Goal: Task Accomplishment & Management: Manage account settings

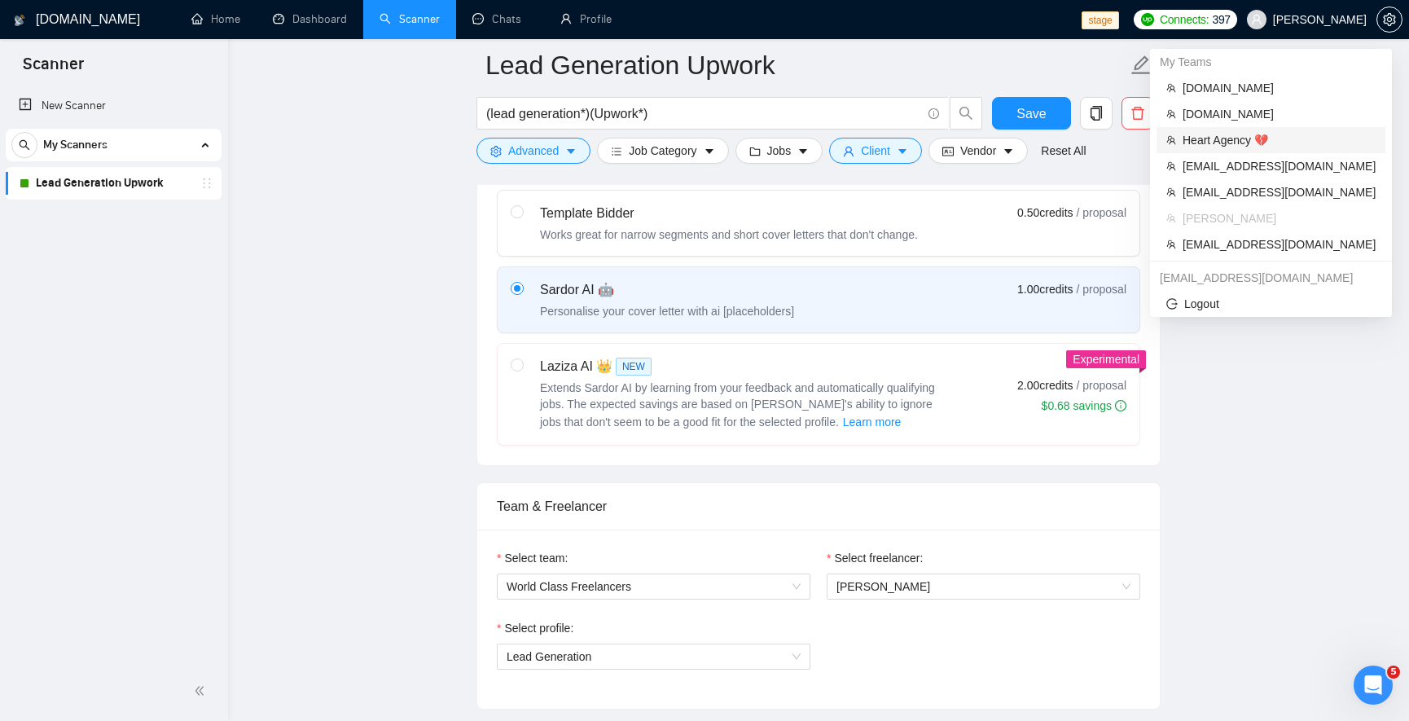
click at [1243, 142] on span "Heart Agency 💔" at bounding box center [1278, 140] width 193 height 18
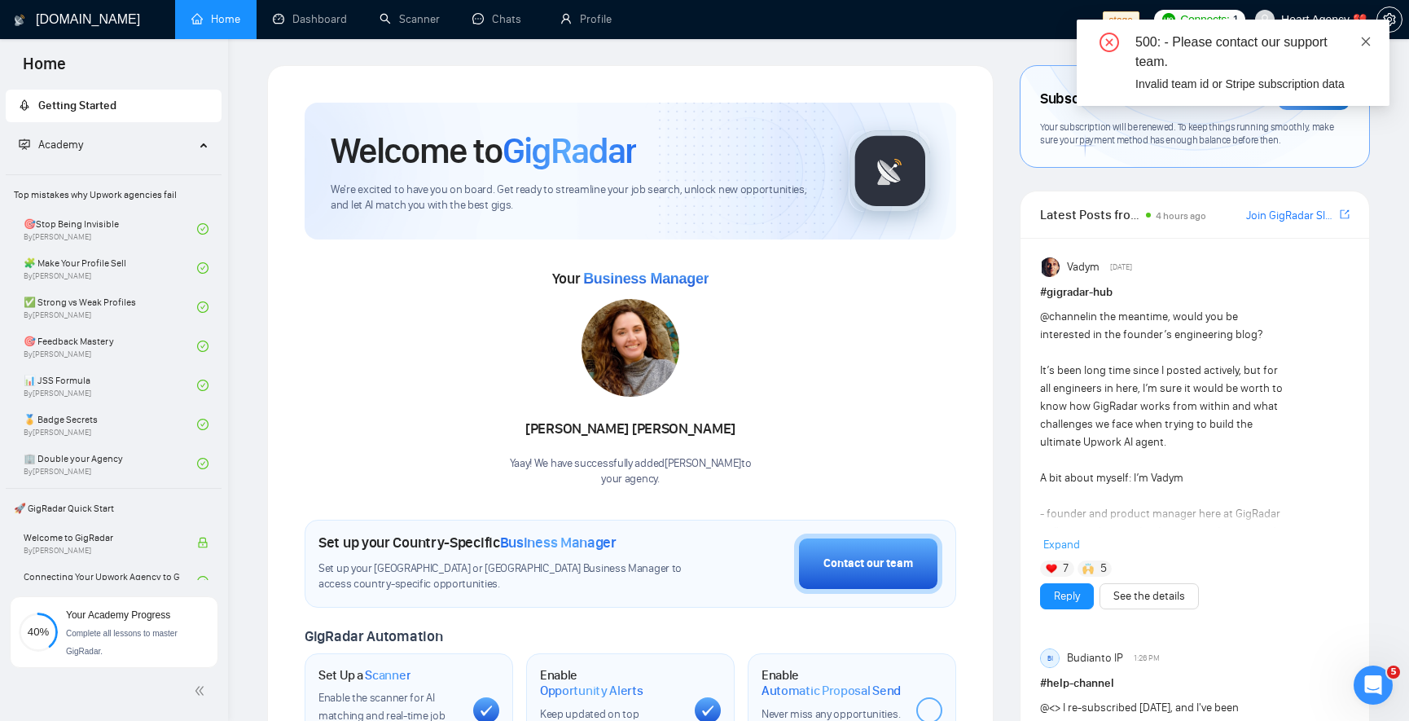
click at [1369, 36] on icon "close" at bounding box center [1365, 41] width 11 height 11
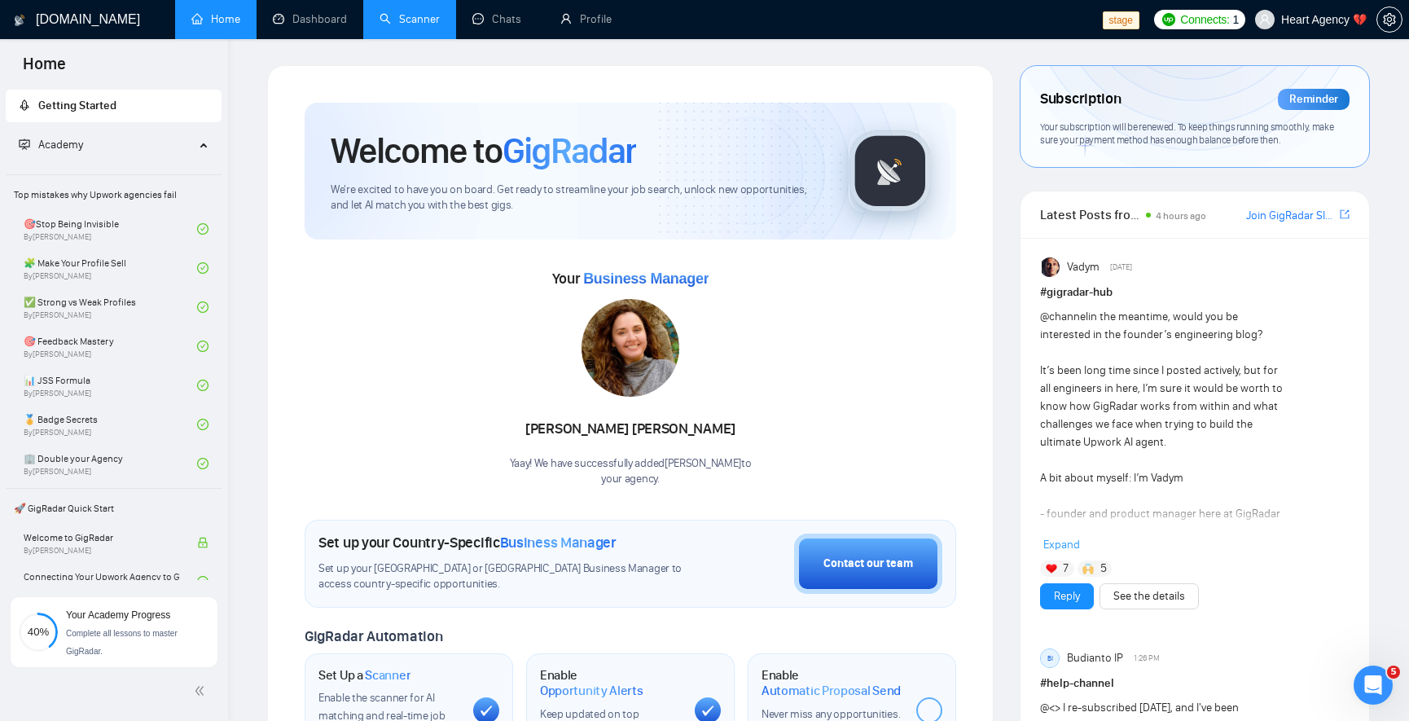
click at [422, 26] on link "Scanner" at bounding box center [409, 19] width 60 height 14
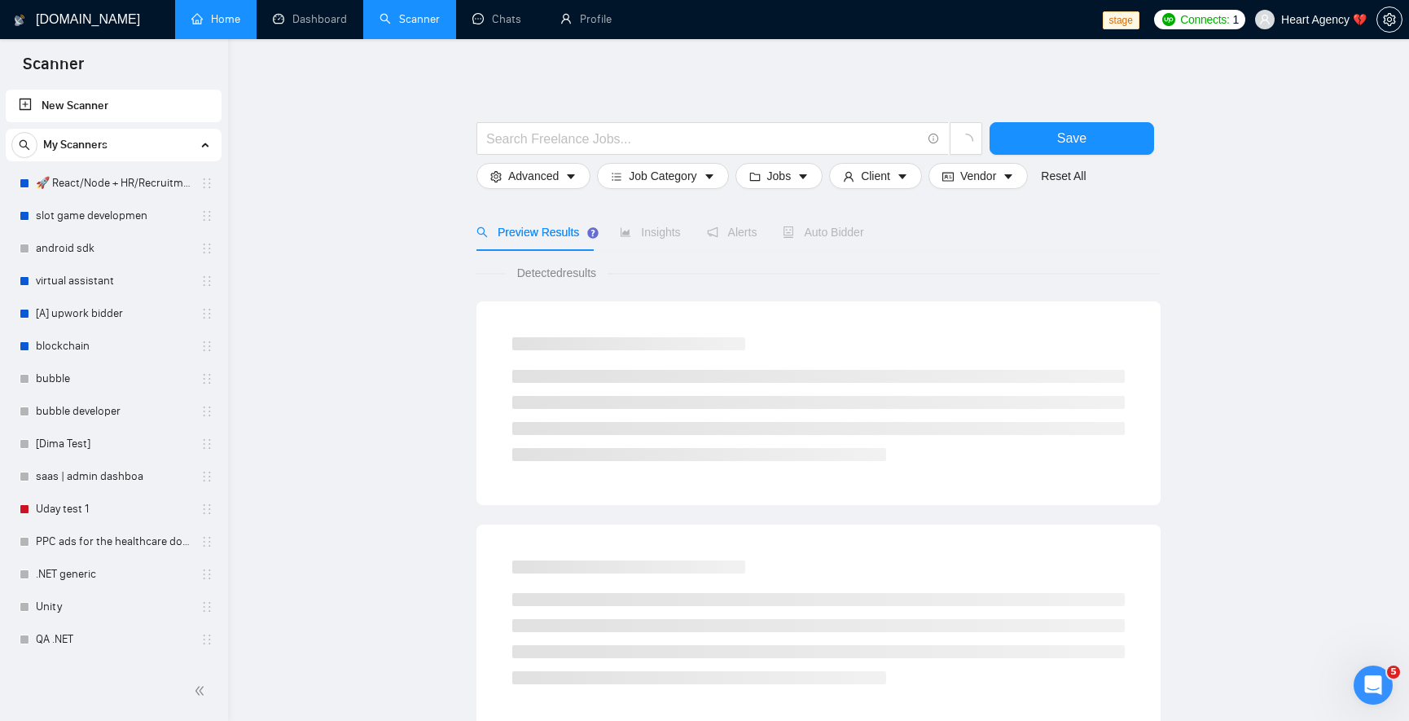
click at [206, 26] on link "Home" at bounding box center [215, 19] width 49 height 14
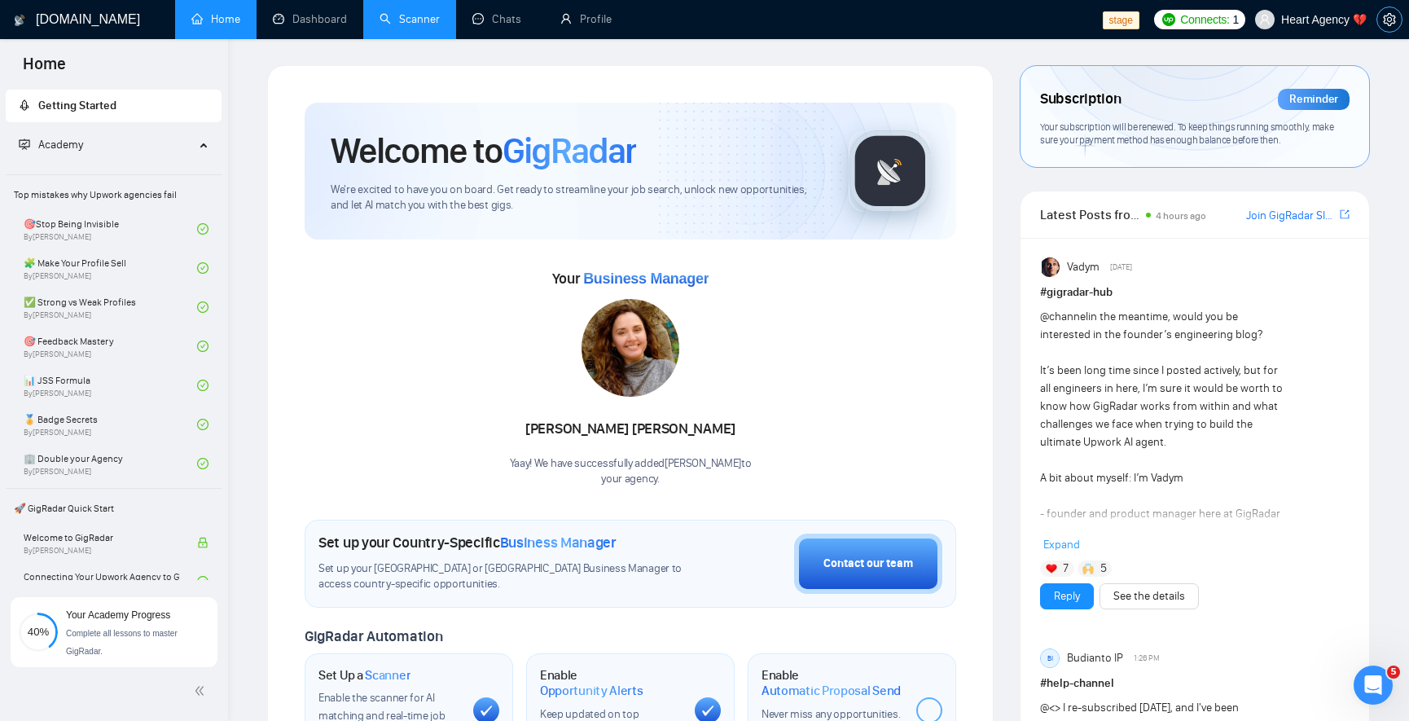
click at [1383, 25] on button "button" at bounding box center [1389, 20] width 26 height 26
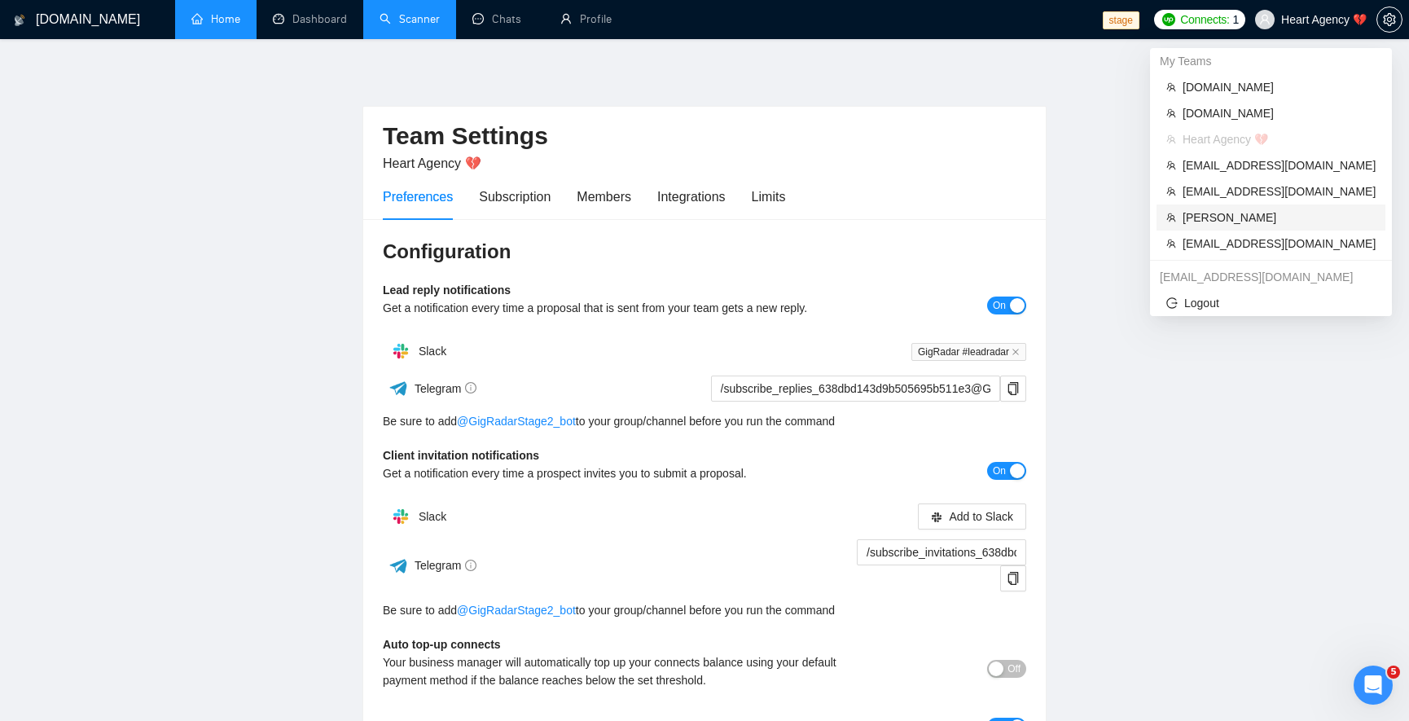
click at [1266, 212] on span "[PERSON_NAME]" at bounding box center [1278, 217] width 193 height 18
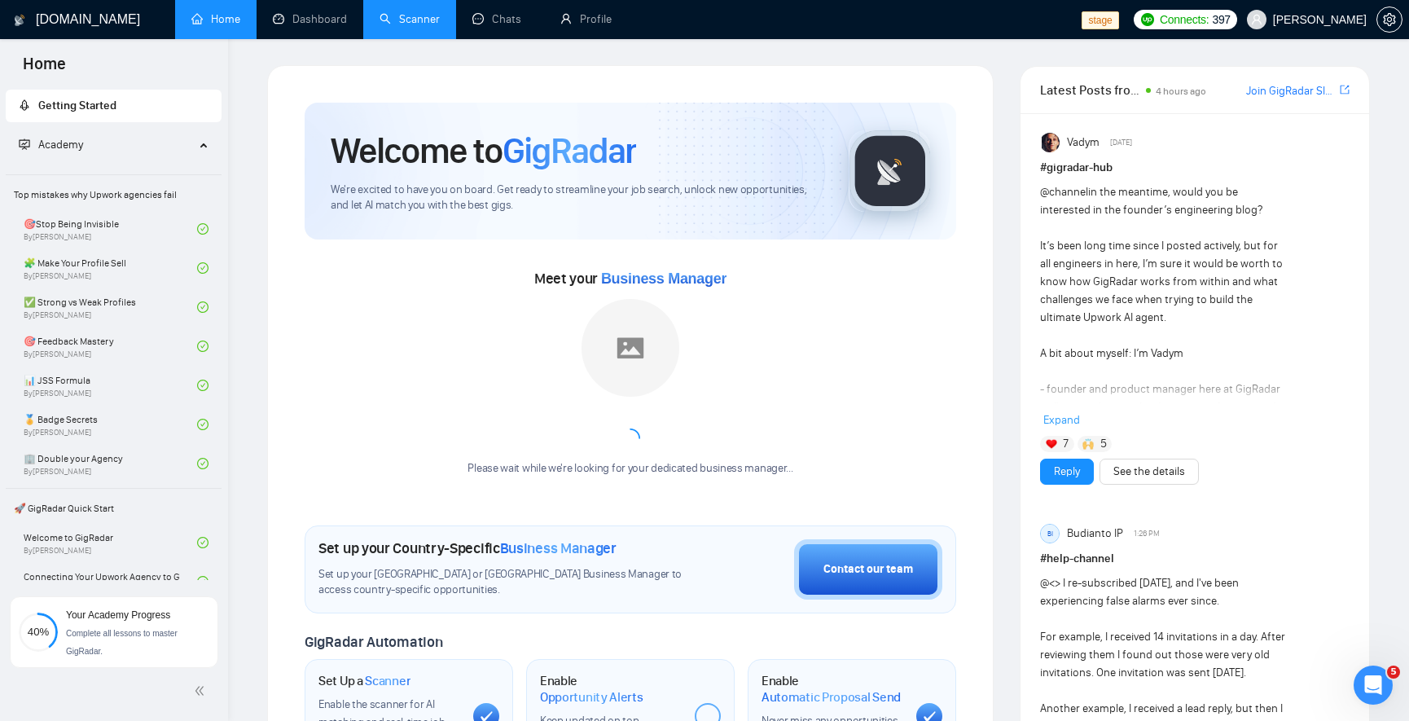
click at [407, 13] on link "Scanner" at bounding box center [409, 19] width 60 height 14
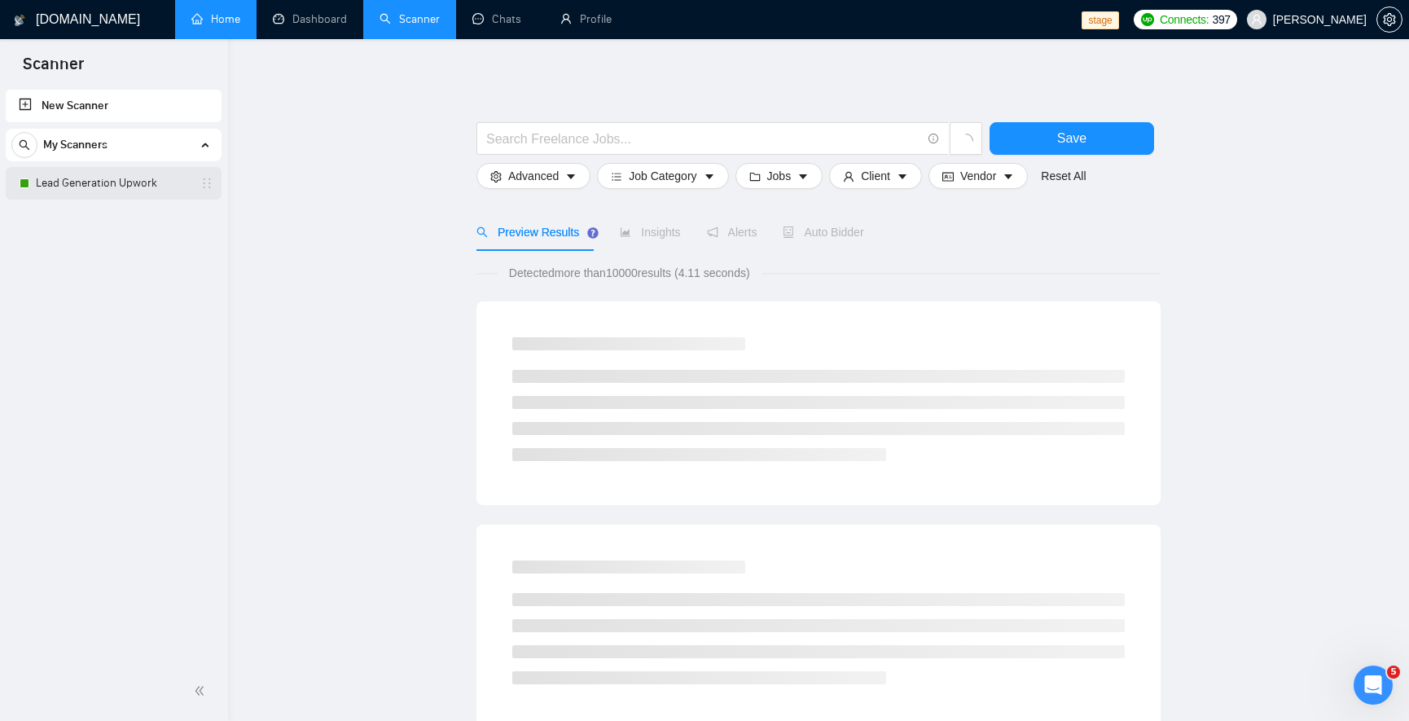
click at [112, 197] on link "Lead Generation Upwork" at bounding box center [113, 183] width 155 height 33
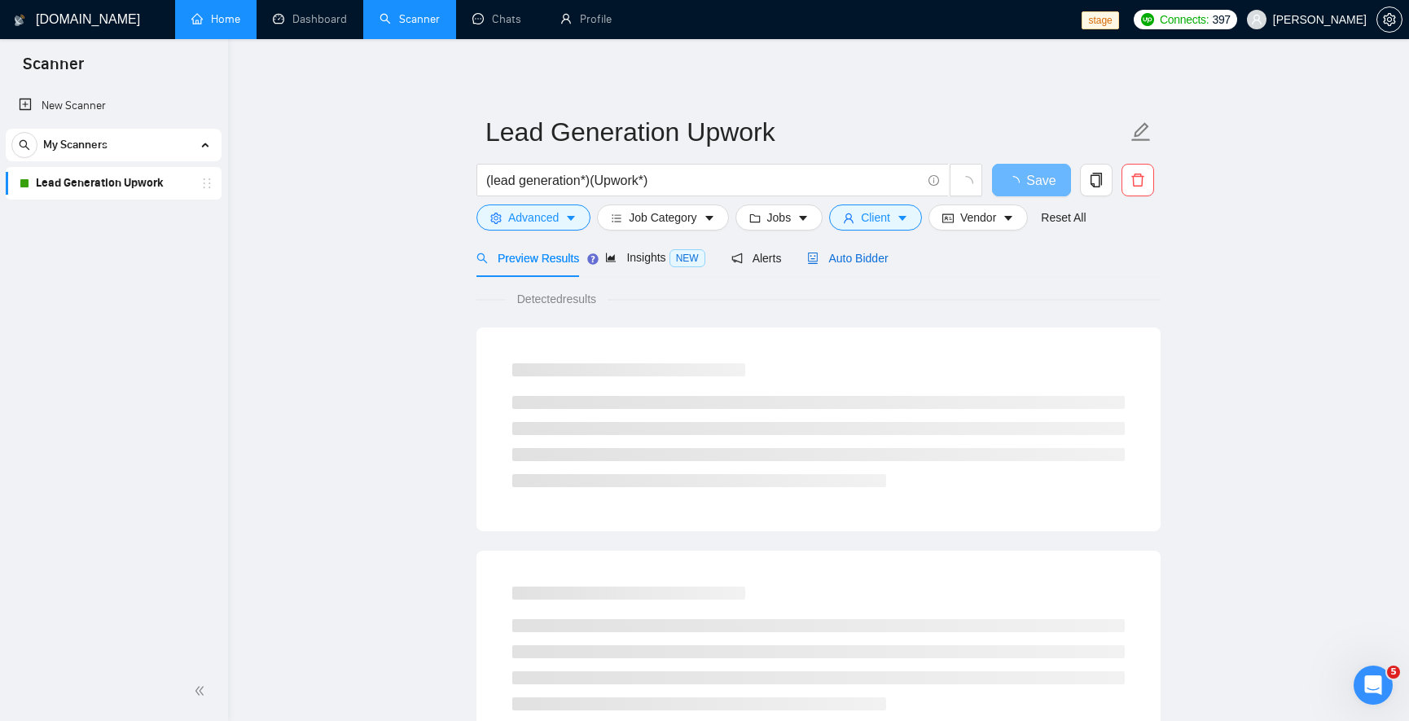
click at [843, 254] on span "Auto Bidder" at bounding box center [847, 258] width 81 height 13
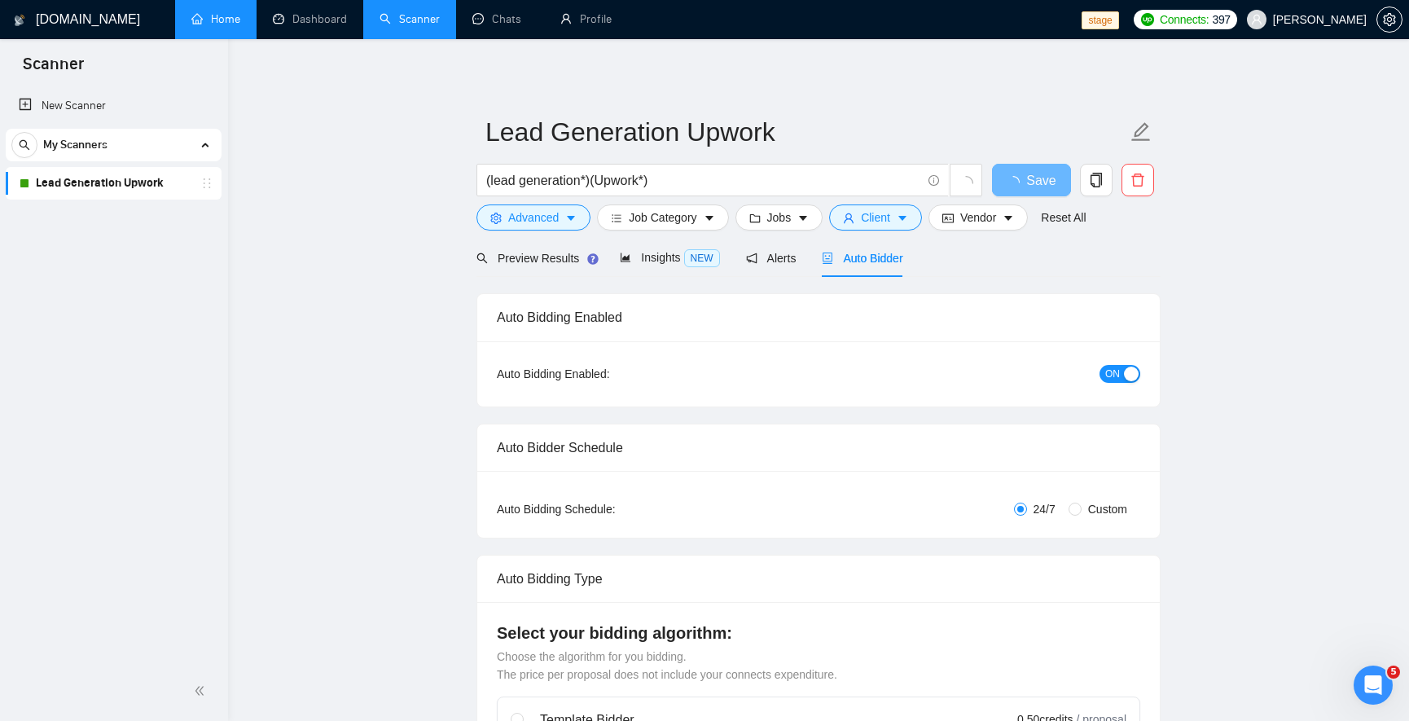
checkbox input "true"
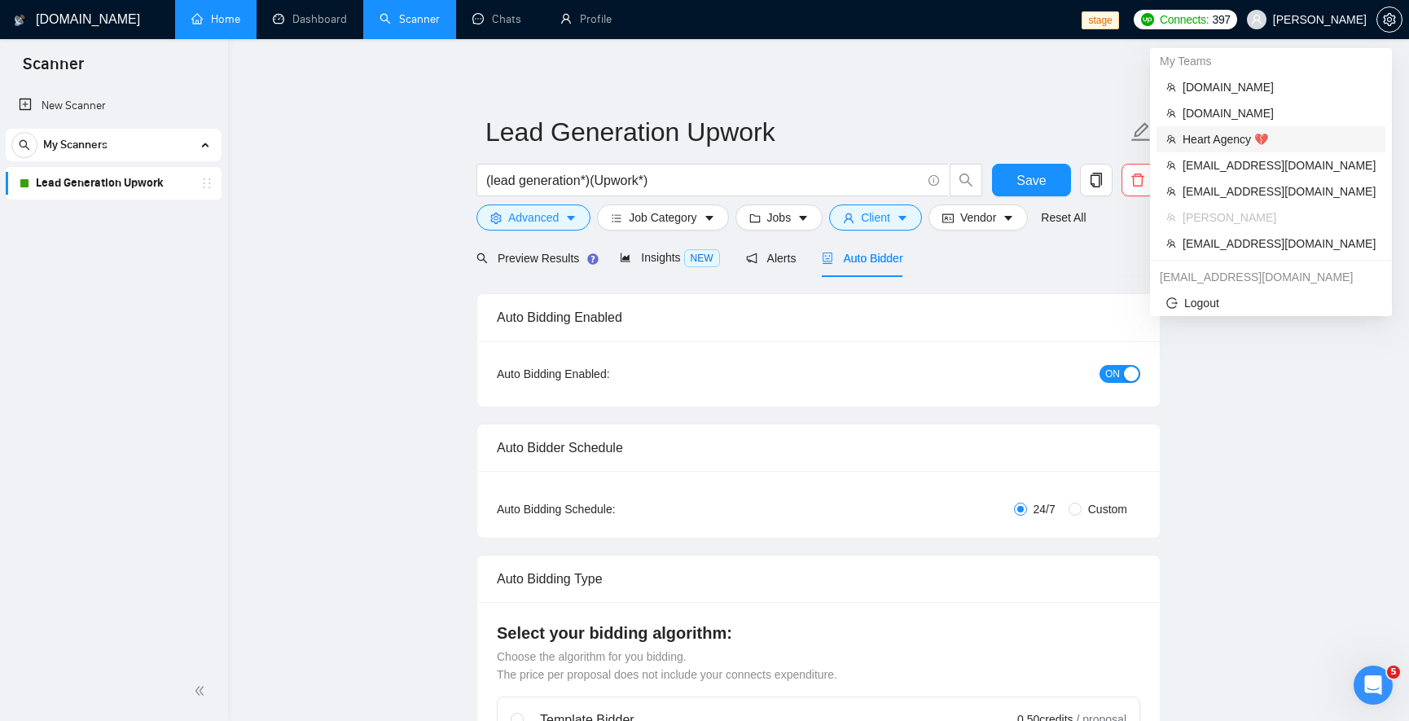
click at [1253, 146] on span "Heart Agency 💔" at bounding box center [1278, 139] width 193 height 18
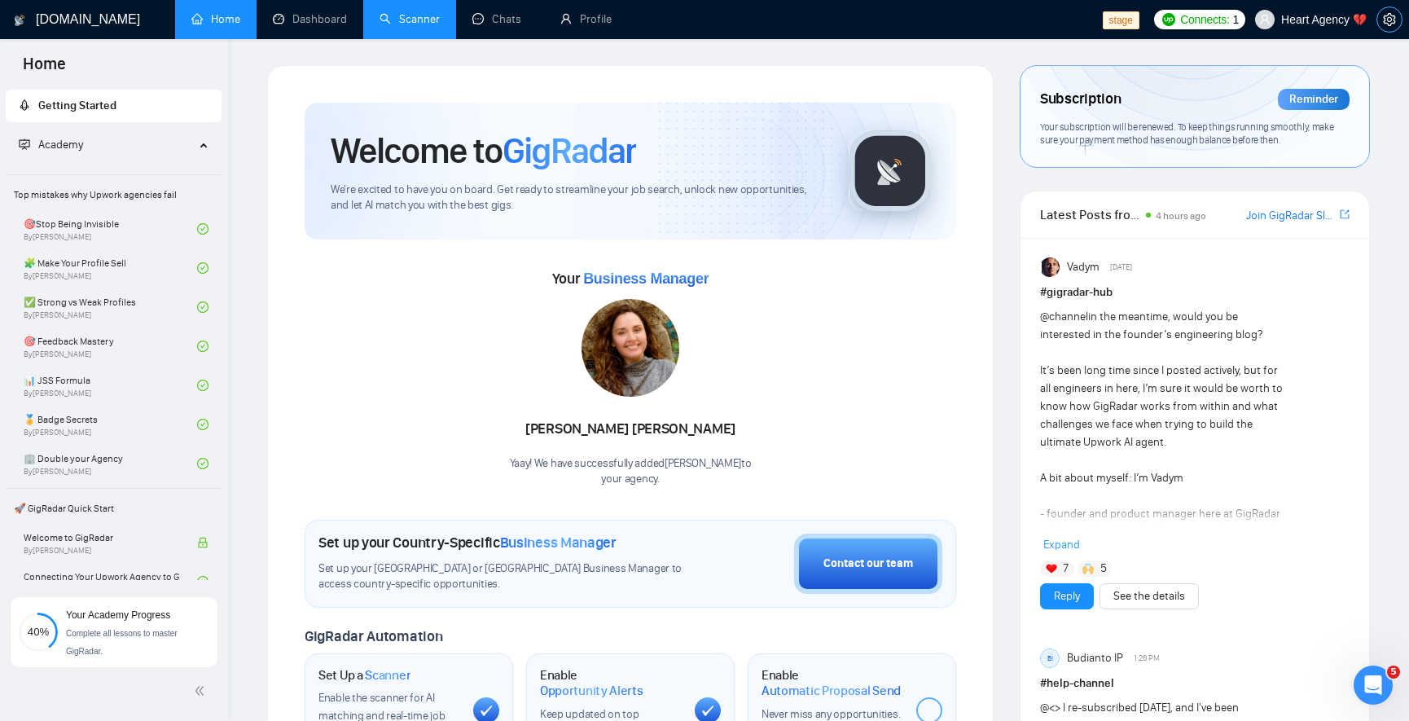
click at [1387, 28] on button "button" at bounding box center [1389, 20] width 26 height 26
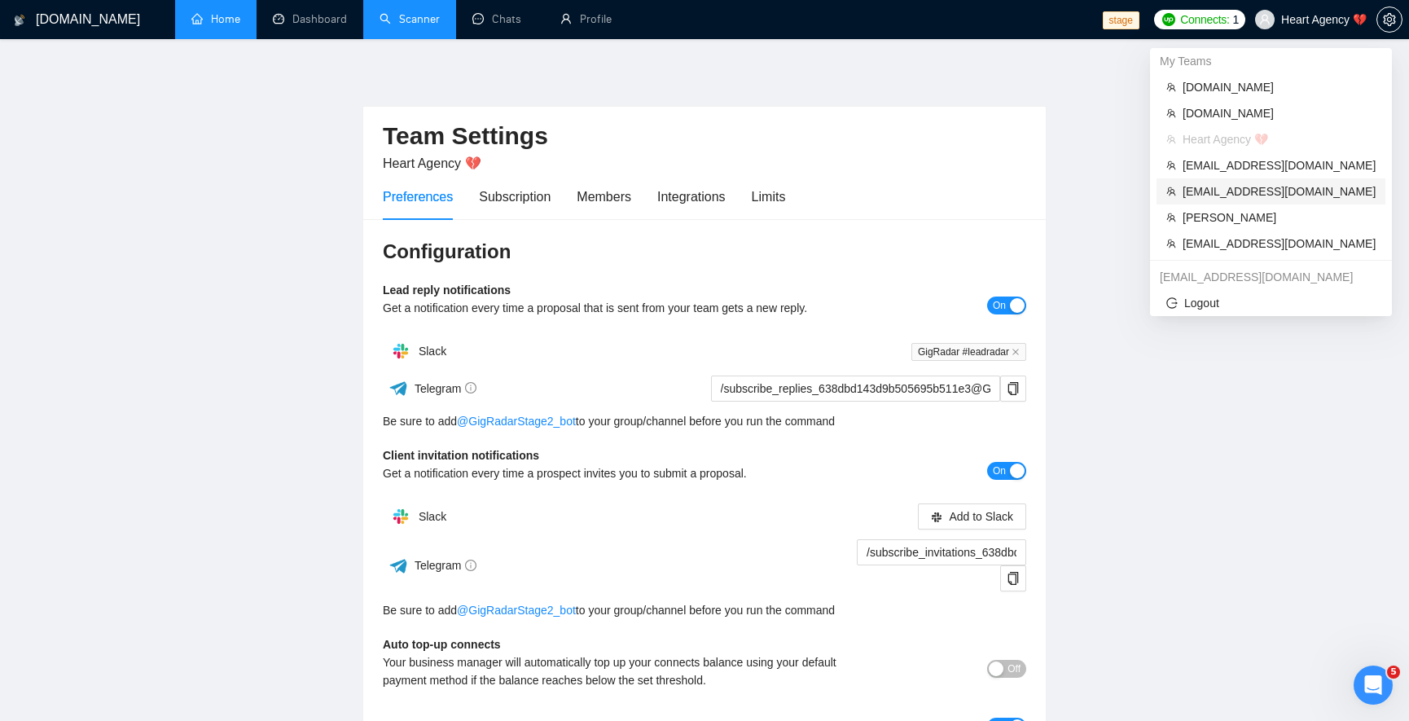
click at [1278, 190] on span "[EMAIL_ADDRESS][DOMAIN_NAME]" at bounding box center [1278, 191] width 193 height 18
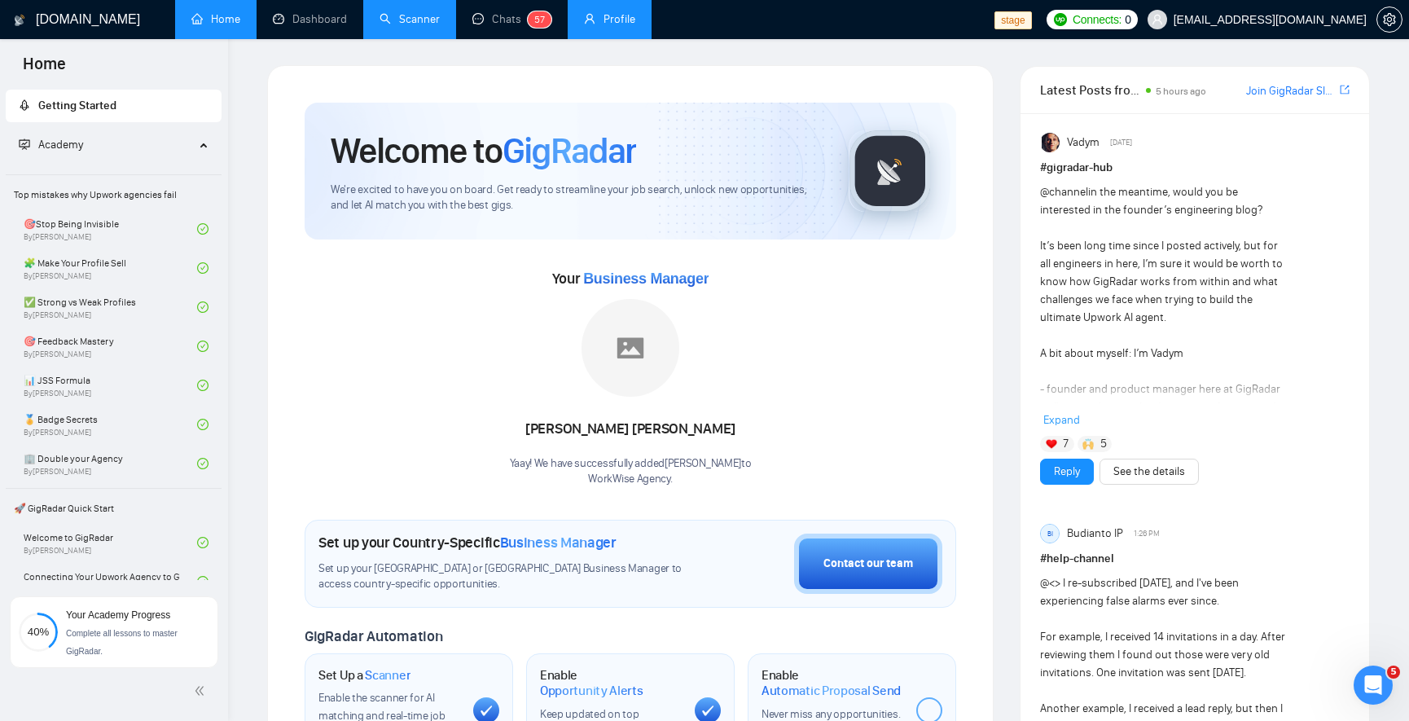
click at [611, 20] on link "Profile" at bounding box center [609, 19] width 51 height 14
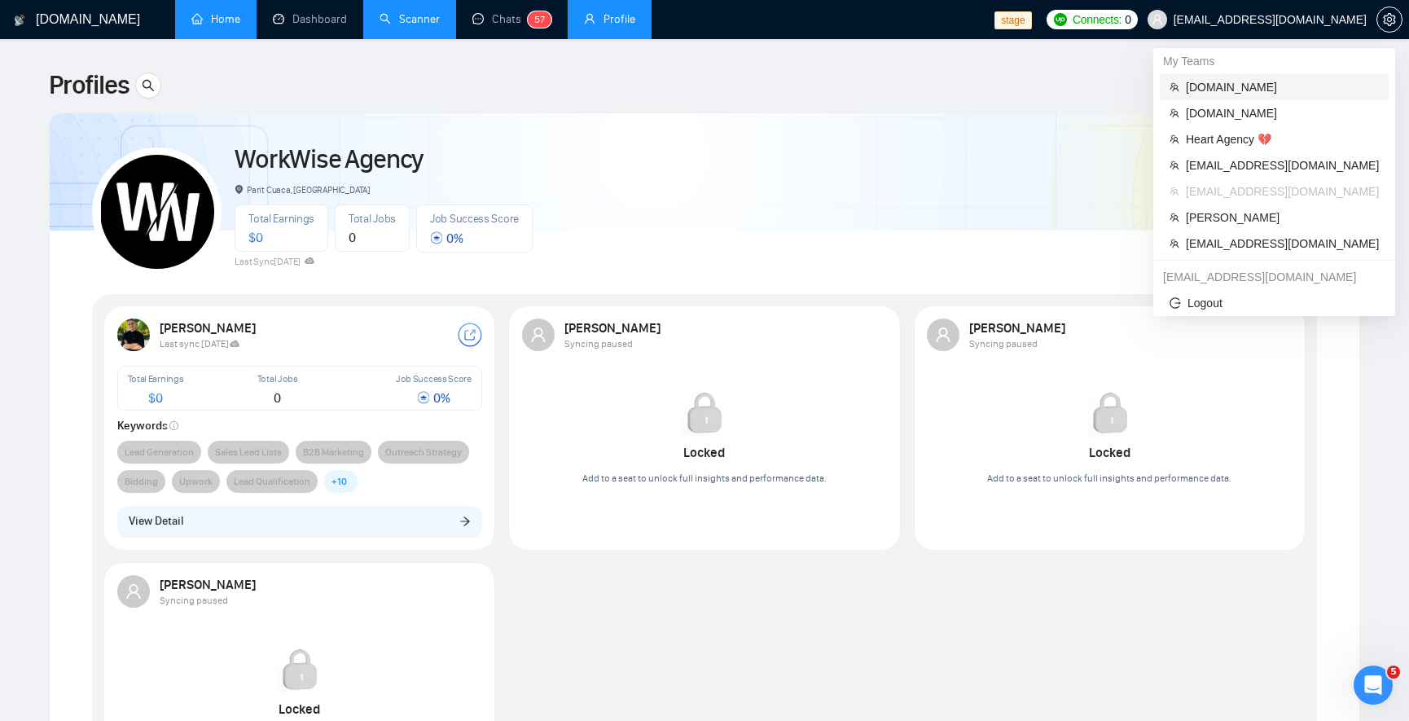
click at [1260, 85] on span "[DOMAIN_NAME]" at bounding box center [1281, 87] width 193 height 18
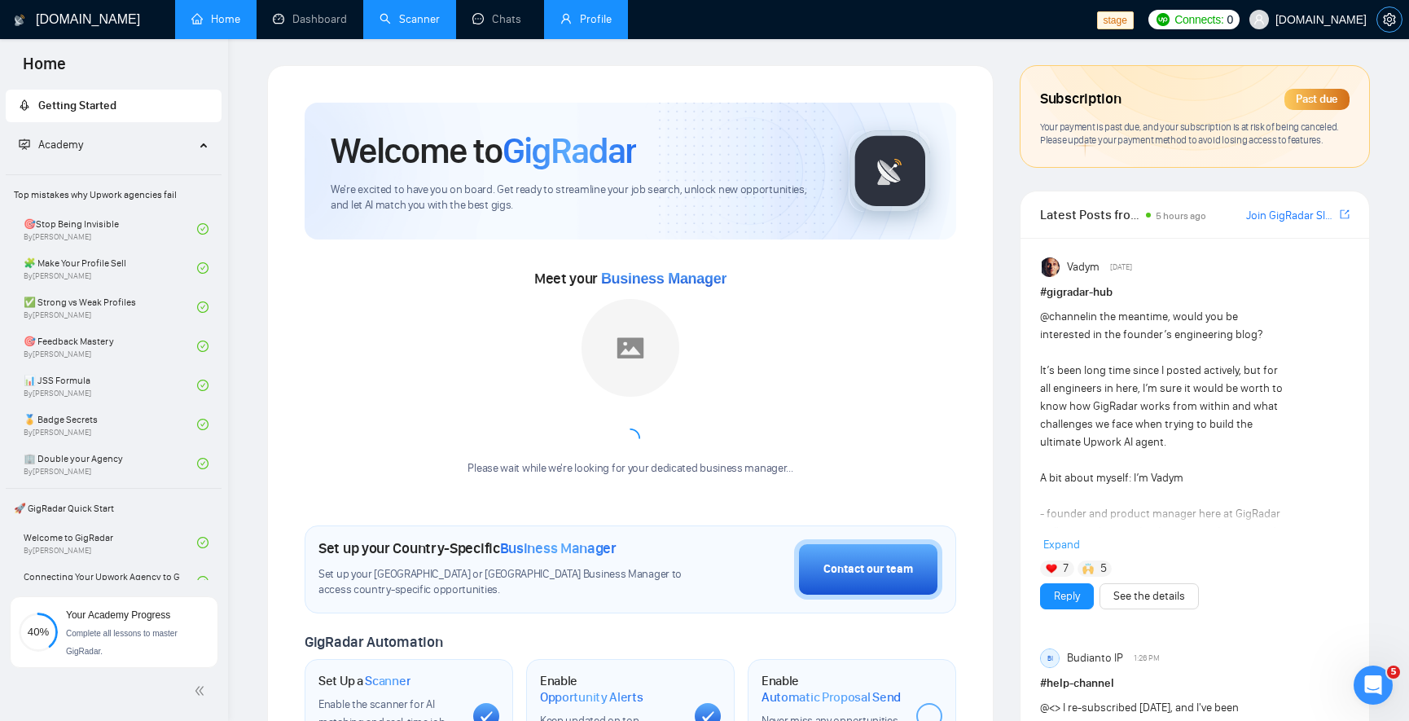
click at [1389, 28] on button "button" at bounding box center [1389, 20] width 26 height 26
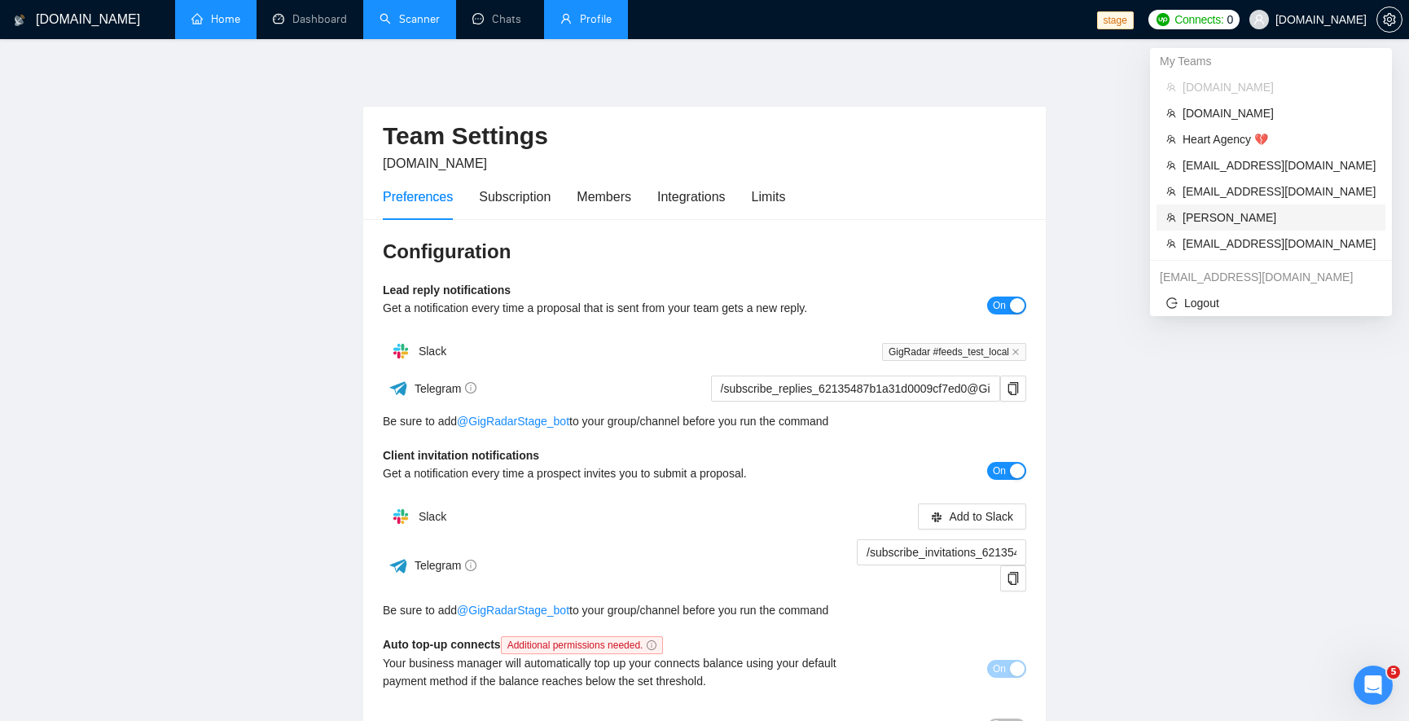
click at [1297, 207] on li "[PERSON_NAME]" at bounding box center [1270, 217] width 229 height 26
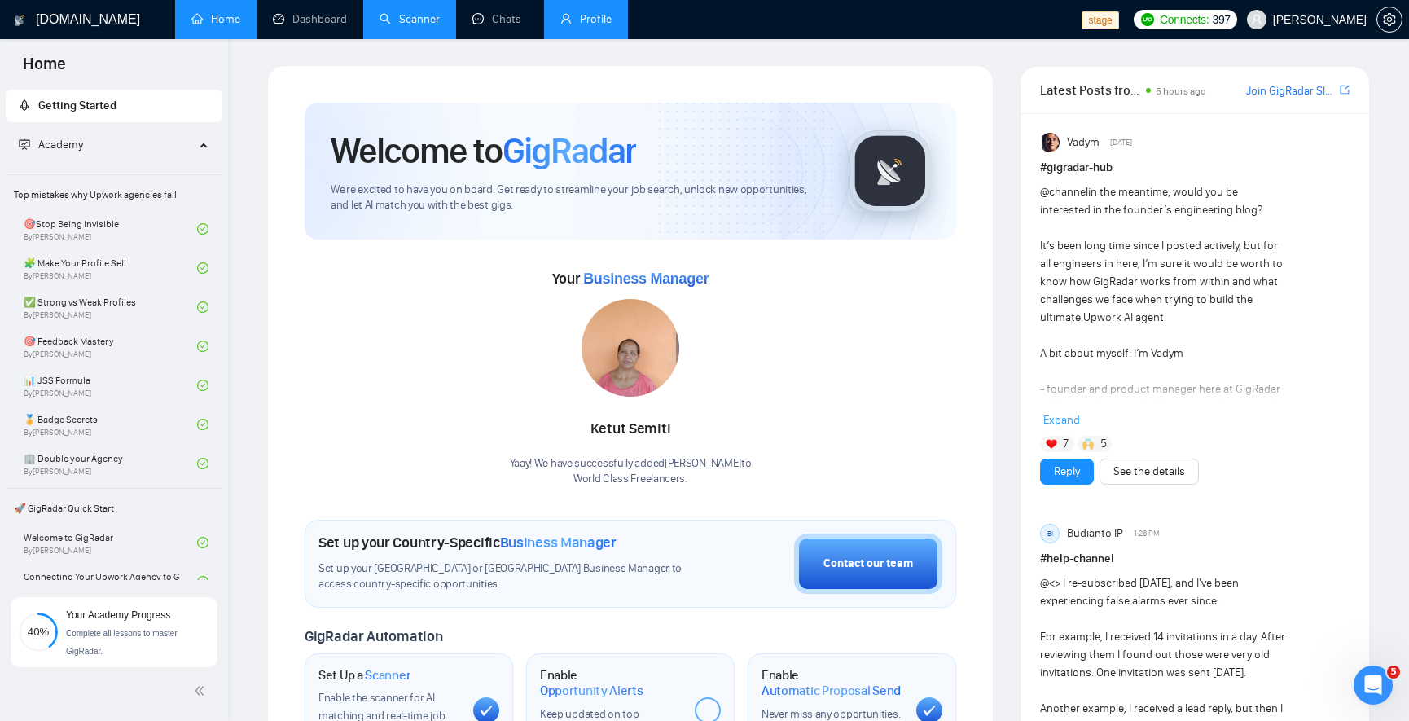
click at [571, 26] on link "Profile" at bounding box center [585, 19] width 51 height 14
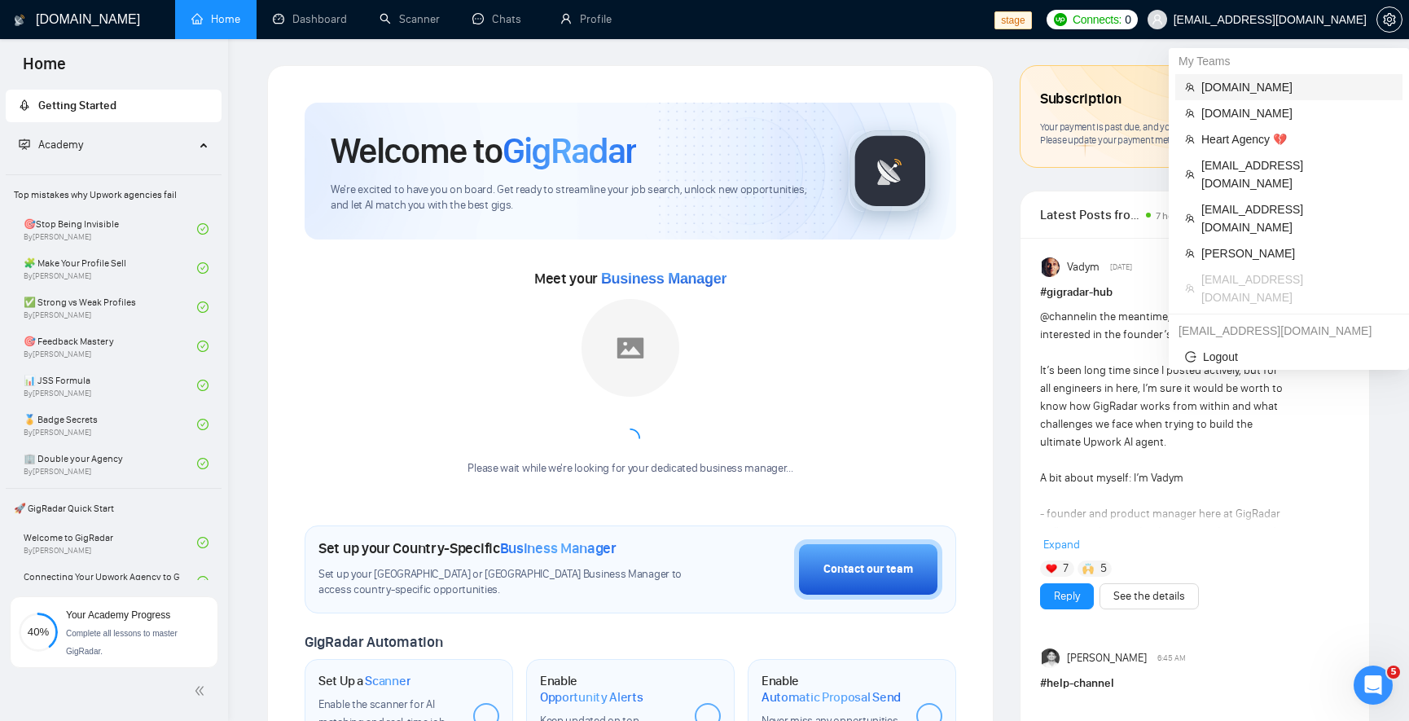
click at [1249, 92] on span "[DOMAIN_NAME]" at bounding box center [1296, 87] width 191 height 18
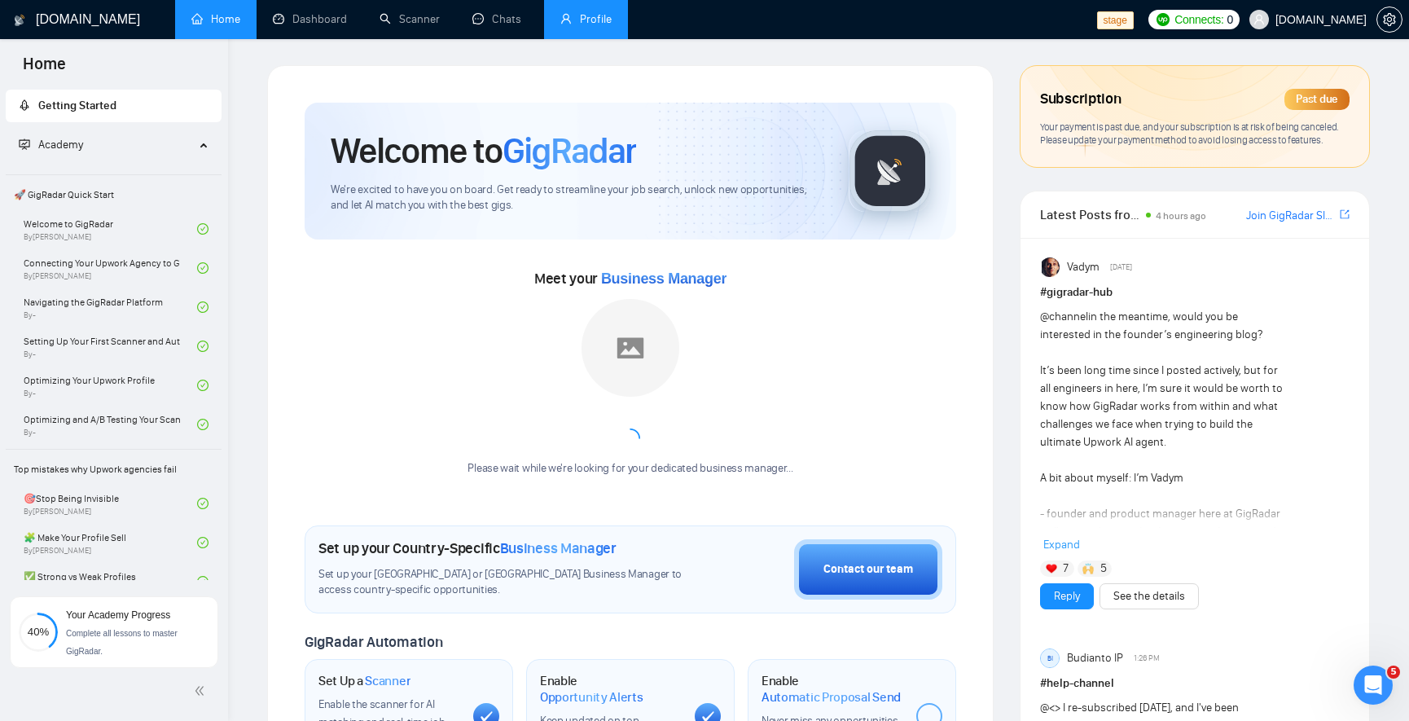
click at [560, 26] on link "Profile" at bounding box center [585, 19] width 51 height 14
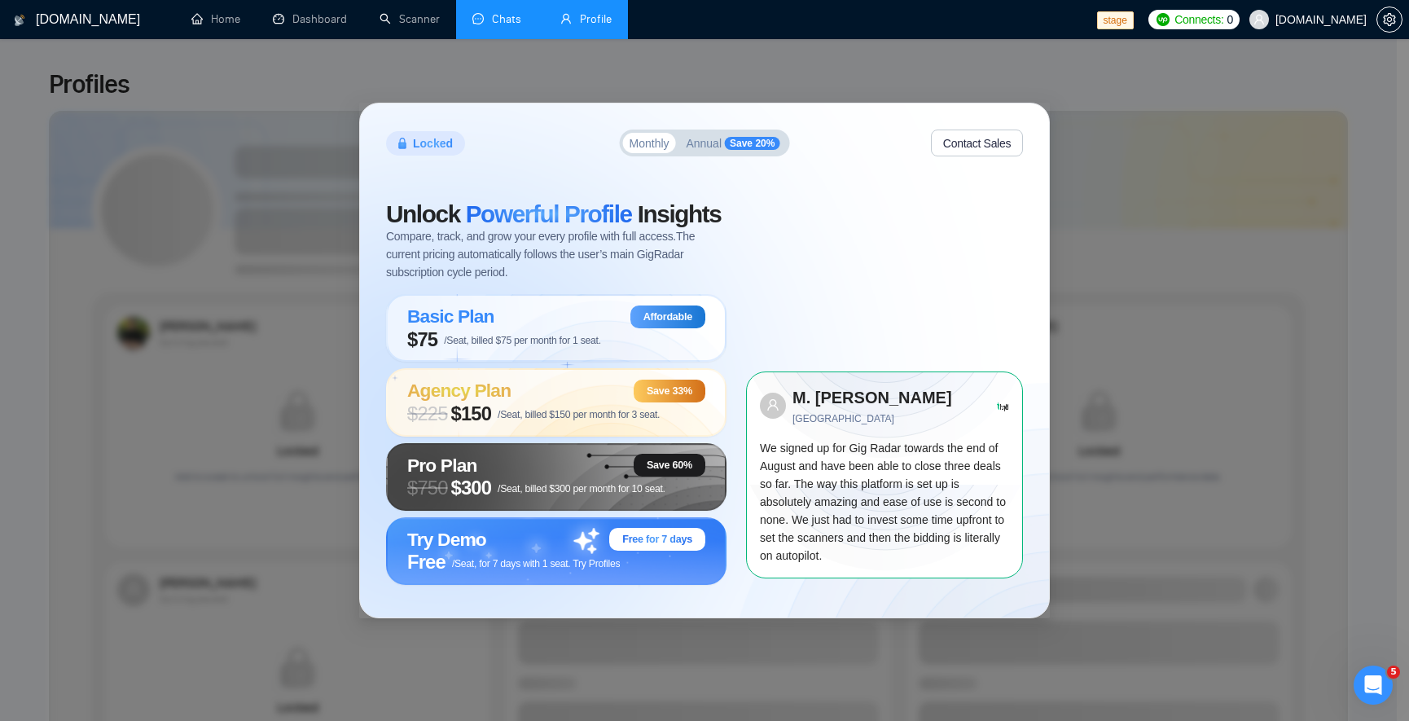
click at [520, 26] on link "Chats" at bounding box center [499, 19] width 55 height 14
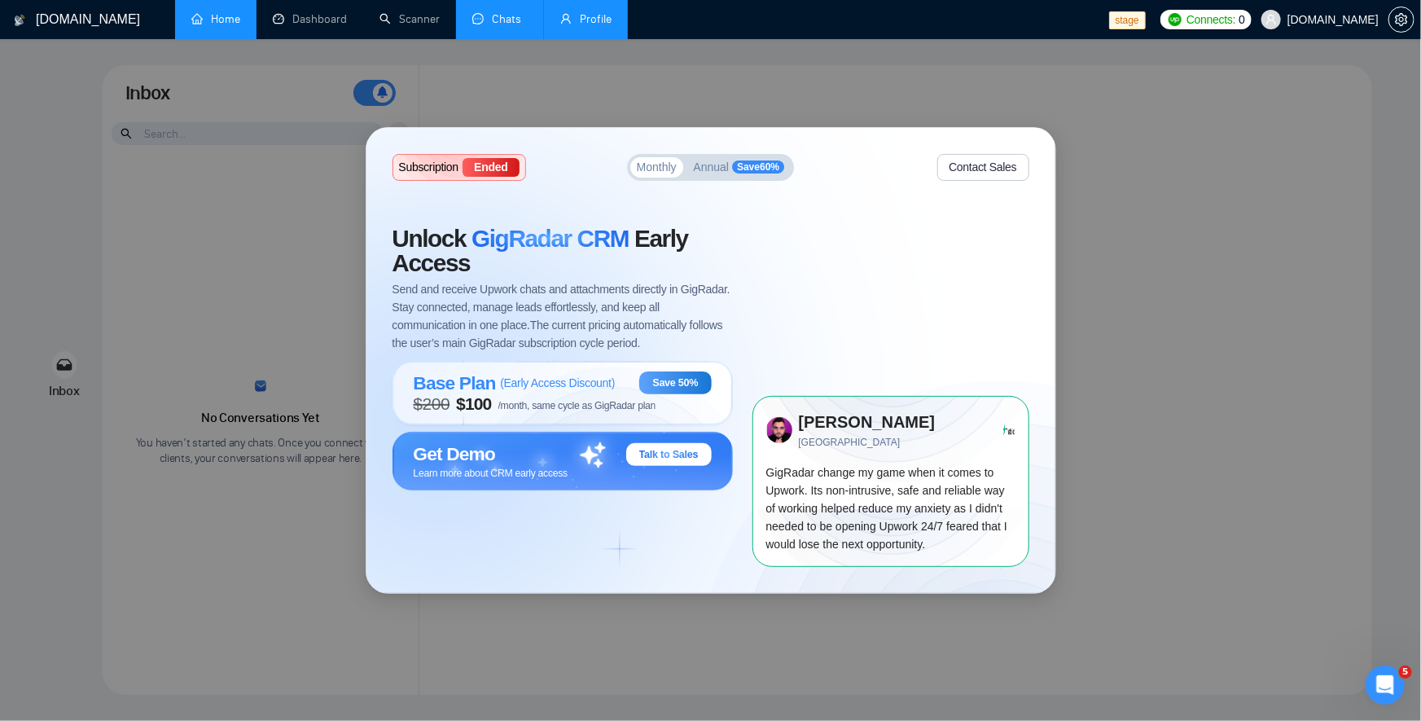
click at [236, 22] on link "Home" at bounding box center [215, 19] width 49 height 14
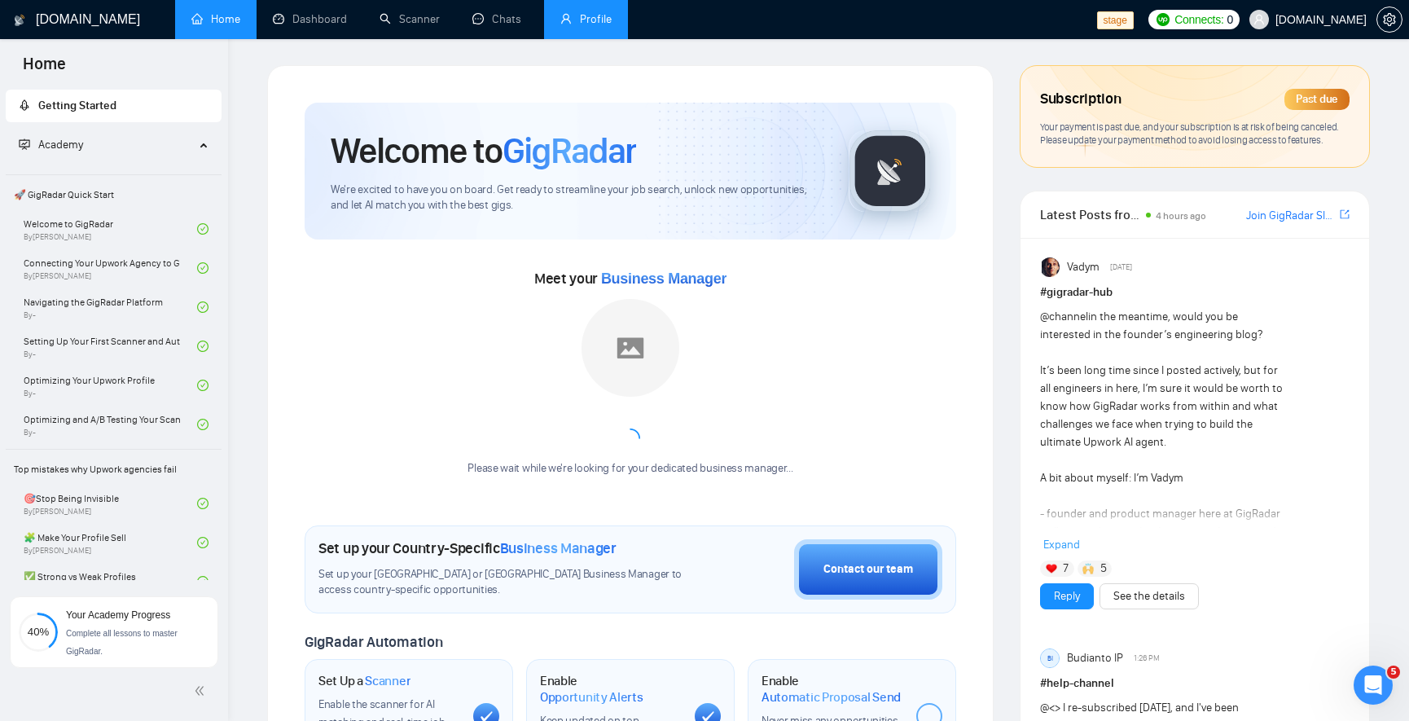
click at [611, 12] on link "Profile" at bounding box center [585, 19] width 51 height 14
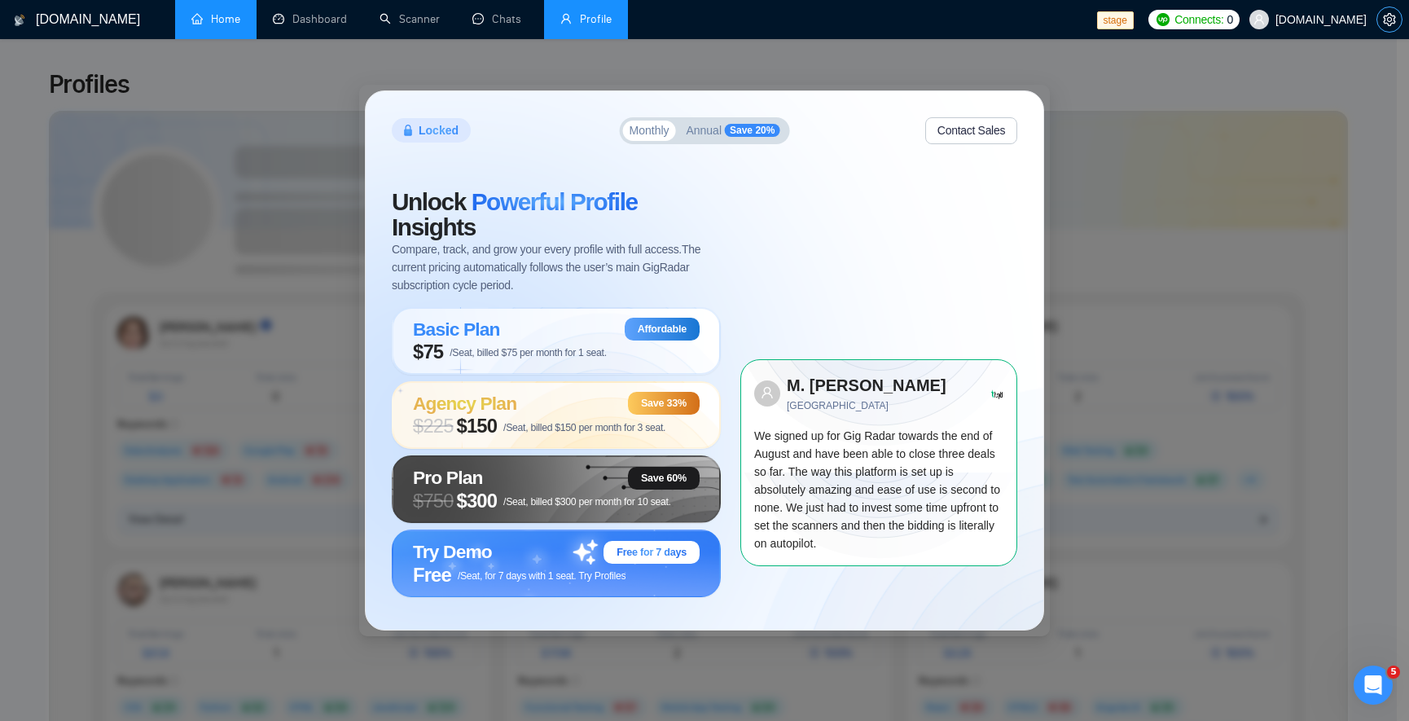
click at [1384, 24] on icon "setting" at bounding box center [1388, 19] width 13 height 13
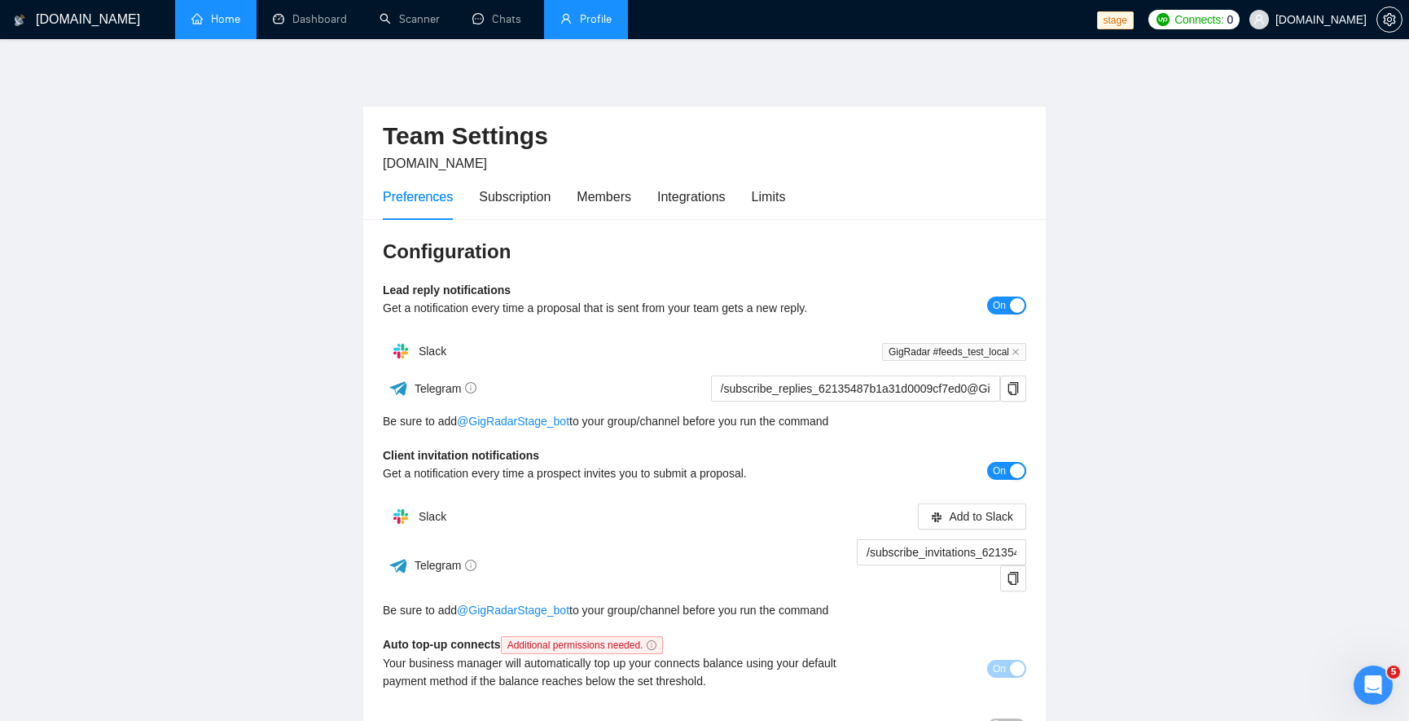
click at [916, 435] on div "Configuration Lead reply notifications Get a notification every time a proposal…" at bounding box center [704, 505] width 682 height 572
click at [224, 26] on link "Home" at bounding box center [215, 19] width 49 height 14
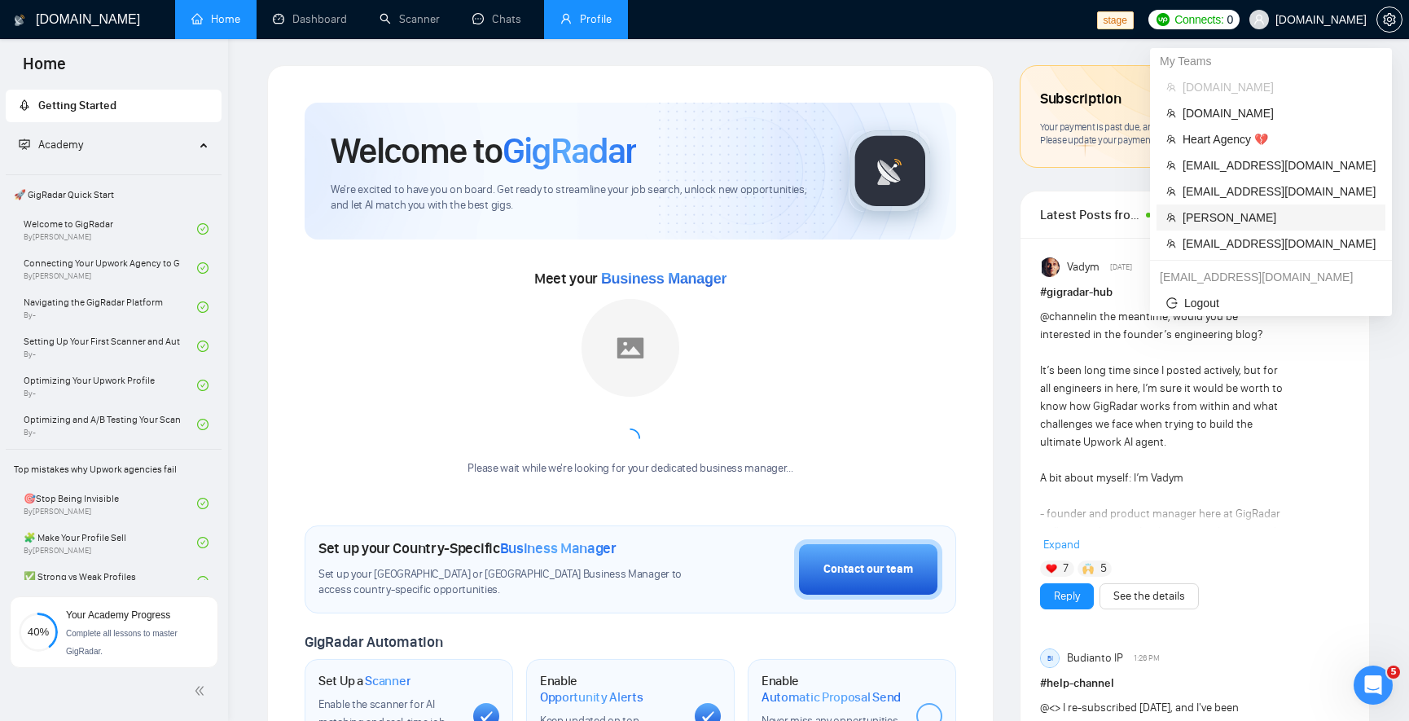
click at [1260, 218] on span "[PERSON_NAME]" at bounding box center [1278, 217] width 193 height 18
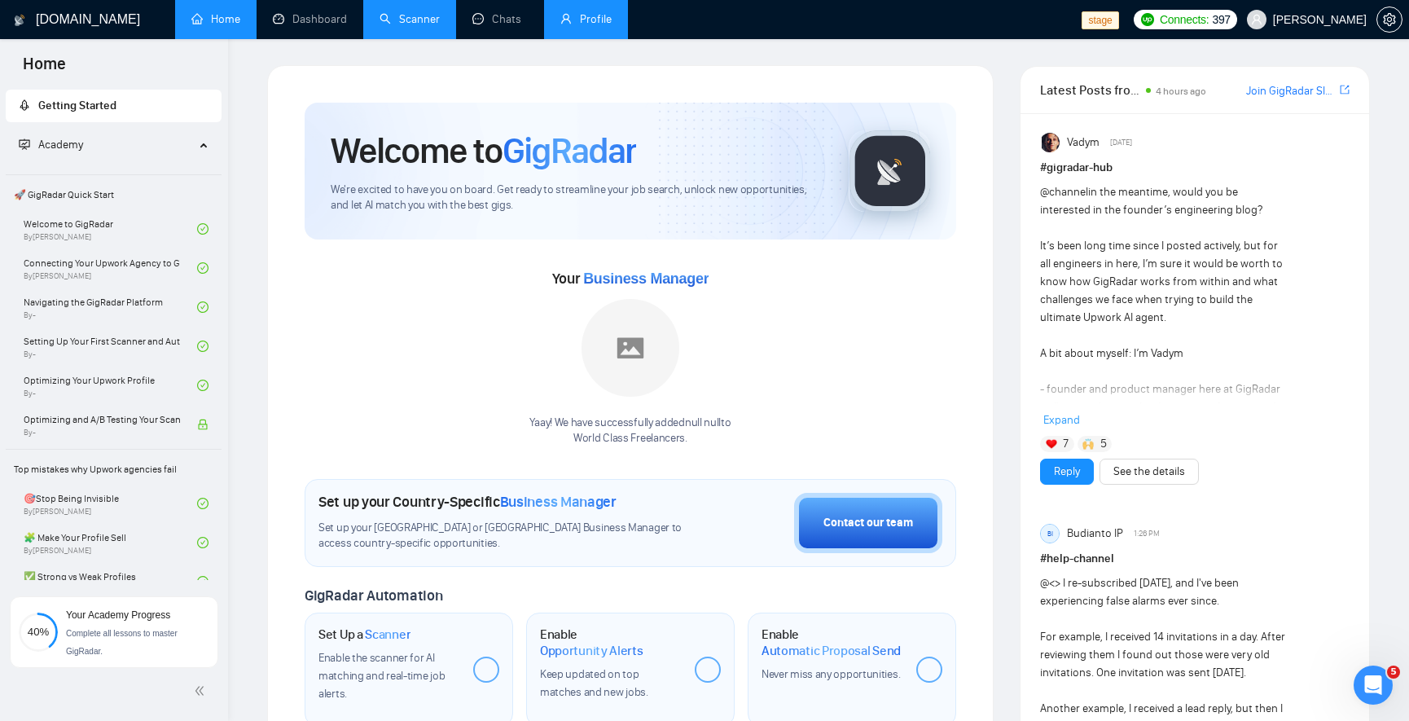
click at [408, 23] on link "Scanner" at bounding box center [409, 19] width 60 height 14
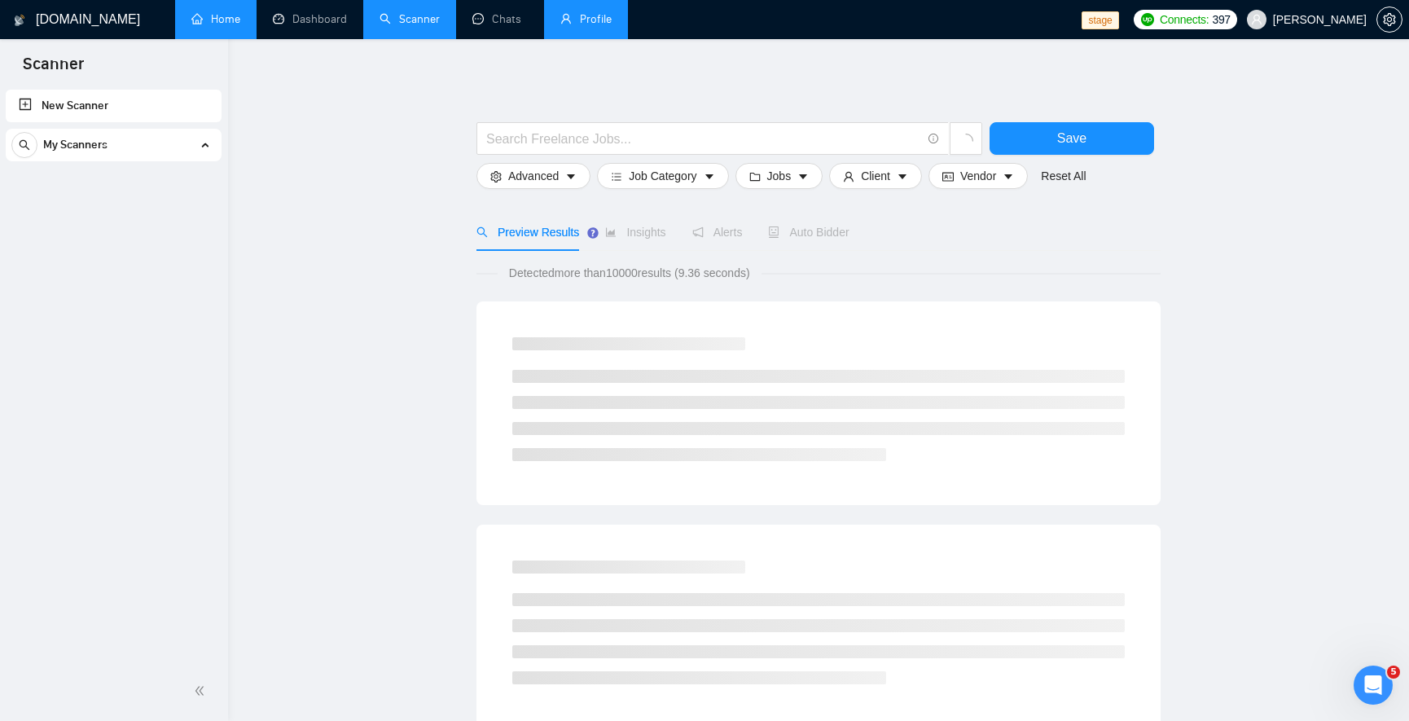
click at [151, 155] on div "My Scanners" at bounding box center [113, 145] width 204 height 33
click at [139, 152] on div "My Scanners" at bounding box center [113, 145] width 204 height 33
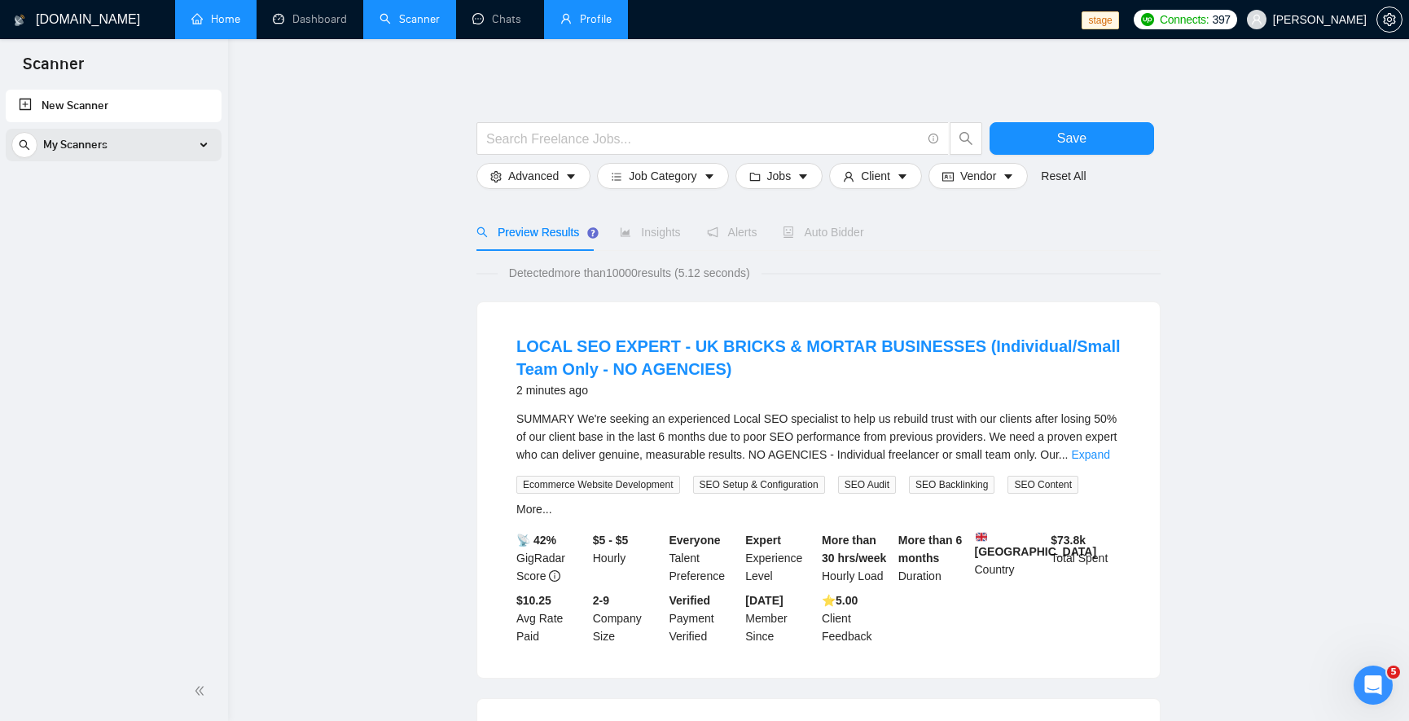
click at [139, 159] on div "My Scanners" at bounding box center [113, 145] width 204 height 33
click at [151, 146] on div "My Scanners" at bounding box center [113, 145] width 204 height 33
click at [154, 243] on div "New Scanner My Scanners" at bounding box center [114, 373] width 228 height 575
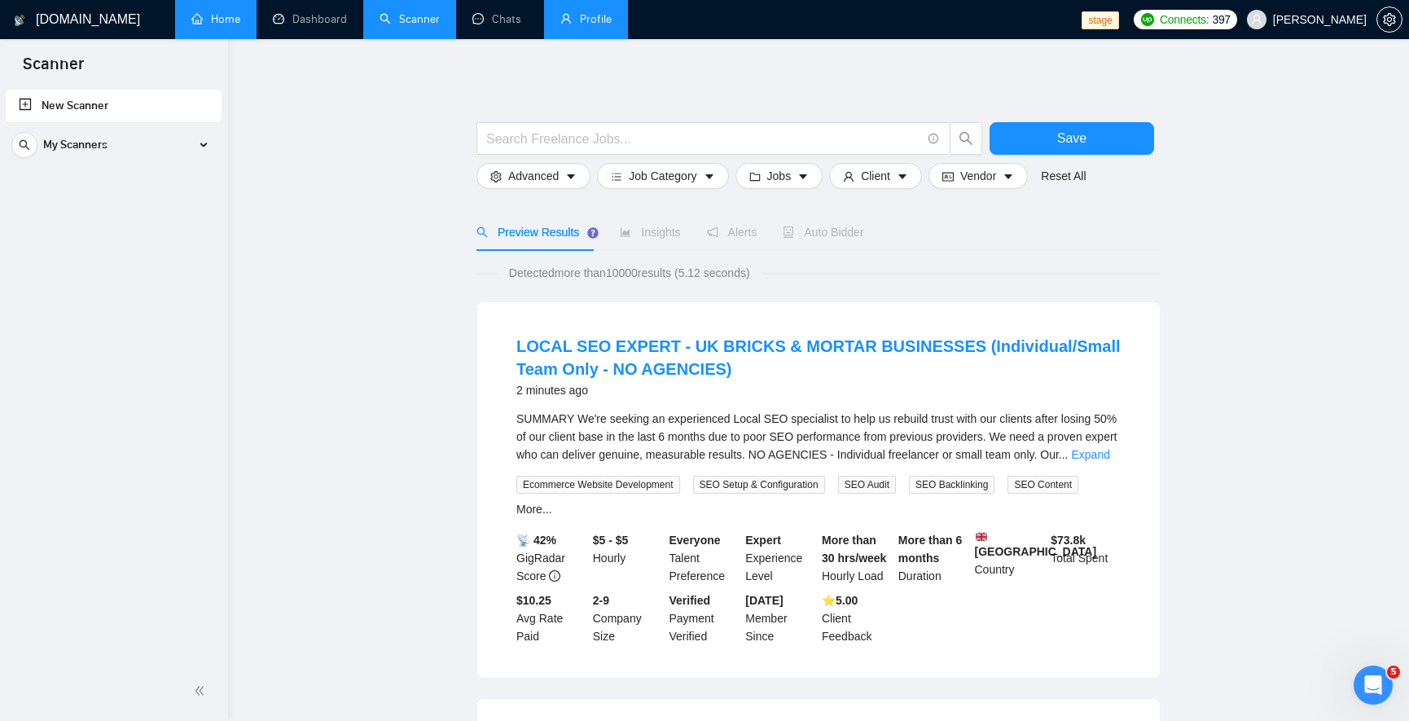
click at [154, 243] on div "New Scanner My Scanners" at bounding box center [114, 373] width 228 height 575
click at [59, 147] on span "My Scanners" at bounding box center [75, 145] width 64 height 33
click at [194, 154] on div "My Scanners" at bounding box center [113, 145] width 204 height 33
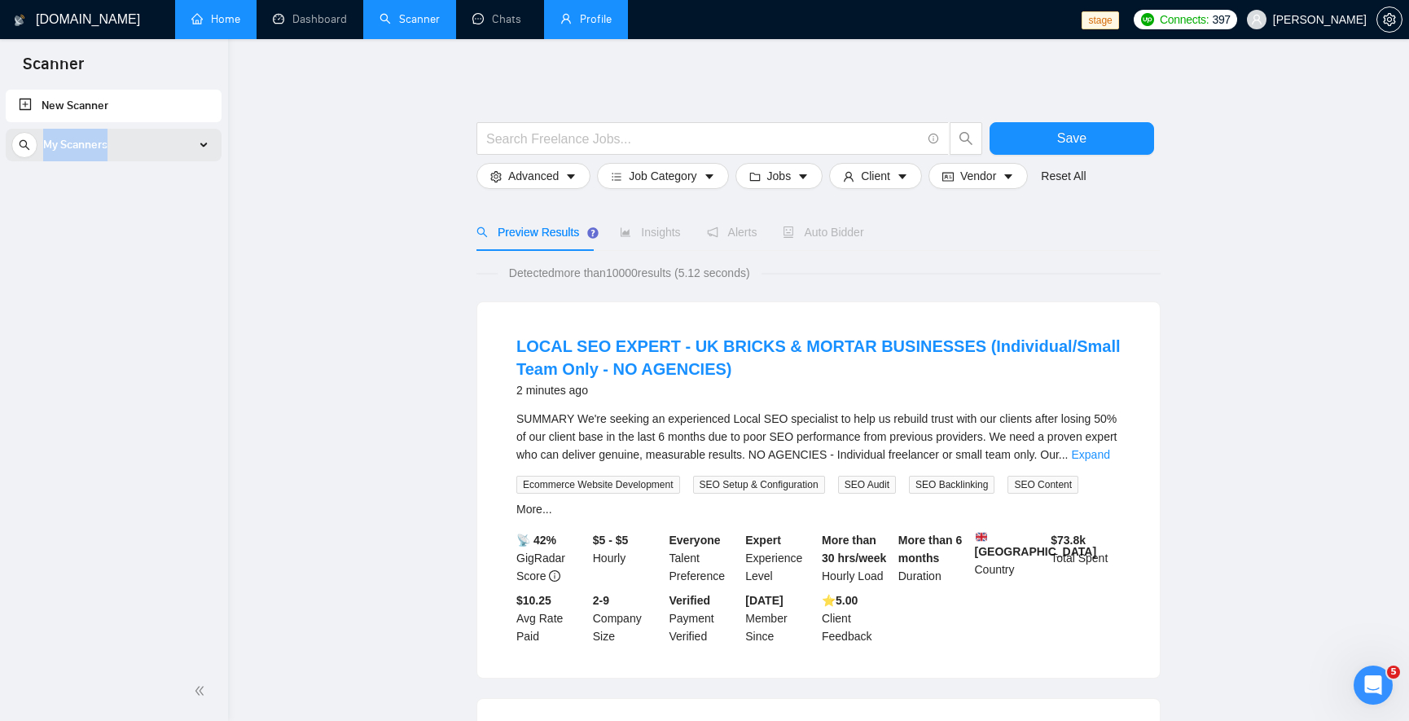
click at [194, 154] on div "My Scanners" at bounding box center [113, 145] width 204 height 33
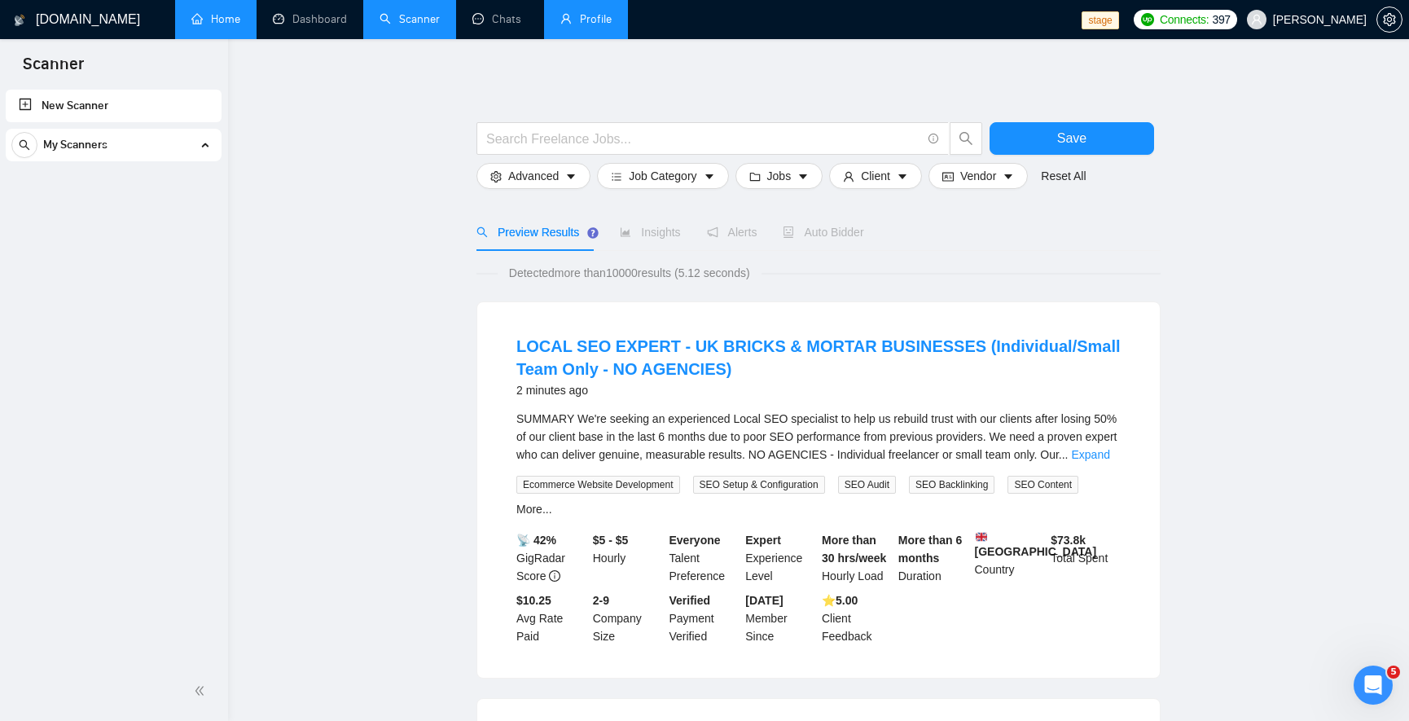
click at [194, 154] on div "My Scanners" at bounding box center [113, 145] width 204 height 33
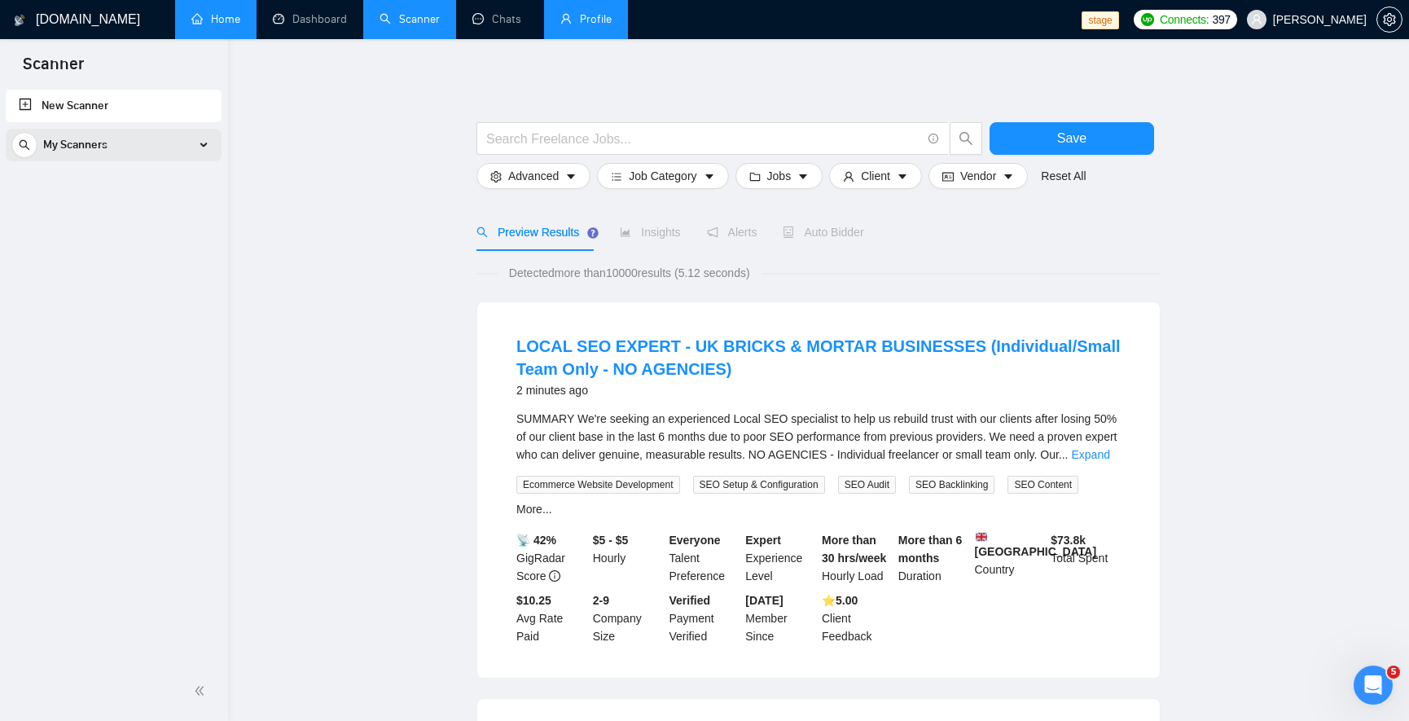
click at [194, 154] on div "My Scanners" at bounding box center [113, 145] width 204 height 33
click at [213, 25] on link "Home" at bounding box center [215, 19] width 49 height 14
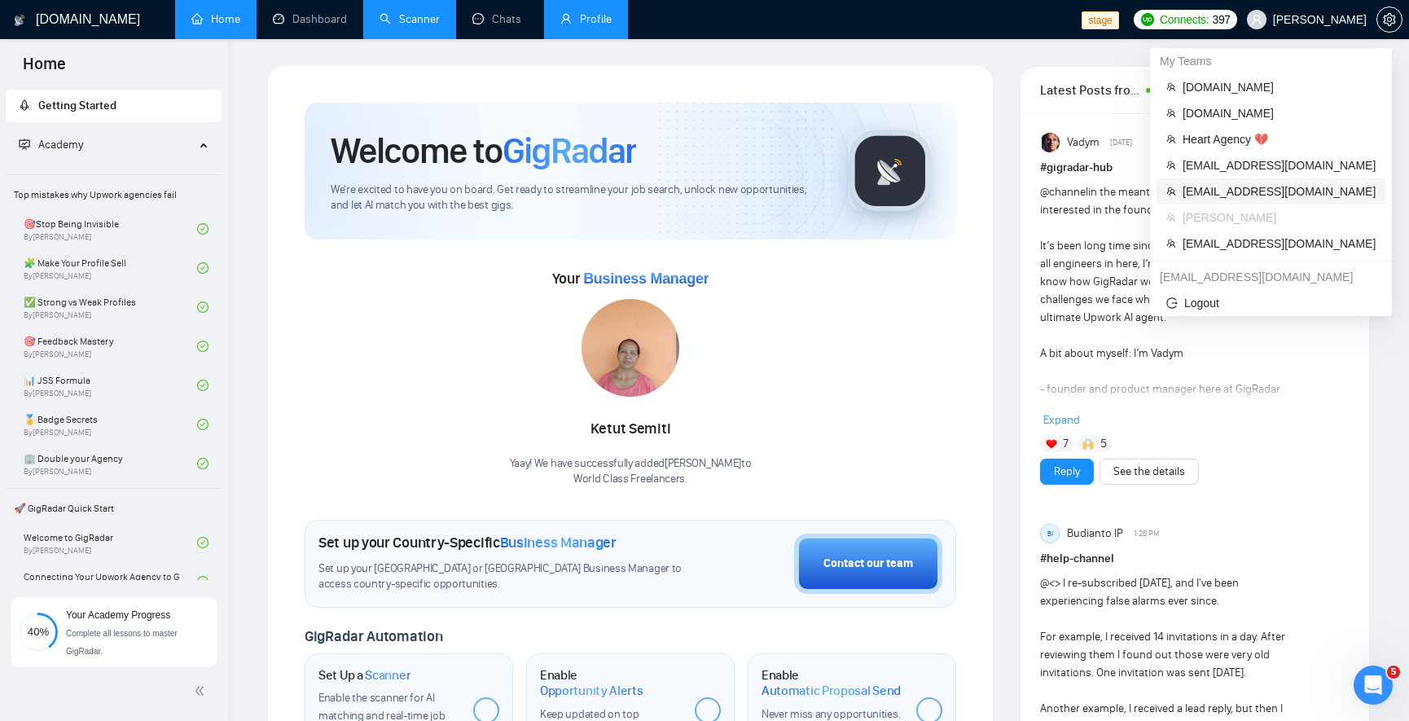
click at [1302, 186] on span "workwiseupworkgency@gmail.com" at bounding box center [1278, 191] width 193 height 18
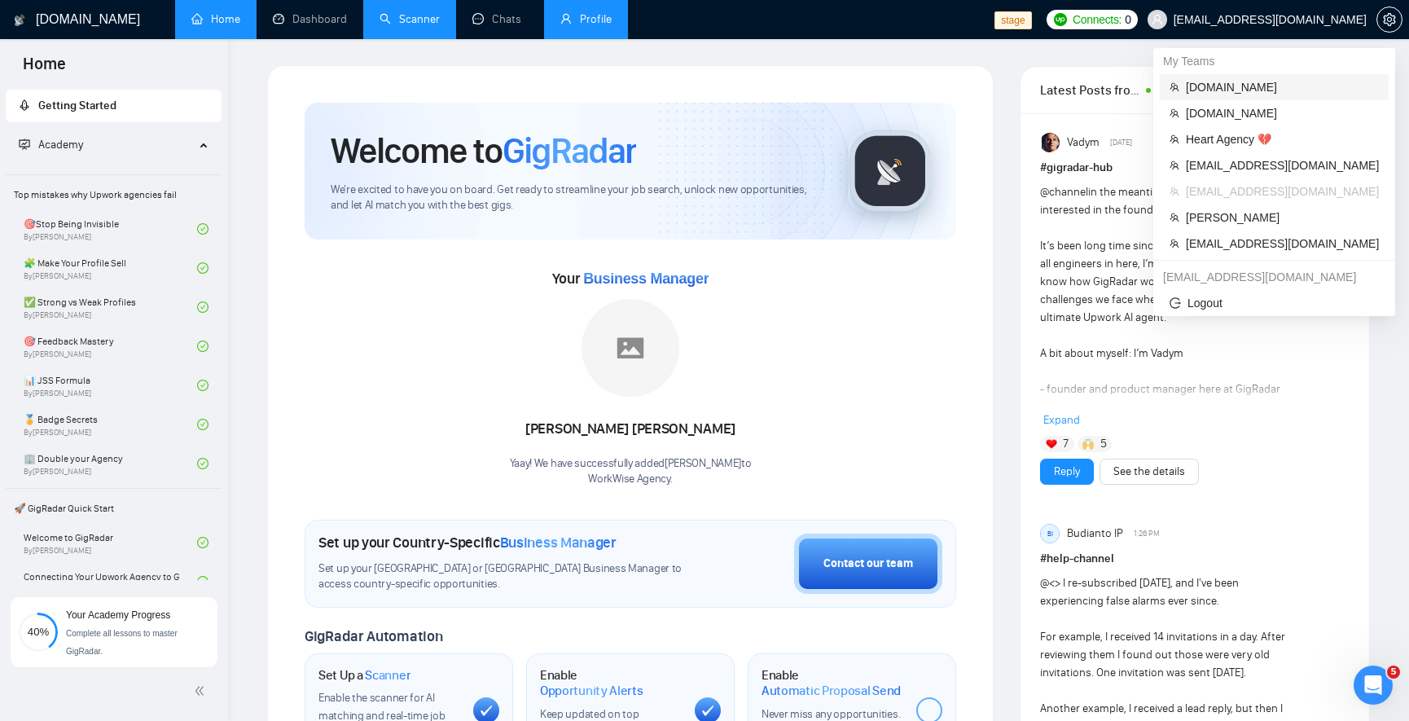
click at [1235, 94] on span "[DOMAIN_NAME]" at bounding box center [1281, 87] width 193 height 18
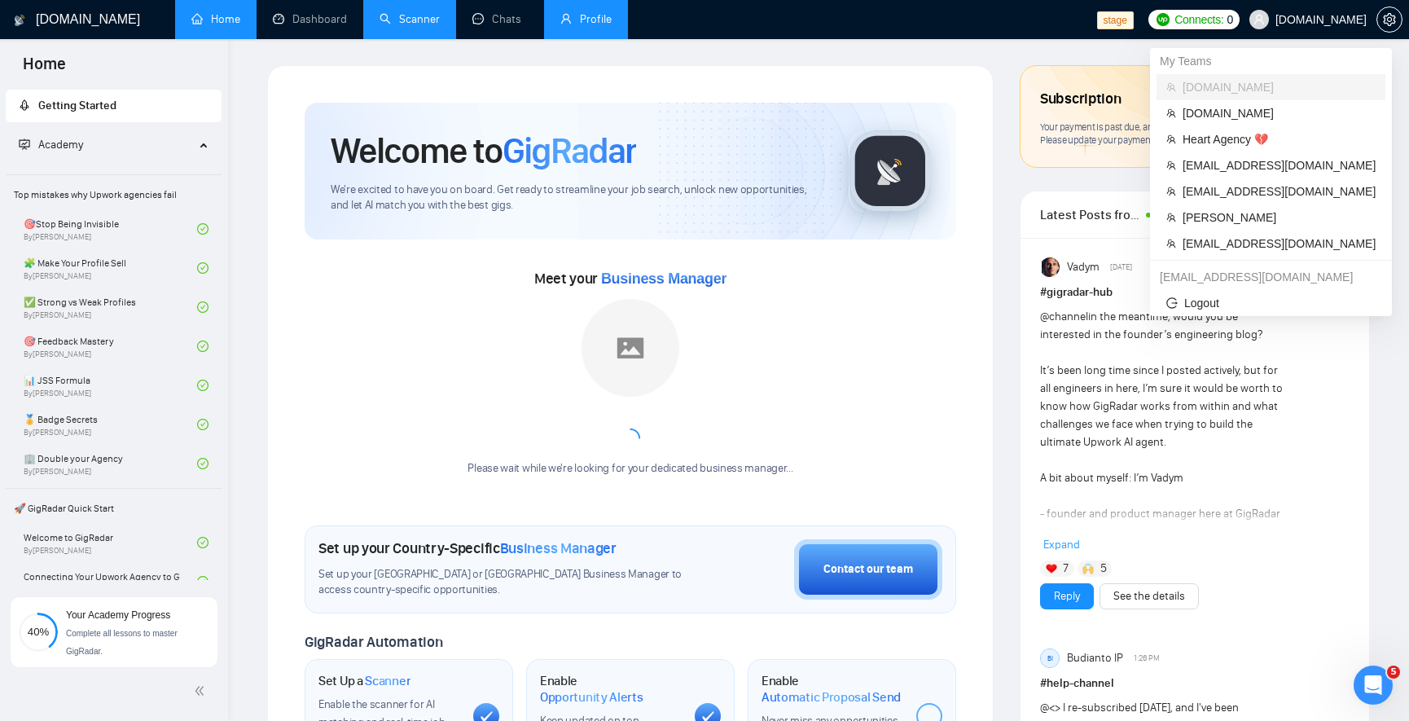
click at [1313, 20] on span "[DOMAIN_NAME]" at bounding box center [1320, 20] width 91 height 0
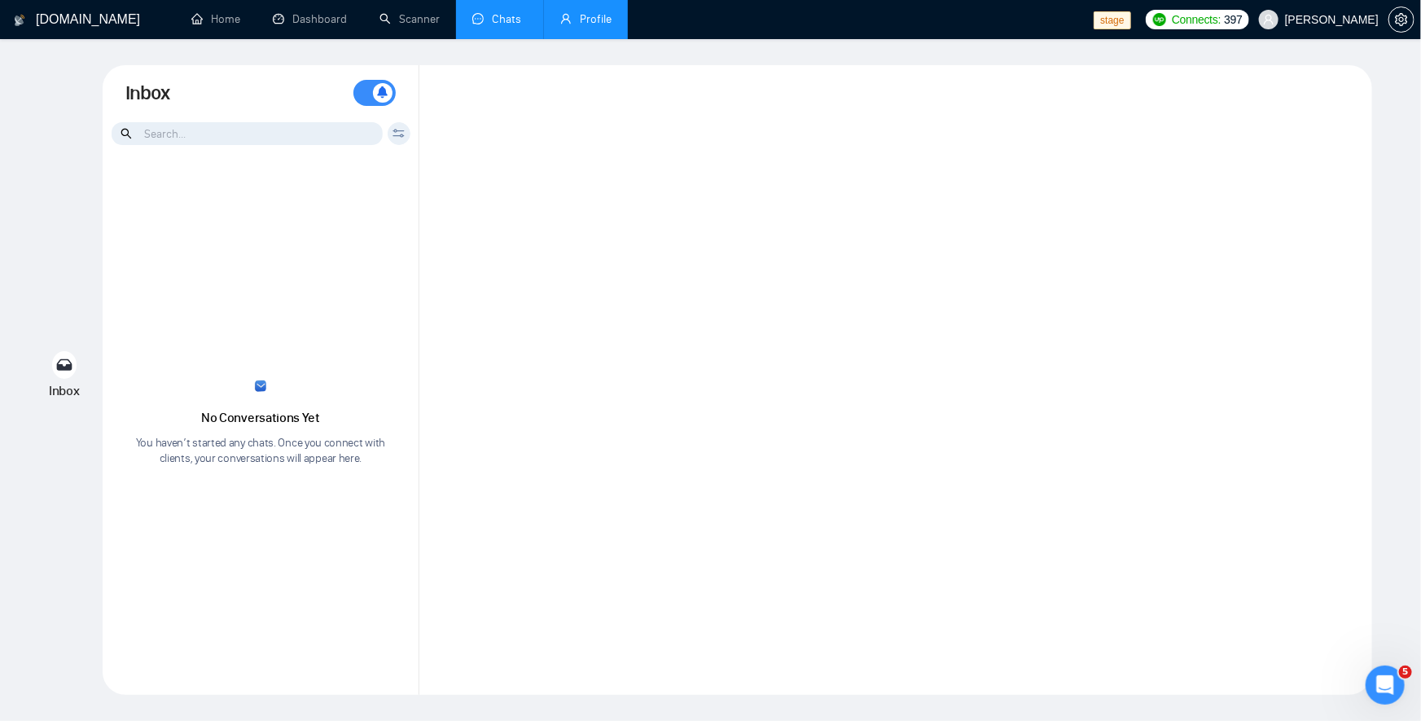
click at [603, 26] on link "Profile" at bounding box center [585, 19] width 51 height 14
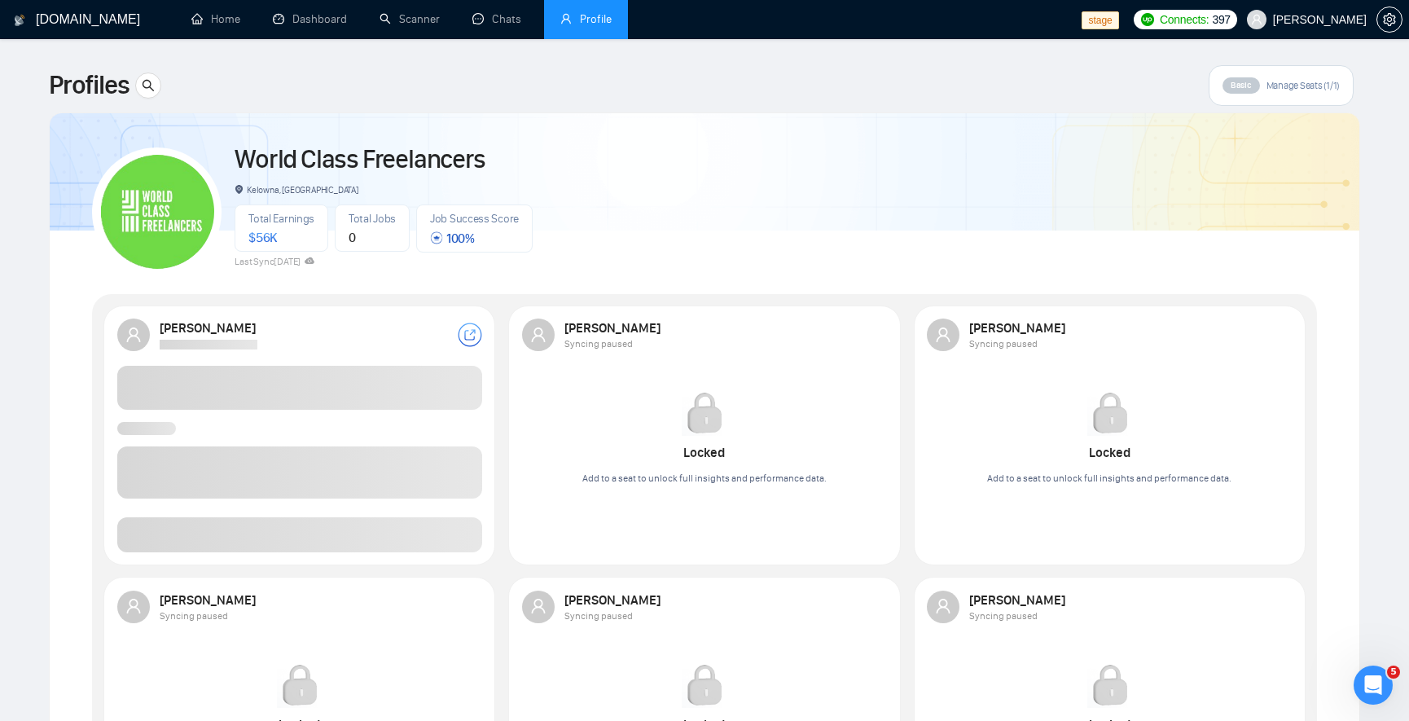
click at [847, 159] on div "World Class Freelancers Kelowna, Canada Total Earnings $ 56K Total Jobs 0 Job S…" at bounding box center [704, 205] width 1225 height 144
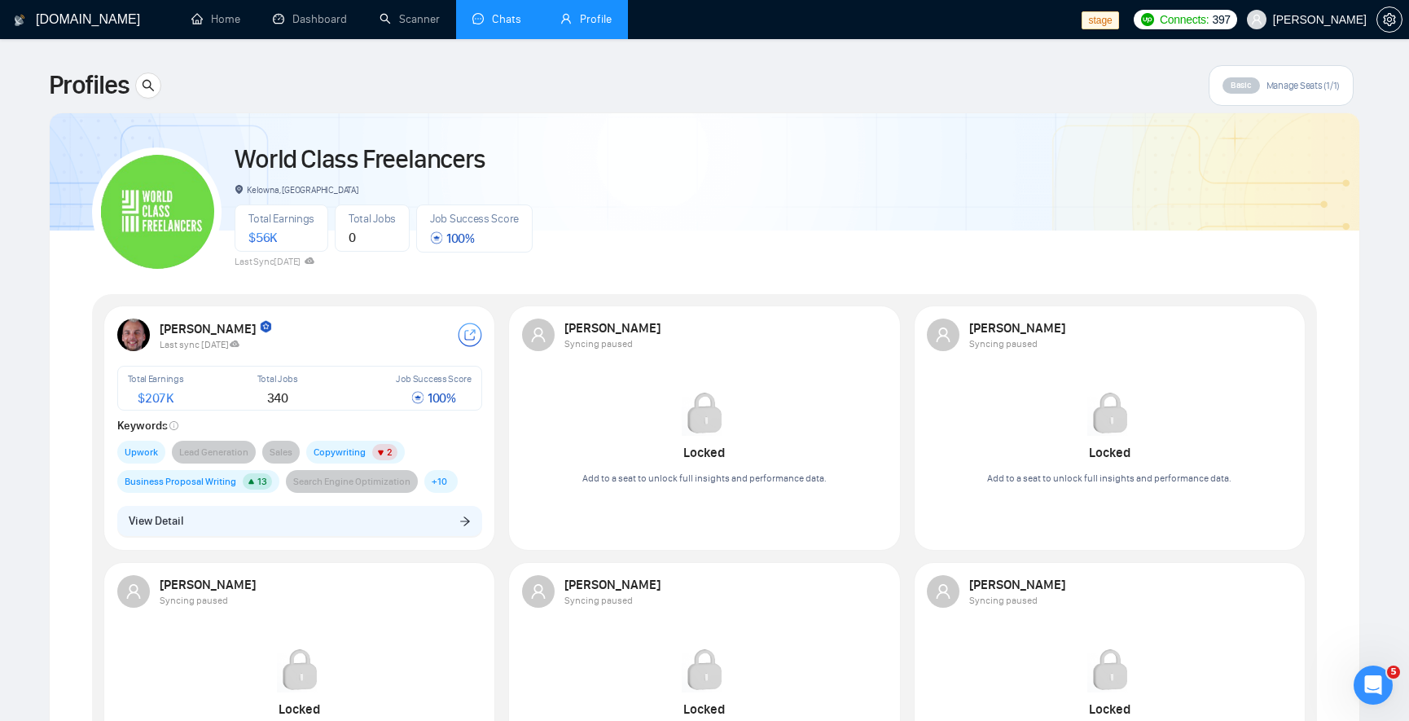
click at [484, 26] on link "Chats" at bounding box center [499, 19] width 55 height 14
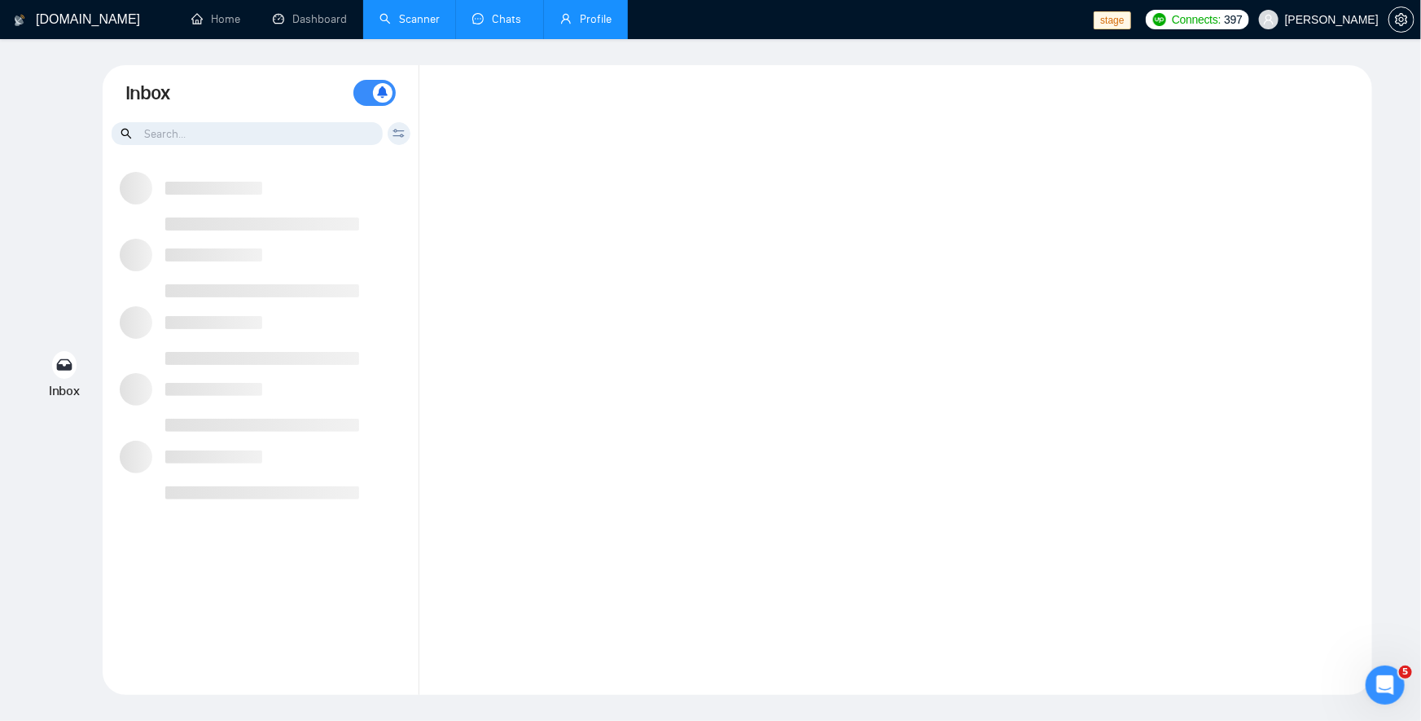
click at [411, 25] on link "Scanner" at bounding box center [409, 19] width 60 height 14
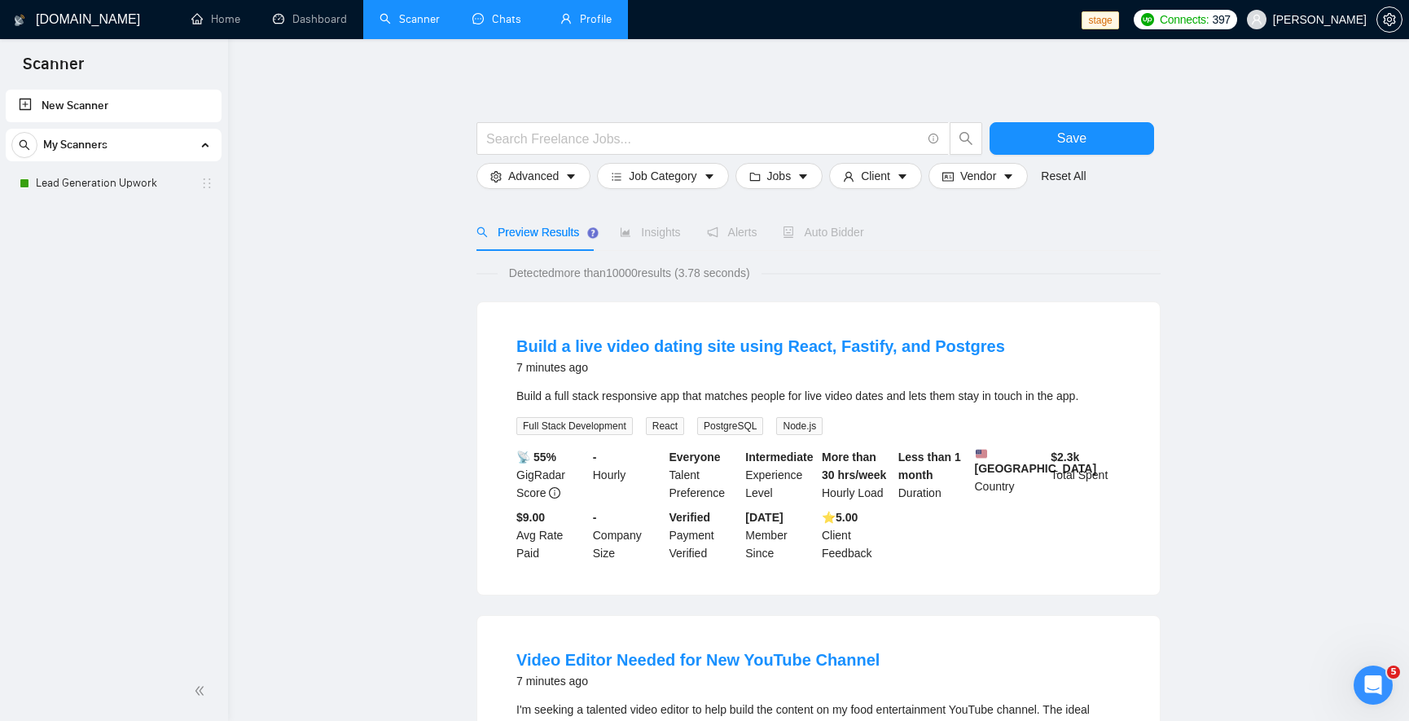
click at [490, 26] on link "Chats" at bounding box center [499, 19] width 55 height 14
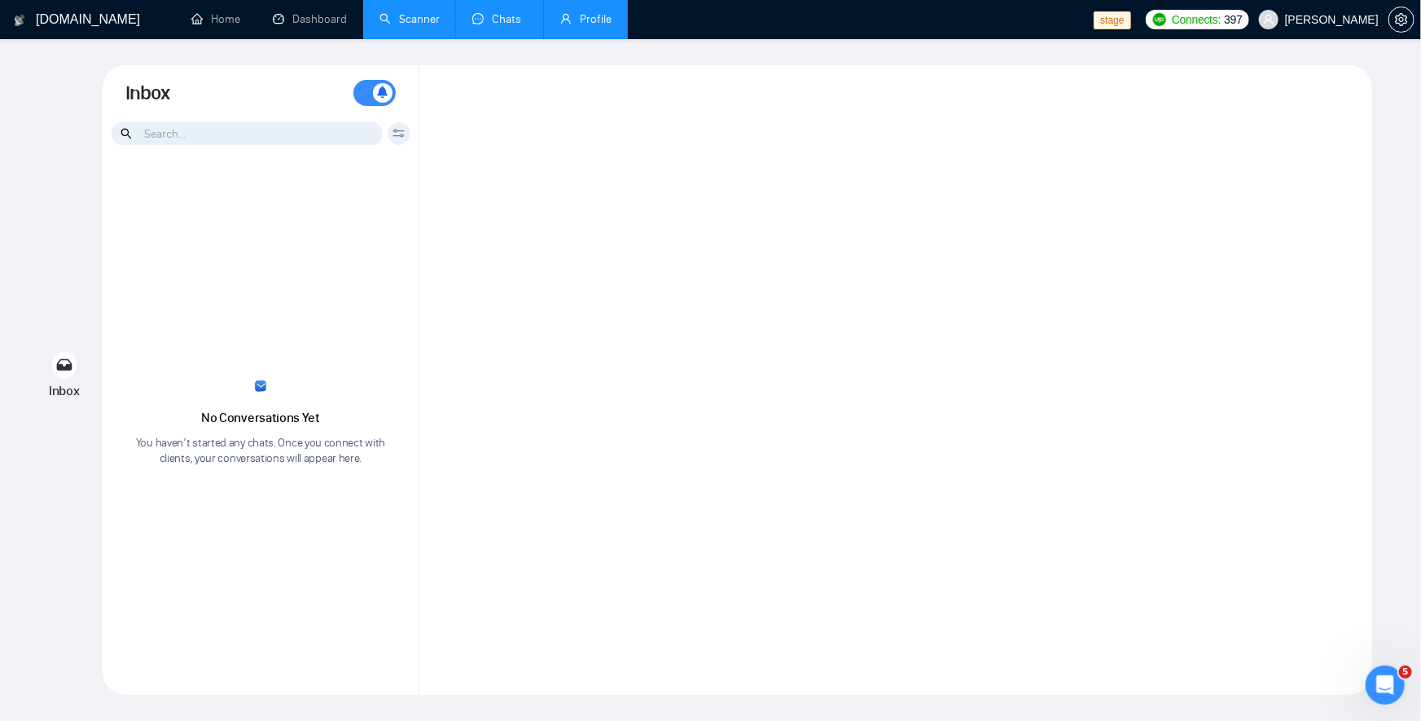
click at [582, 26] on link "Profile" at bounding box center [585, 19] width 51 height 14
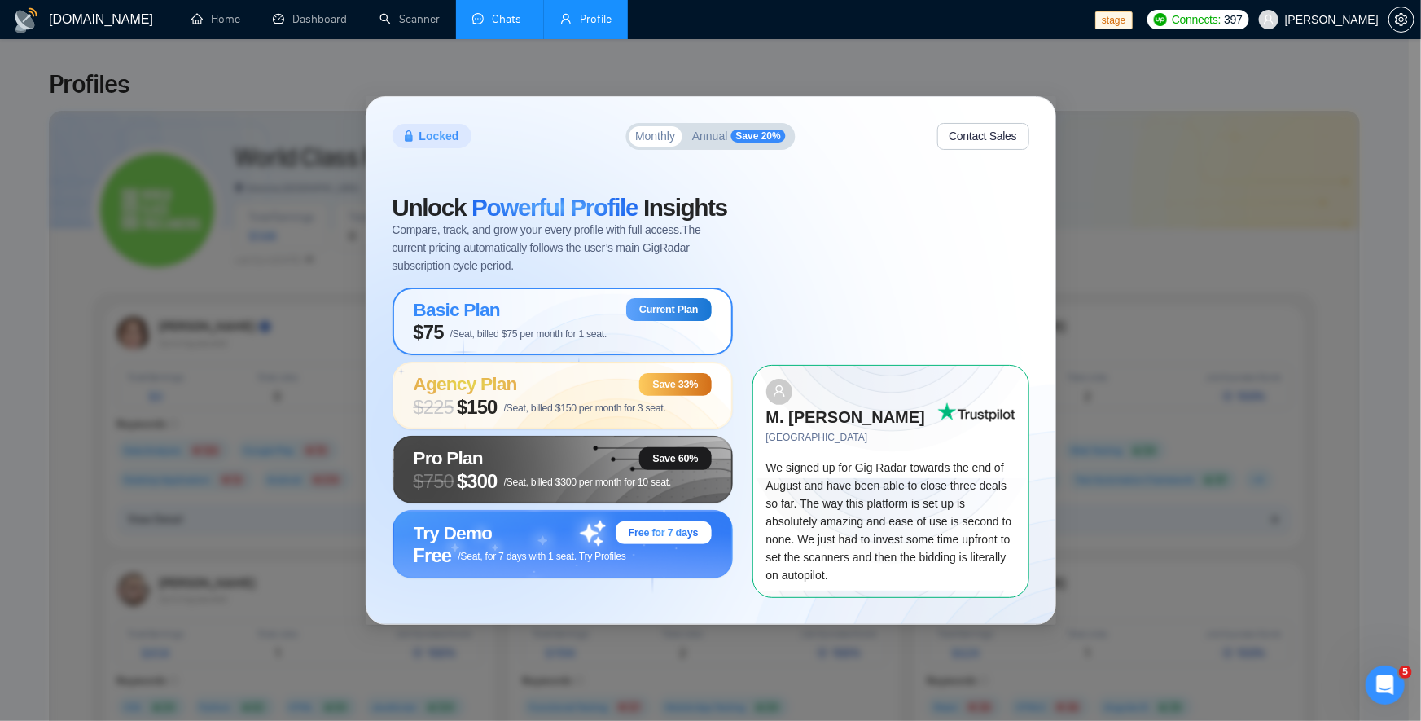
click at [492, 24] on link "Chats" at bounding box center [499, 19] width 55 height 14
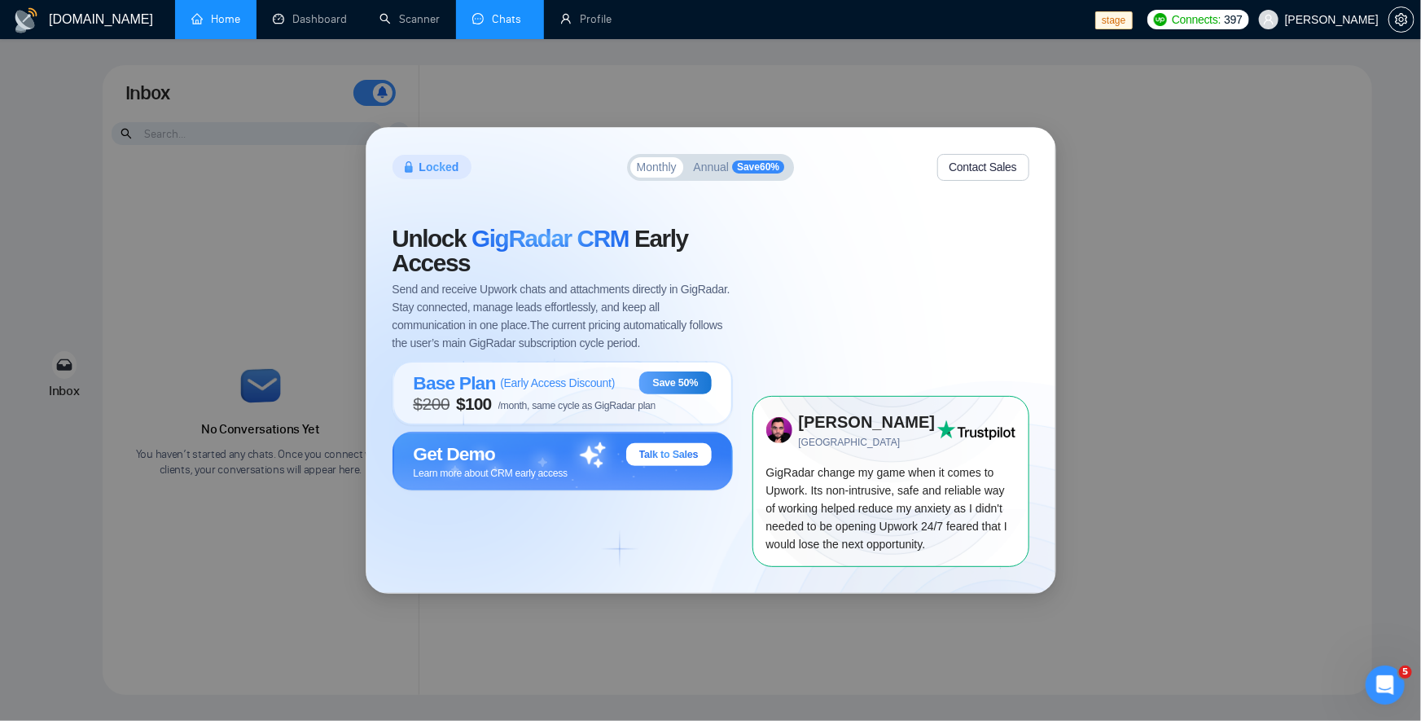
click at [209, 37] on li "Home" at bounding box center [215, 19] width 81 height 39
click at [232, 26] on link "Home" at bounding box center [215, 19] width 49 height 14
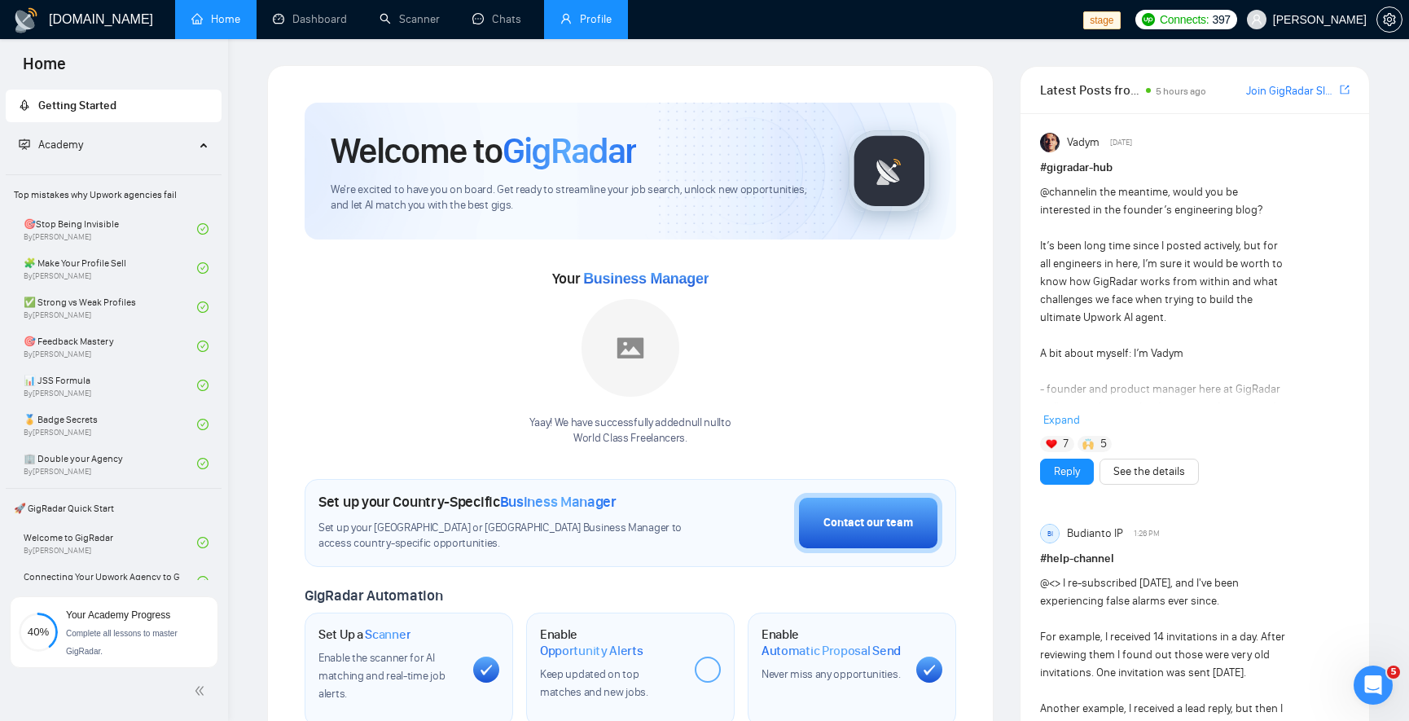
click at [590, 18] on link "Profile" at bounding box center [585, 19] width 51 height 14
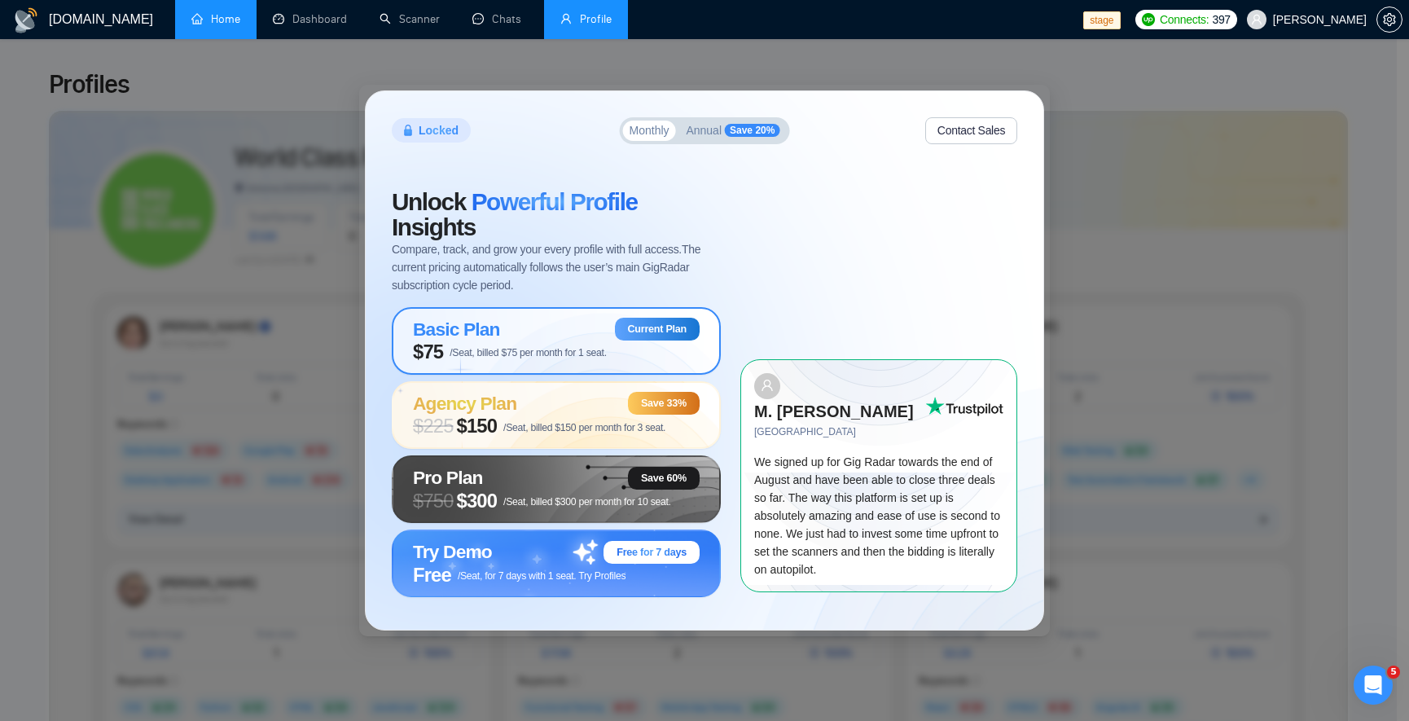
click at [502, 335] on div "Basic Plan Current Plan" at bounding box center [556, 329] width 287 height 23
click at [541, 349] on span "/Seat, billed $75 per month for 1 seat." at bounding box center [527, 352] width 157 height 11
click at [541, 350] on span "/Seat, billed $75 per month for 1 seat." at bounding box center [527, 352] width 157 height 11
click at [620, 331] on div "Current Plan" at bounding box center [657, 329] width 85 height 23
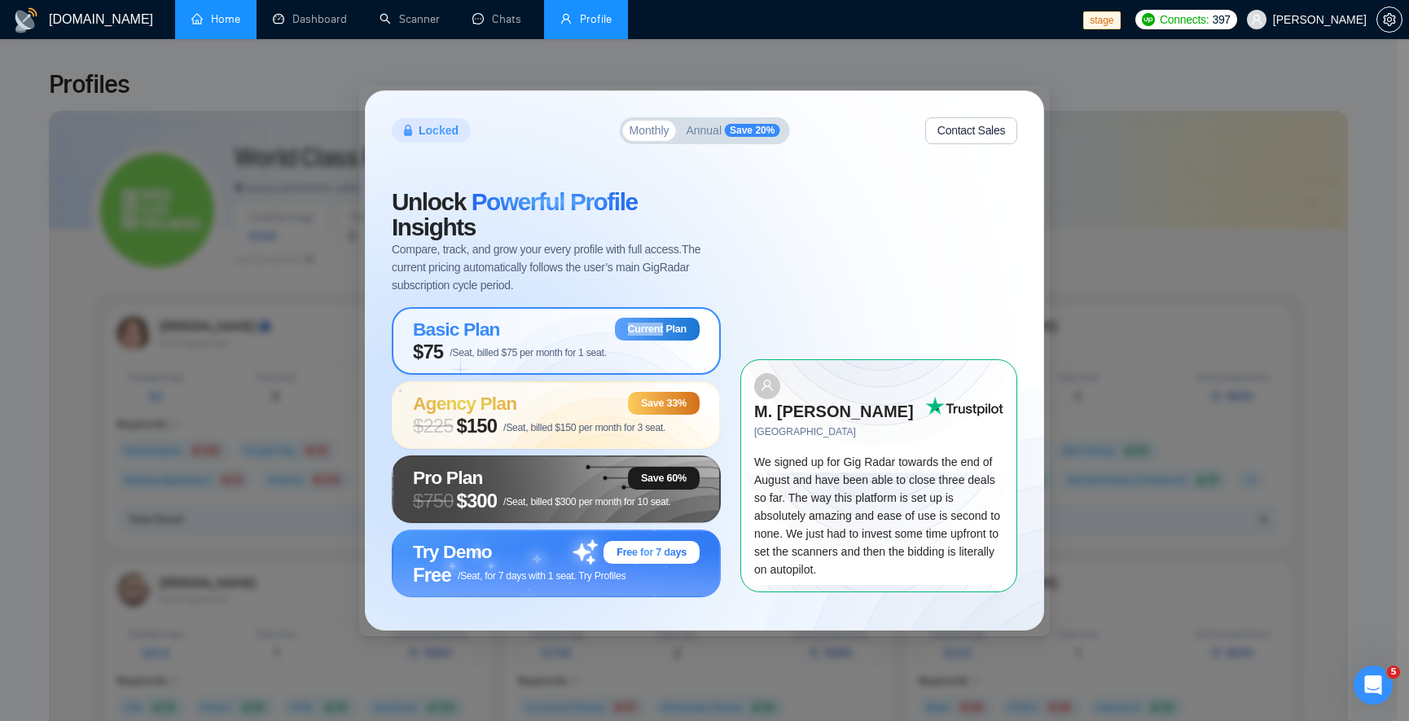
click at [620, 331] on div "Current Plan" at bounding box center [657, 329] width 85 height 23
click at [579, 334] on div "Basic Plan Current Plan" at bounding box center [556, 329] width 287 height 23
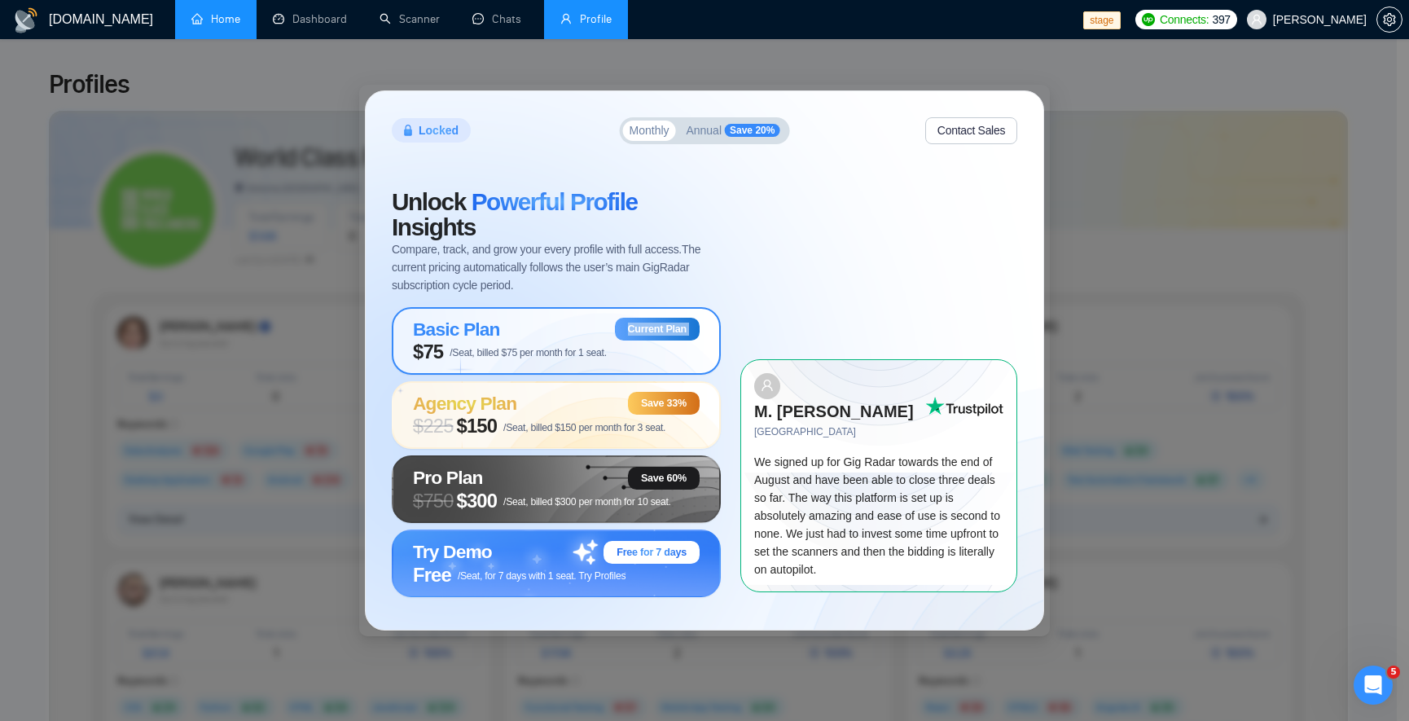
click at [579, 334] on div "Basic Plan Current Plan" at bounding box center [556, 329] width 287 height 23
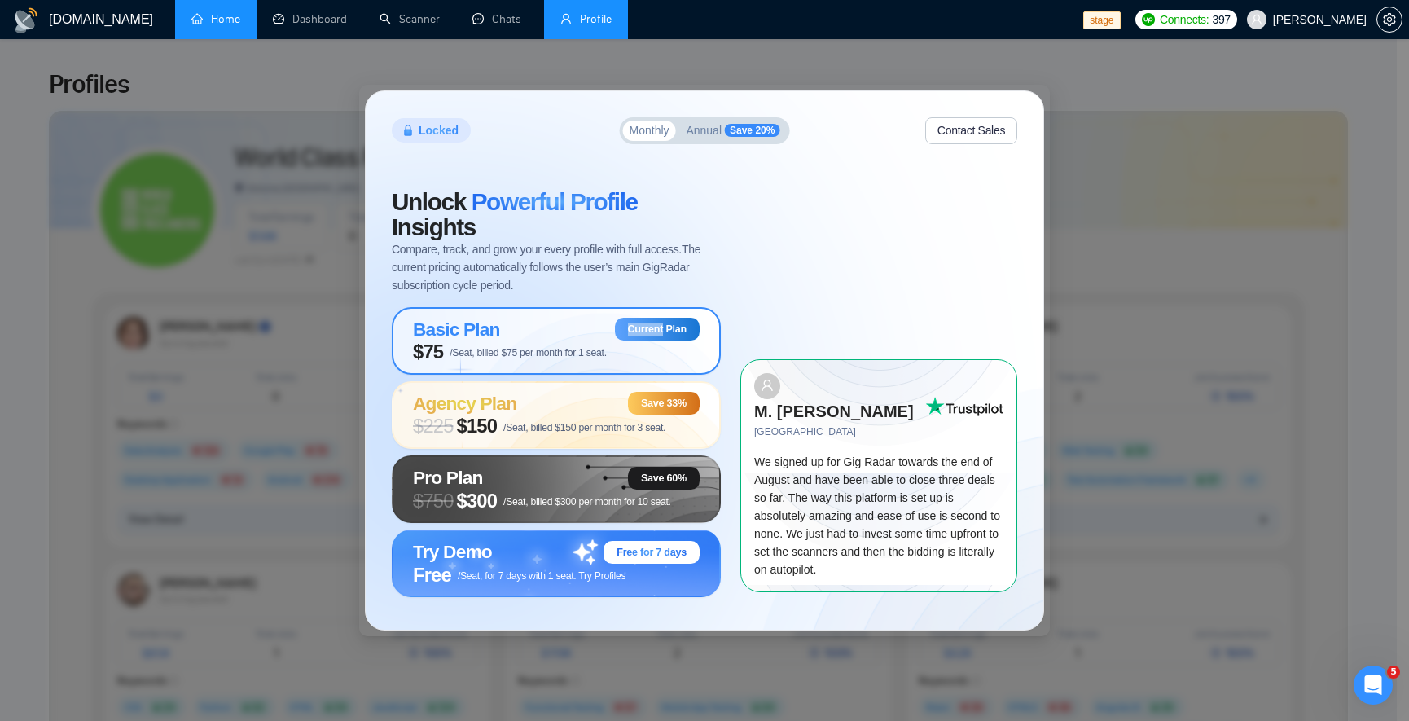
click at [579, 334] on div "Basic Plan Current Plan" at bounding box center [556, 329] width 287 height 23
click at [572, 370] on div "Basic Plan Current Plan $75 /Seat, billed $75 per month for 1 seat." at bounding box center [556, 341] width 329 height 68
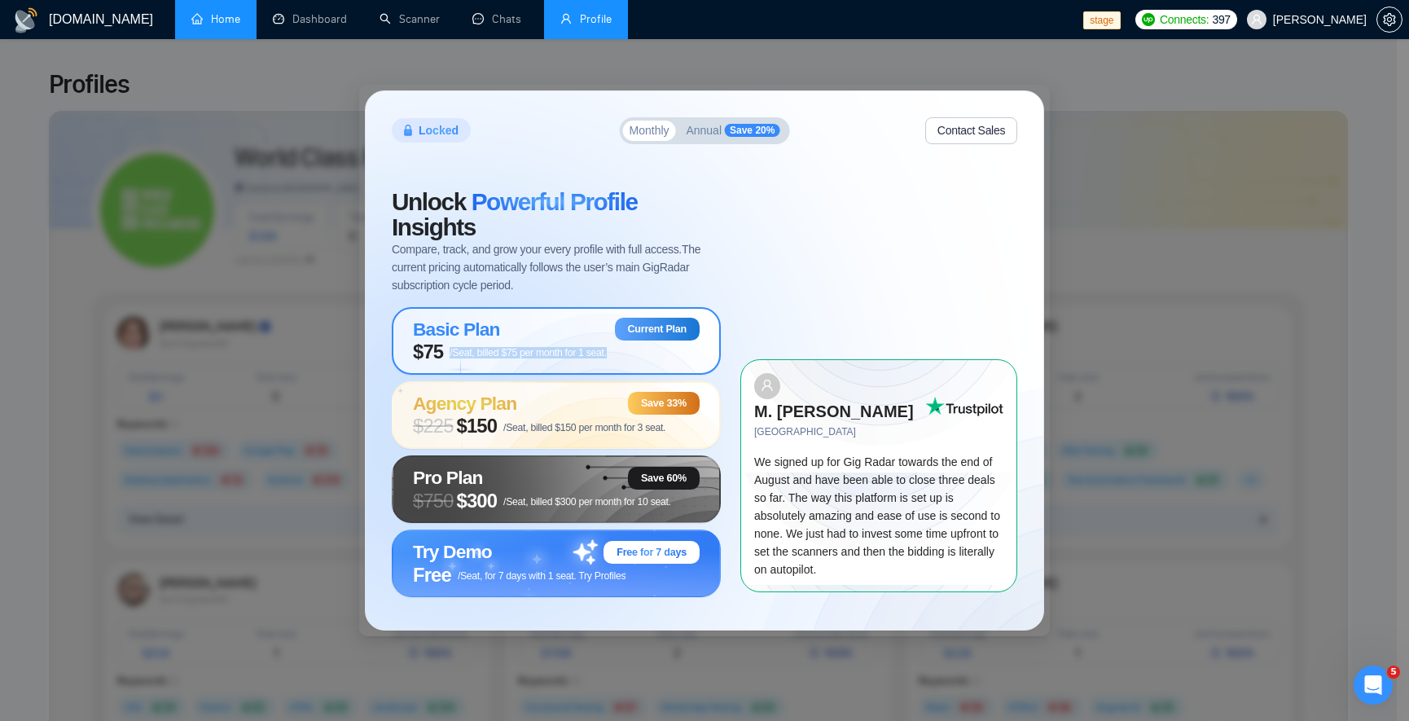
drag, startPoint x: 571, startPoint y: 370, endPoint x: 569, endPoint y: 358, distance: 12.3
click at [571, 368] on div "Basic Plan Current Plan $75 /Seat, billed $75 per month for 1 seat." at bounding box center [556, 341] width 329 height 68
click at [569, 358] on span "/Seat, billed $75 per month for 1 seat." at bounding box center [527, 352] width 157 height 11
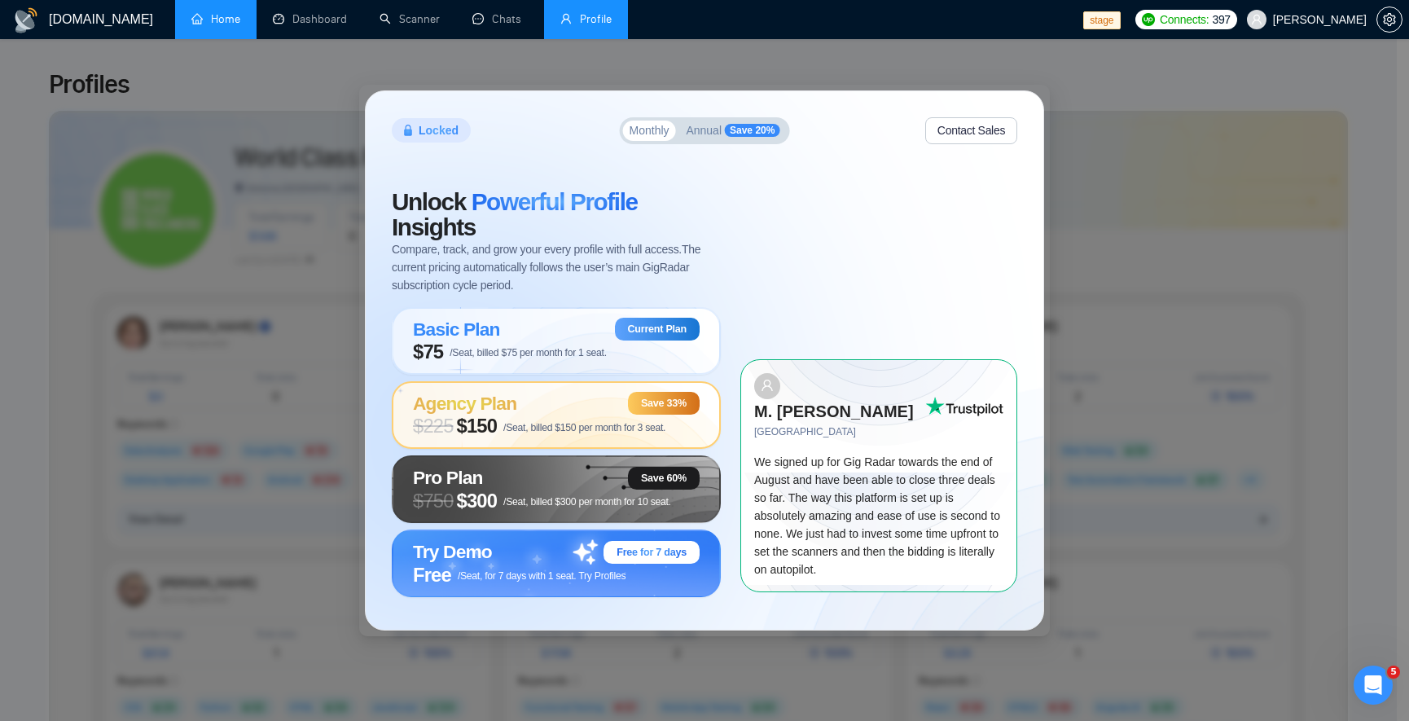
click at [576, 432] on span "/Seat, billed $150 per month for 3 seat." at bounding box center [584, 427] width 162 height 11
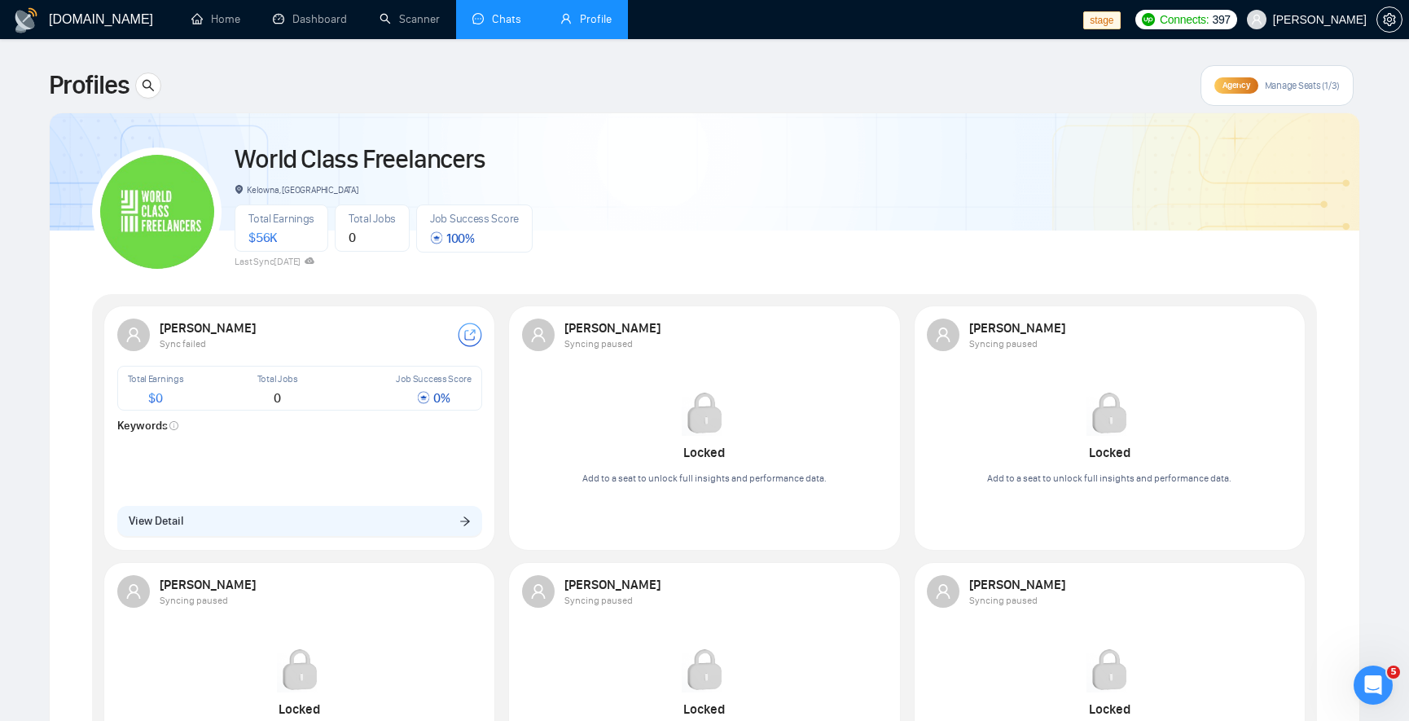
click at [497, 26] on link "Chats" at bounding box center [499, 19] width 55 height 14
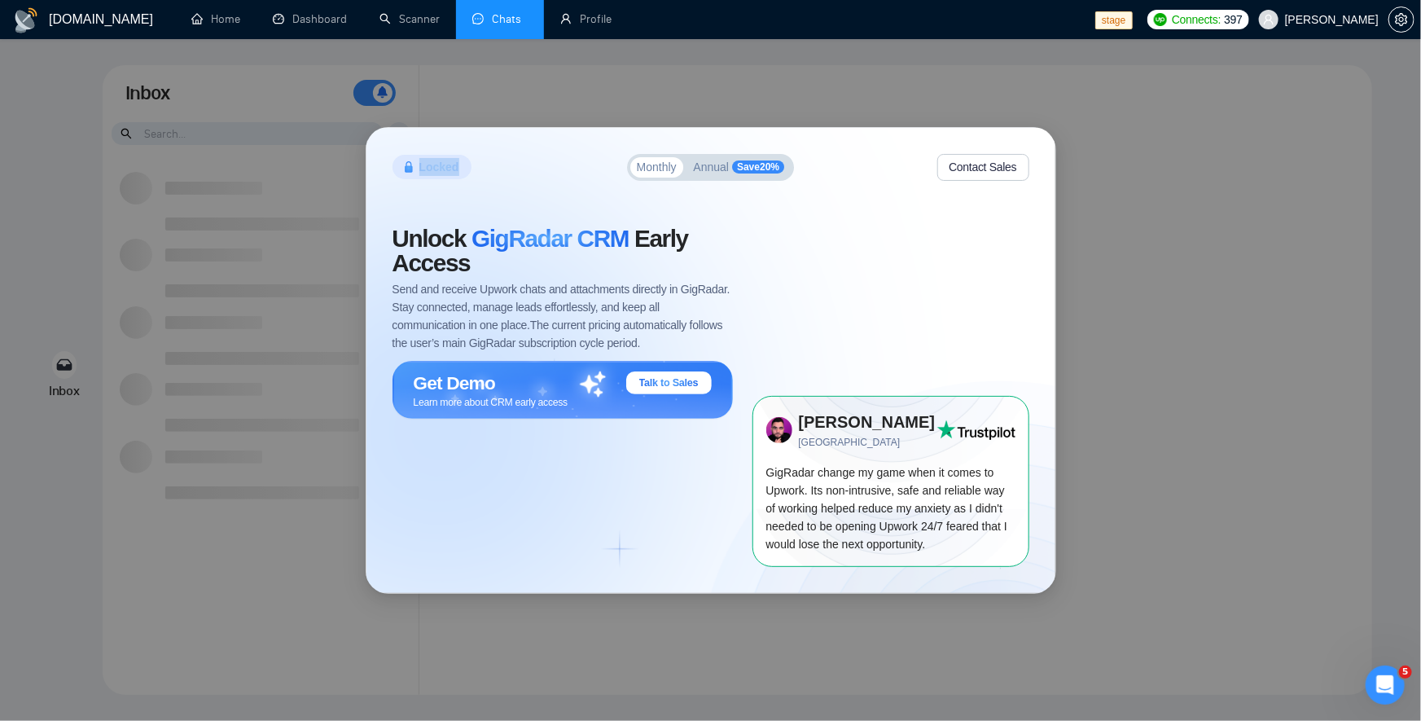
drag, startPoint x: 424, startPoint y: 170, endPoint x: 496, endPoint y: 166, distance: 71.8
click at [496, 166] on div "Locked Monthly Annual Save 20 % Contact Sales" at bounding box center [710, 167] width 637 height 27
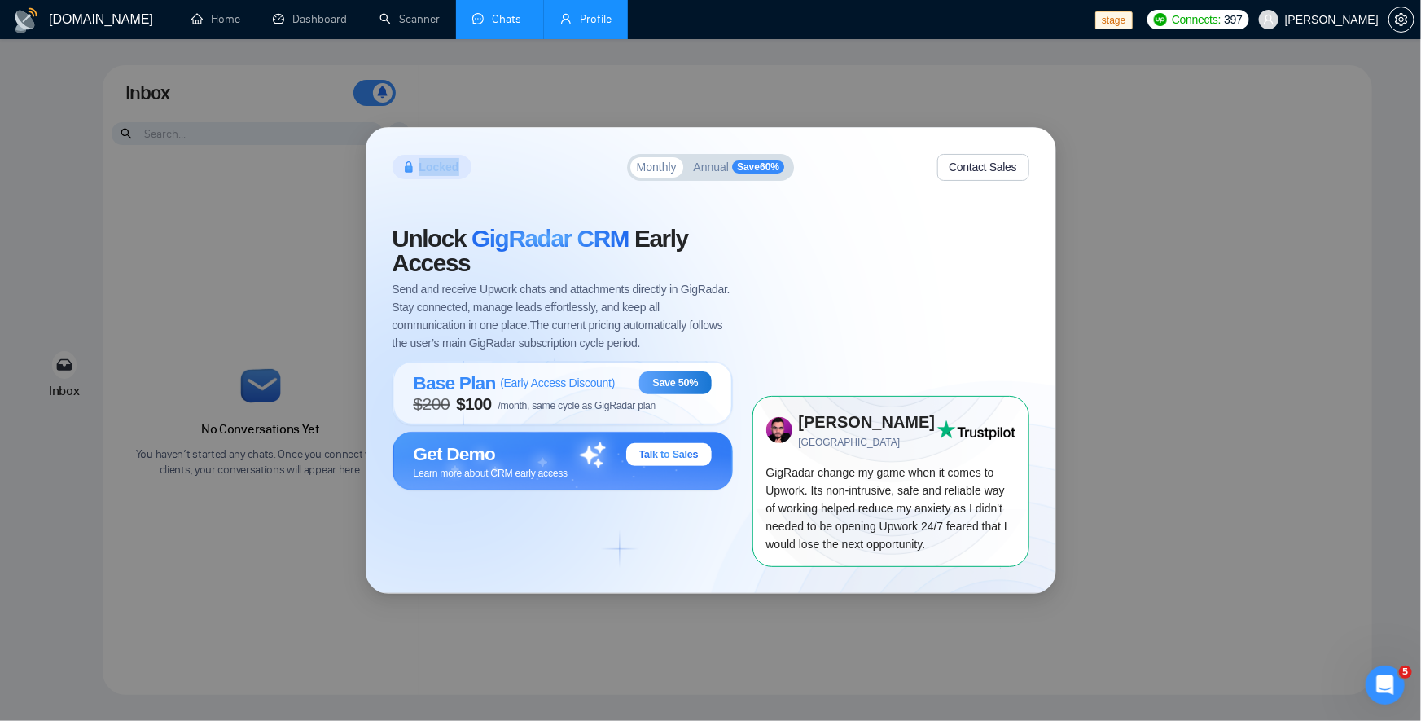
click at [581, 12] on link "Profile" at bounding box center [585, 19] width 51 height 14
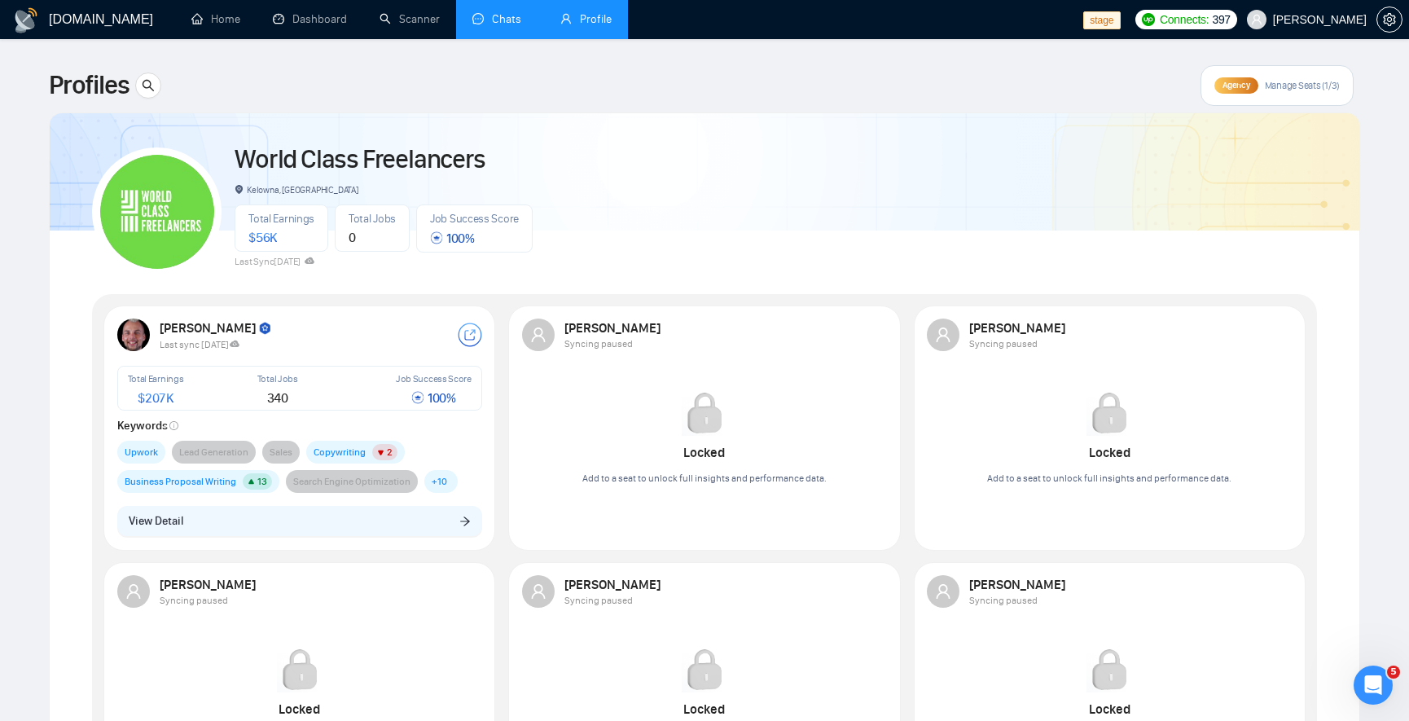
click at [502, 14] on link "Chats" at bounding box center [499, 19] width 55 height 14
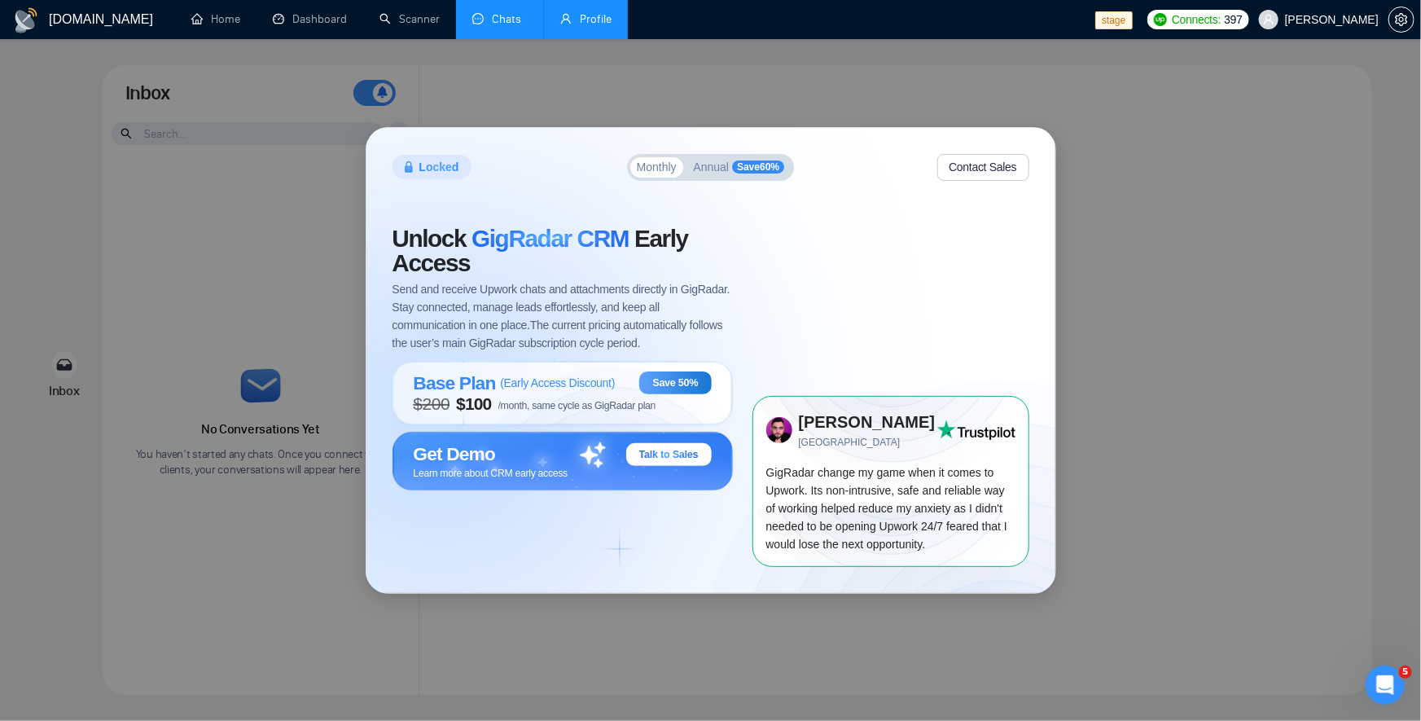
click at [611, 15] on link "Profile" at bounding box center [585, 19] width 51 height 14
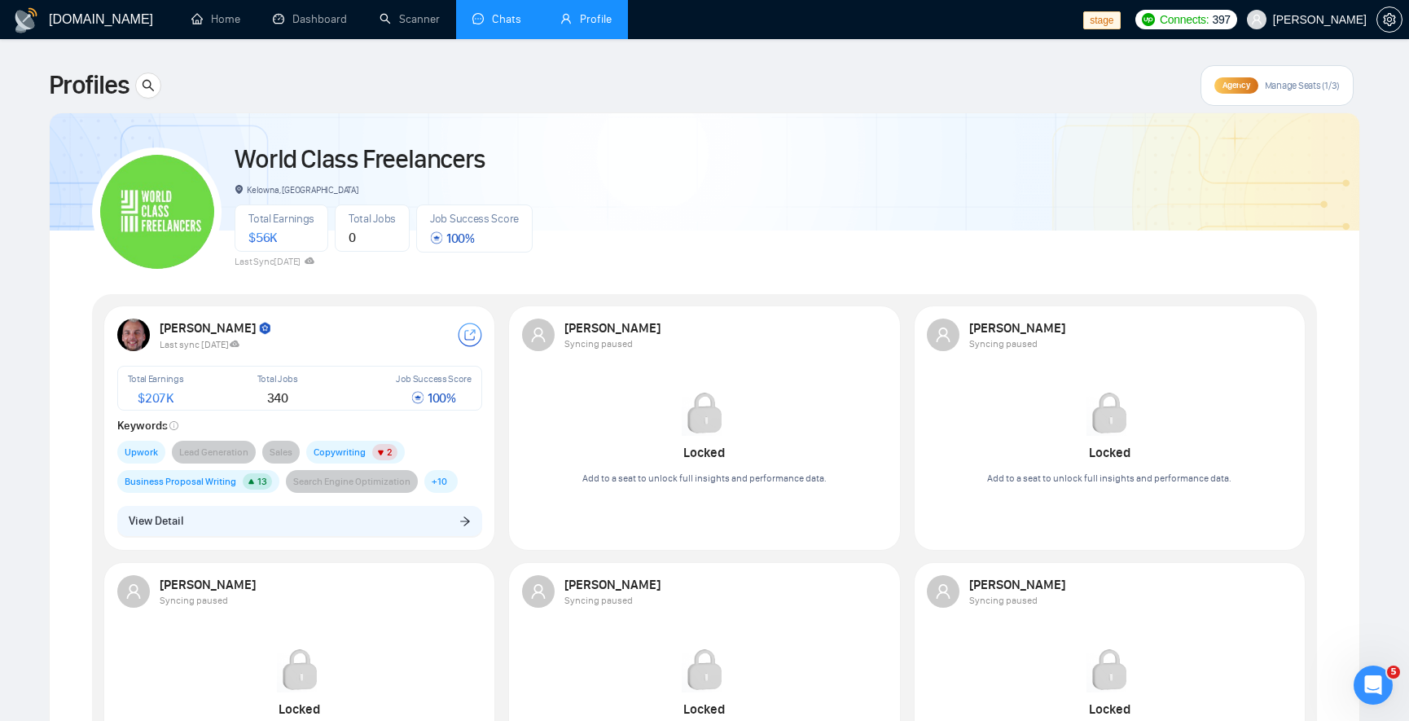
click at [483, 12] on link "Chats" at bounding box center [499, 19] width 55 height 14
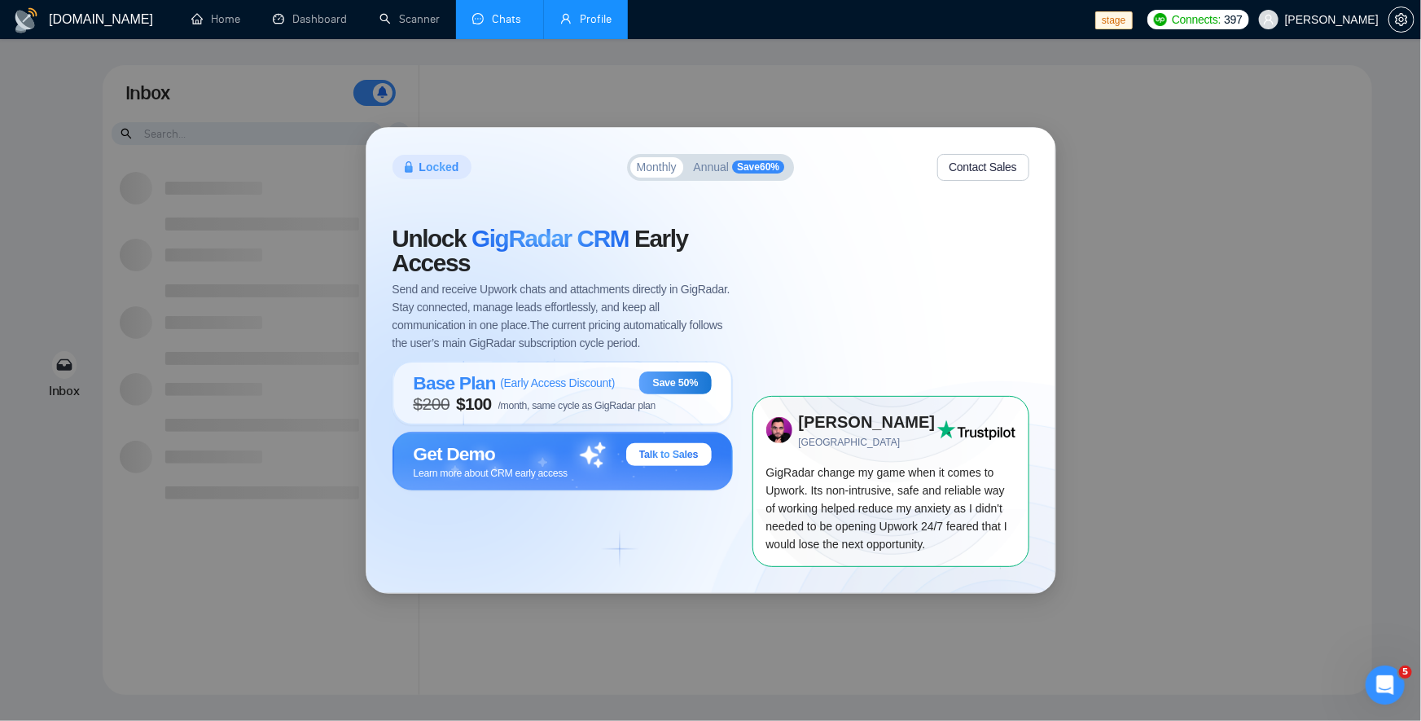
click at [611, 24] on link "Profile" at bounding box center [585, 19] width 51 height 14
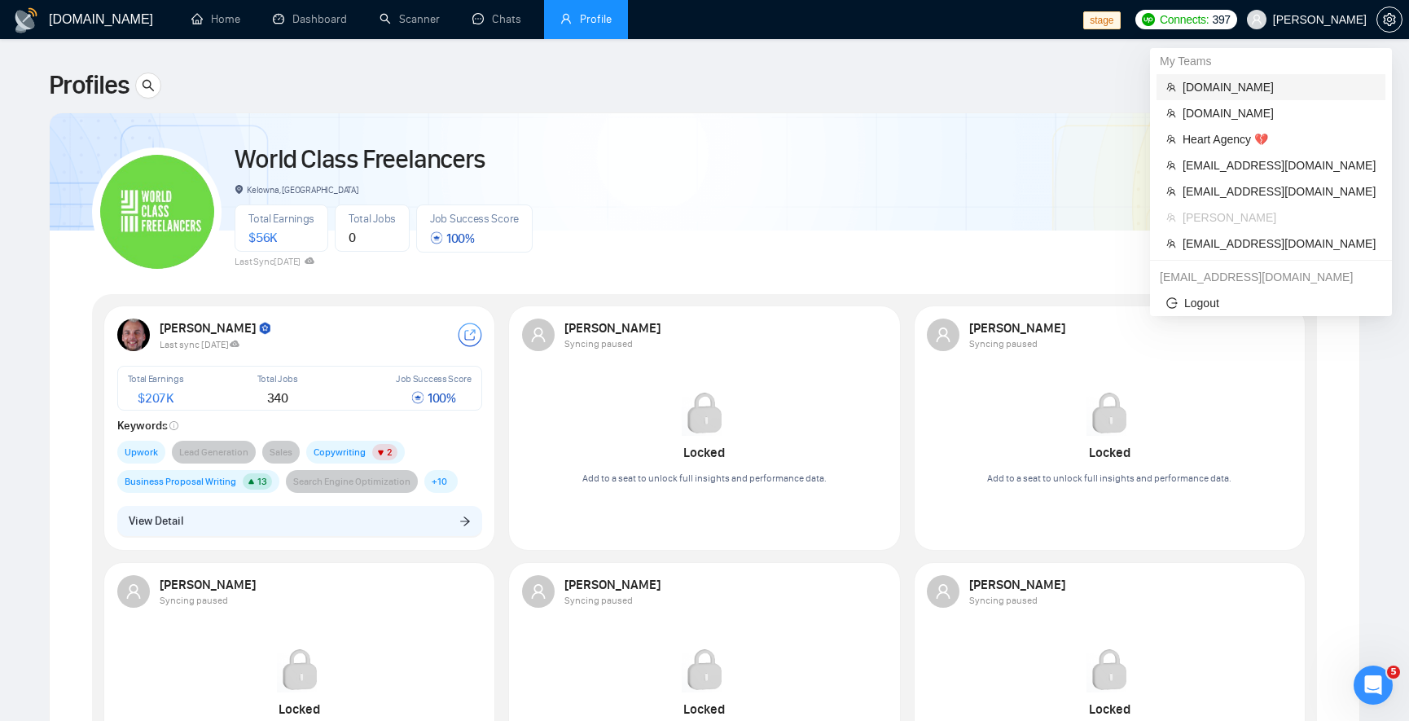
click at [1274, 85] on span "[DOMAIN_NAME]" at bounding box center [1278, 87] width 193 height 18
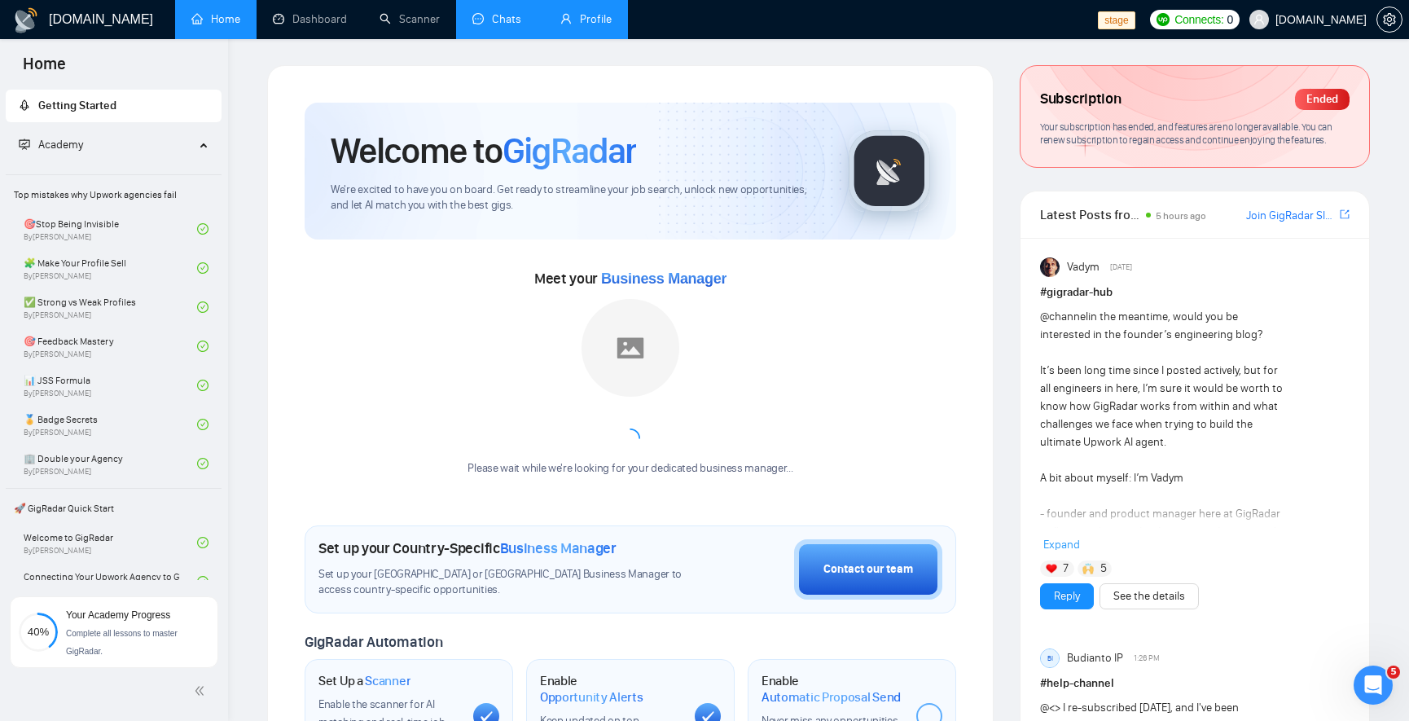
click at [507, 37] on li "Chats" at bounding box center [500, 19] width 88 height 39
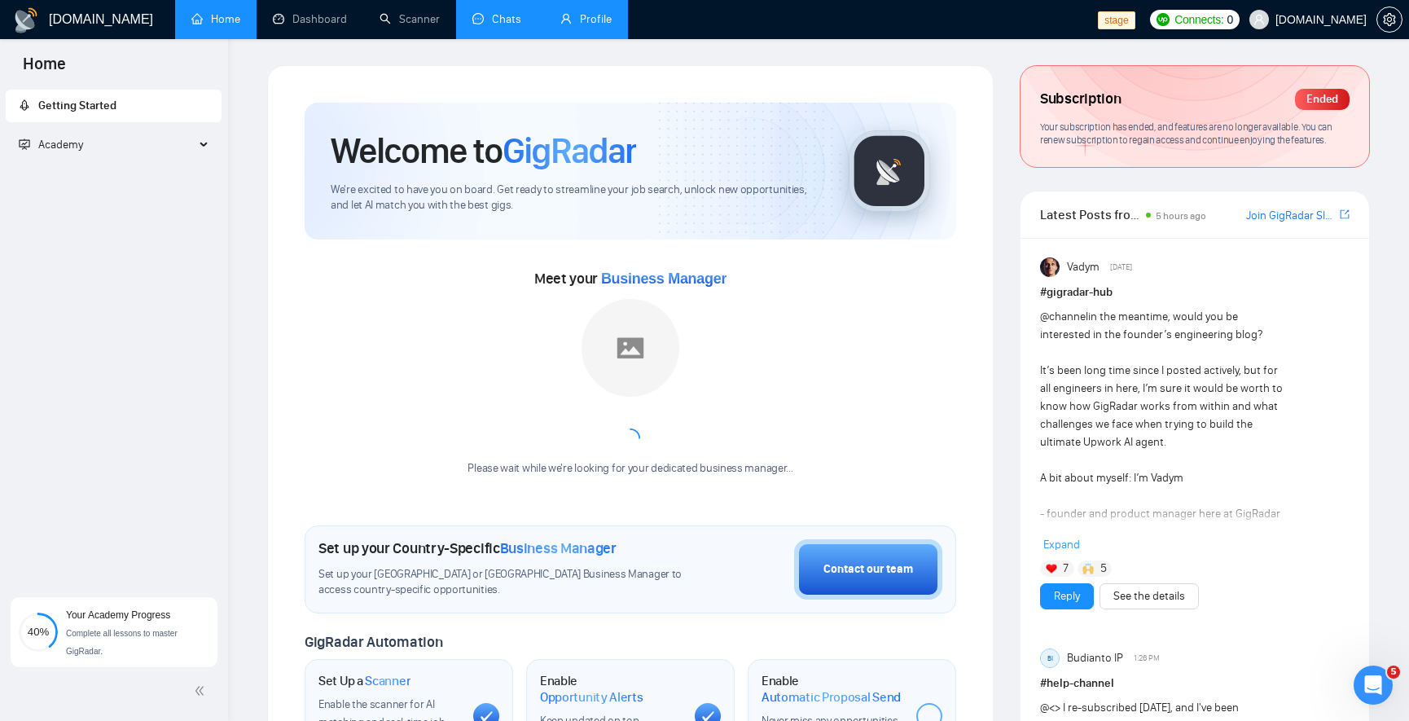
click at [512, 26] on link "Chats" at bounding box center [499, 19] width 55 height 14
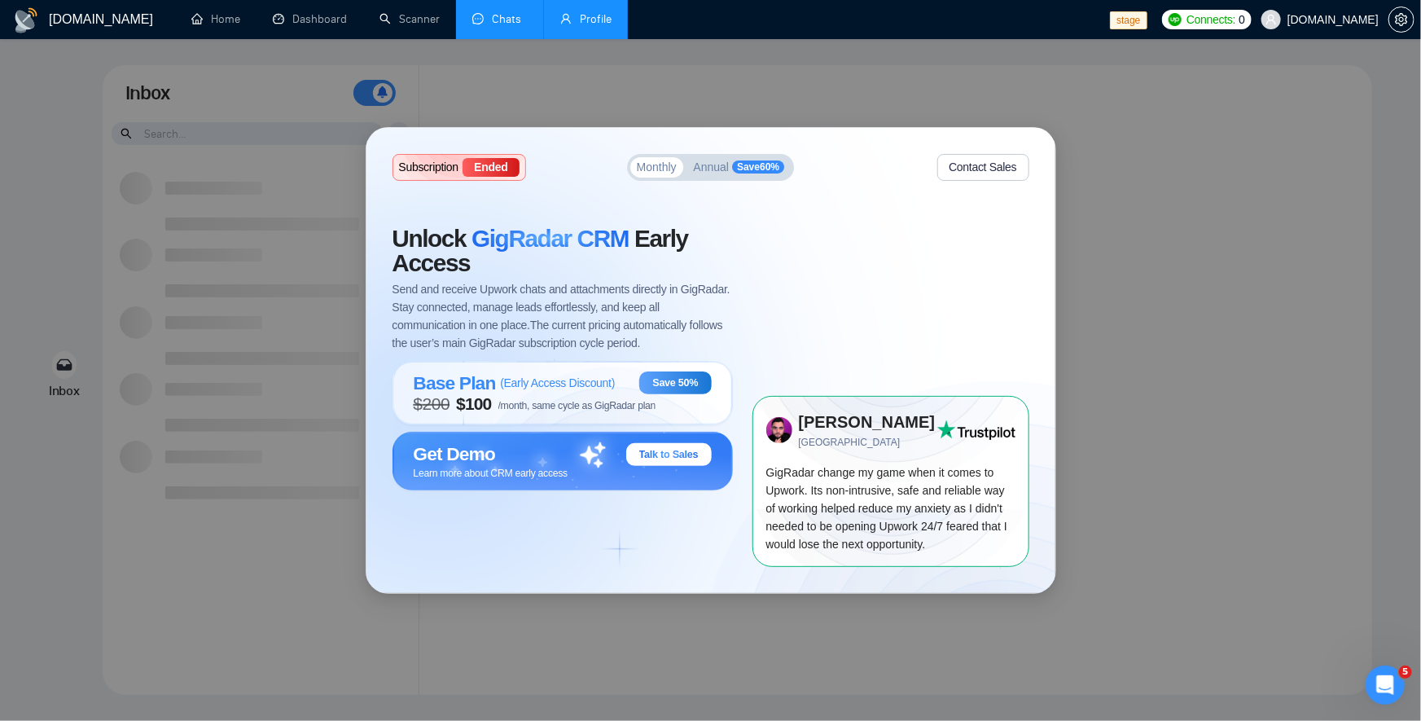
click at [602, 12] on link "Profile" at bounding box center [585, 19] width 51 height 14
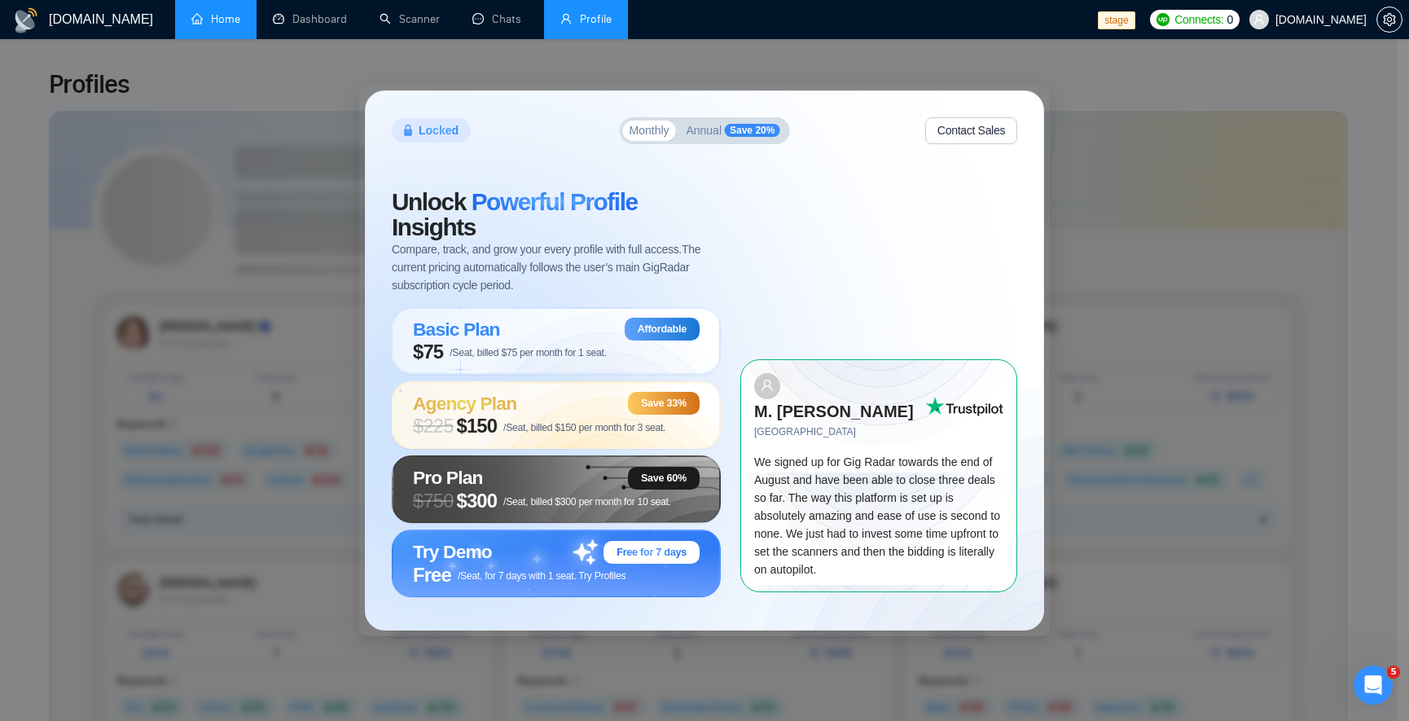
click at [213, 18] on link "Home" at bounding box center [215, 19] width 49 height 14
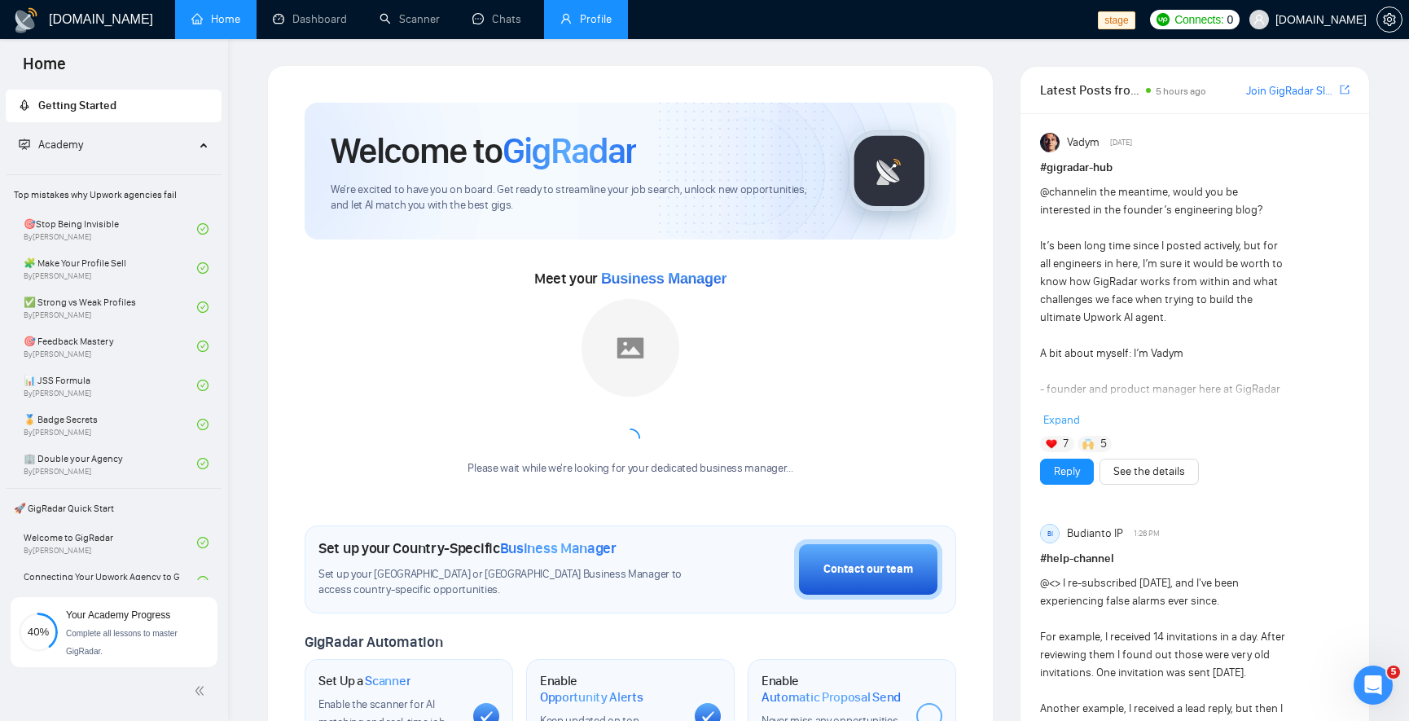
click at [598, 26] on link "Profile" at bounding box center [585, 19] width 51 height 14
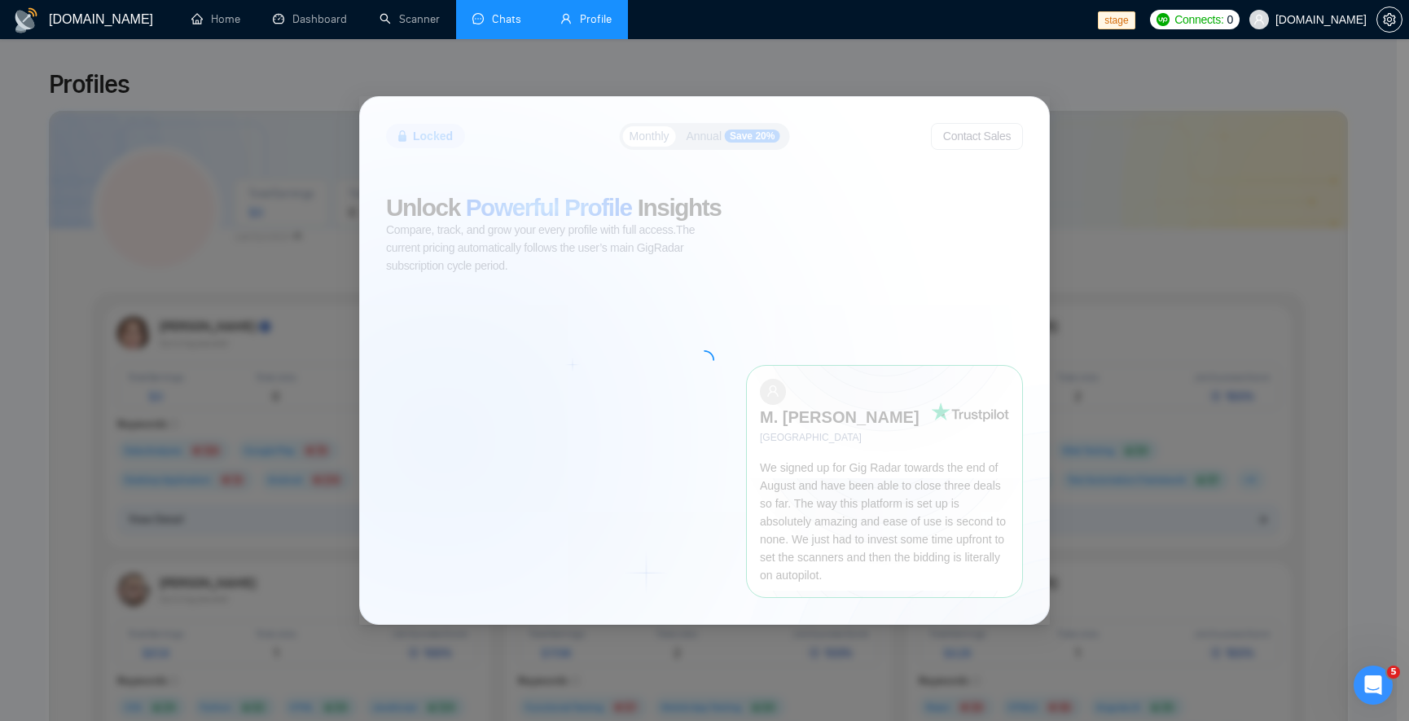
click at [508, 24] on link "Chats" at bounding box center [499, 19] width 55 height 14
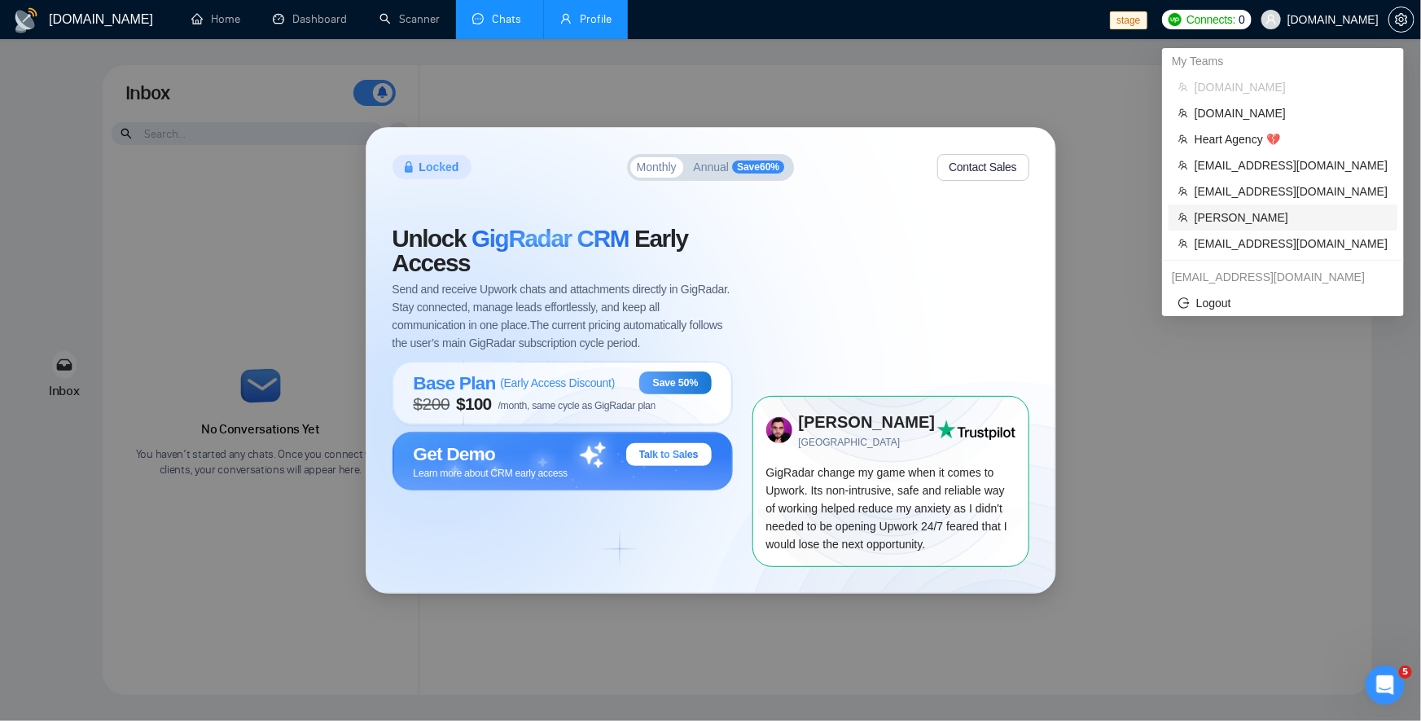
click at [1251, 221] on span "[PERSON_NAME]" at bounding box center [1290, 217] width 193 height 18
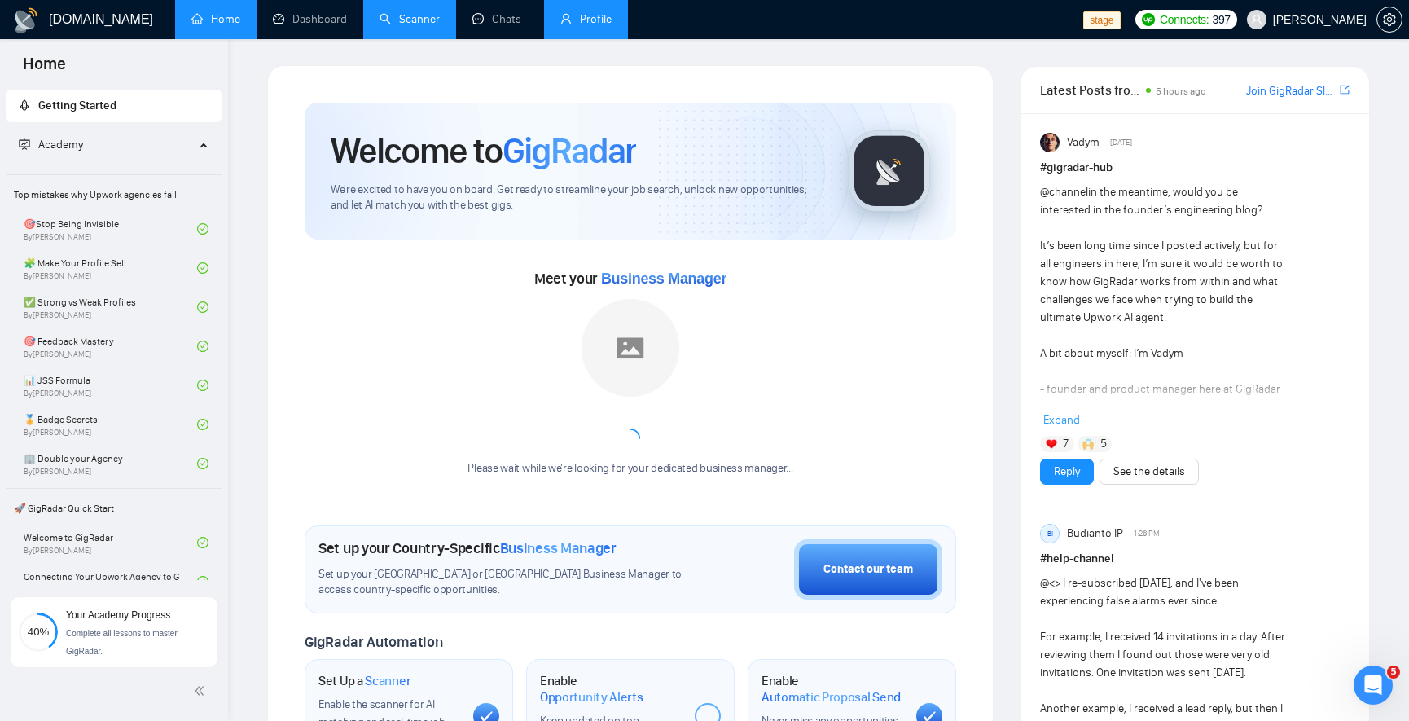
click at [410, 25] on link "Scanner" at bounding box center [409, 19] width 60 height 14
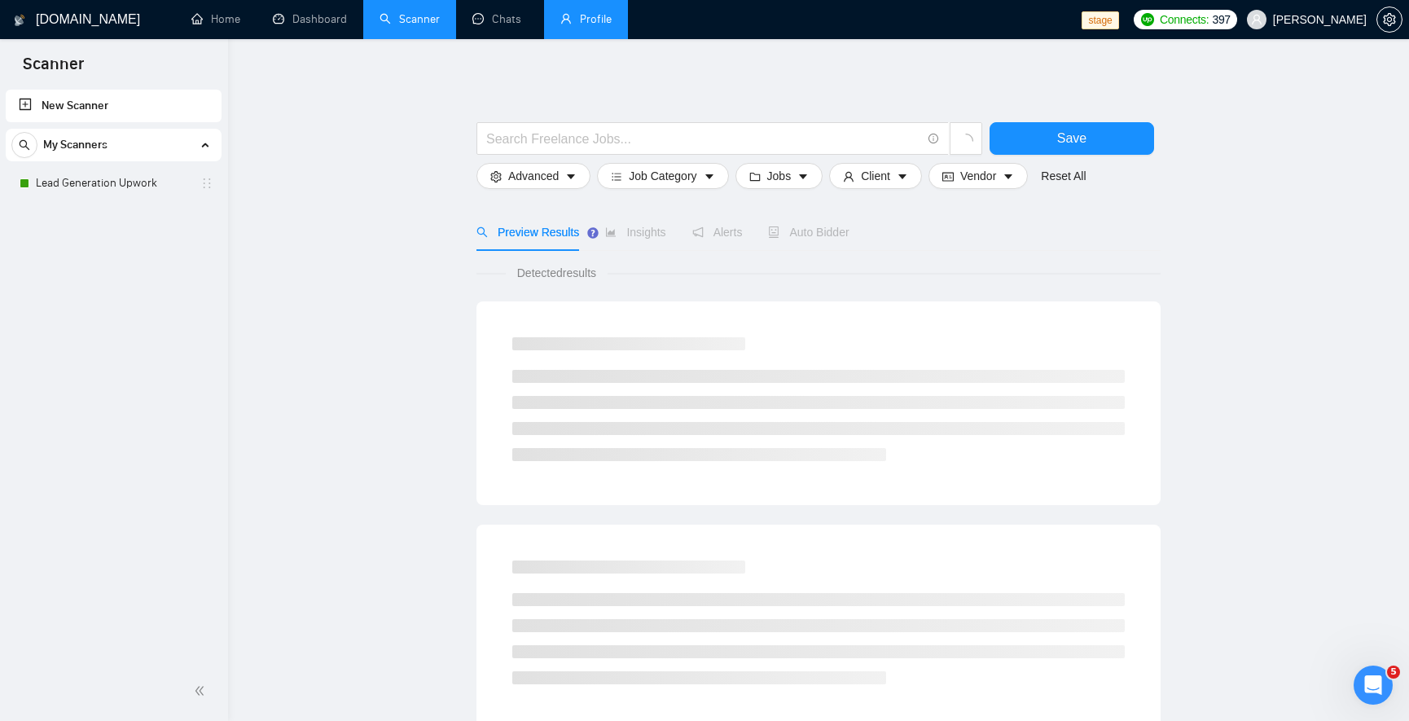
click at [576, 21] on link "Profile" at bounding box center [585, 19] width 51 height 14
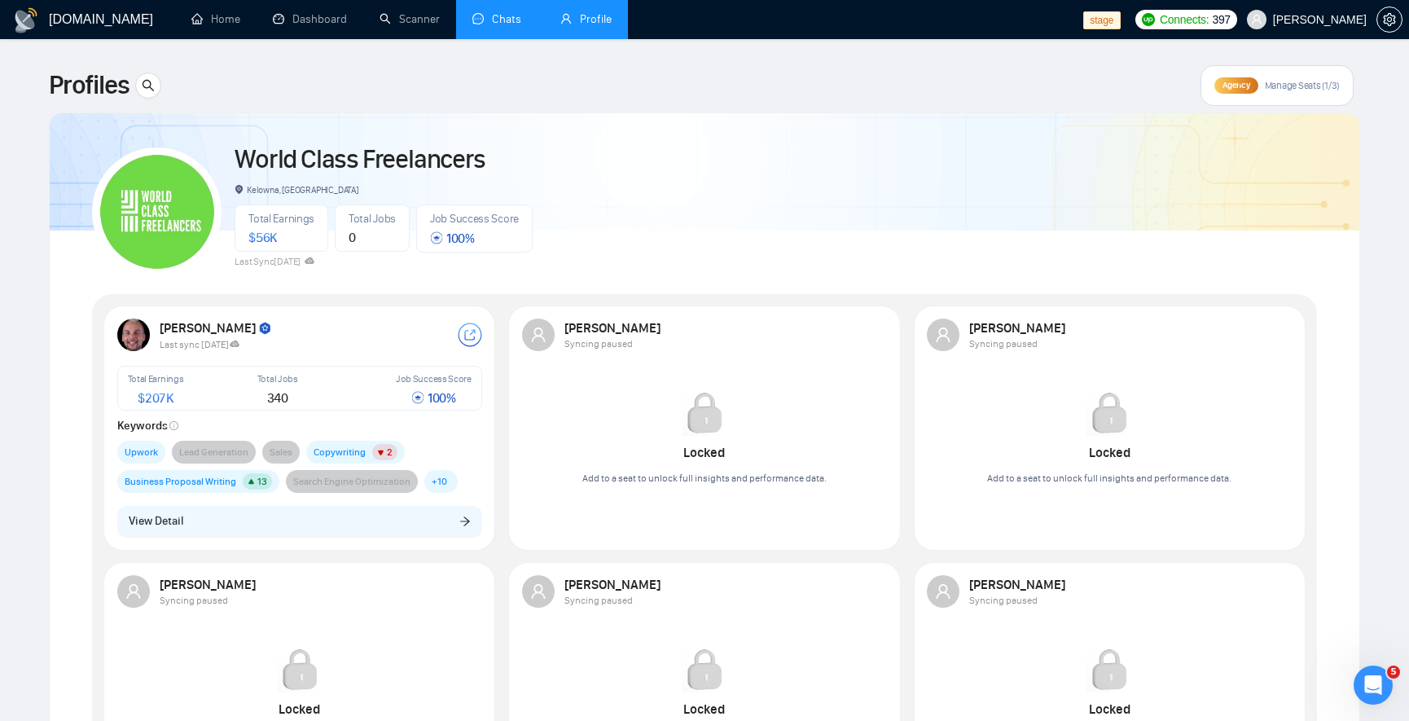
click at [481, 18] on link "Chats" at bounding box center [499, 19] width 55 height 14
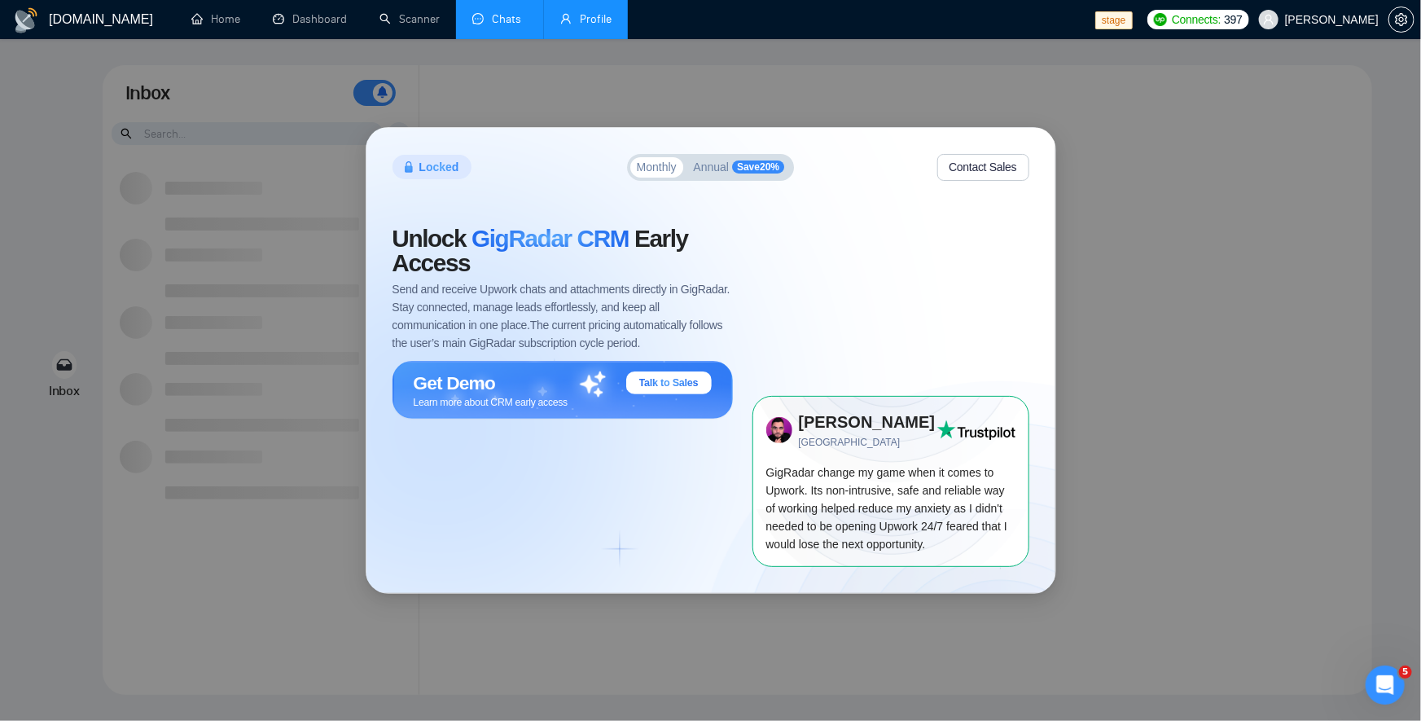
click at [560, 26] on link "Profile" at bounding box center [585, 19] width 51 height 14
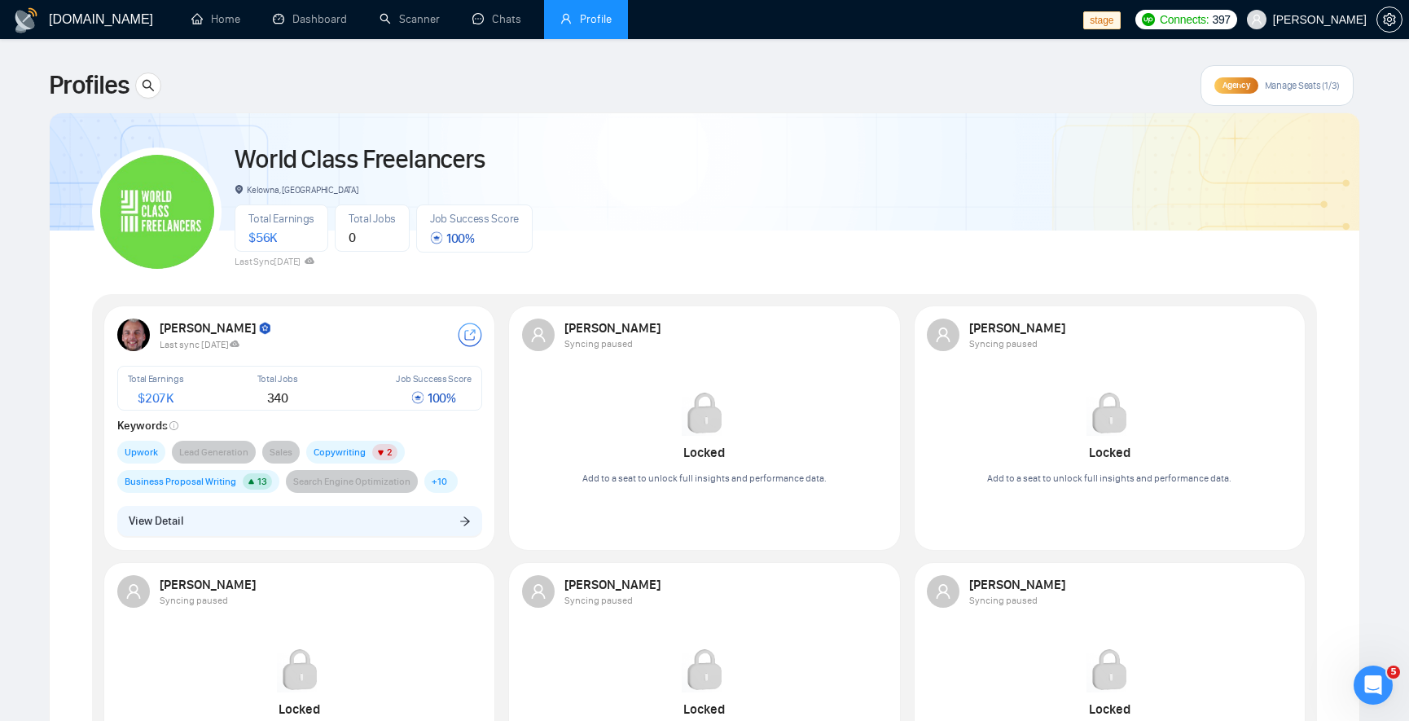
click at [791, 96] on div "Profiles Agency Manage Seats (1/3)" at bounding box center [704, 85] width 1311 height 41
click at [1392, 24] on icon "setting" at bounding box center [1388, 19] width 13 height 13
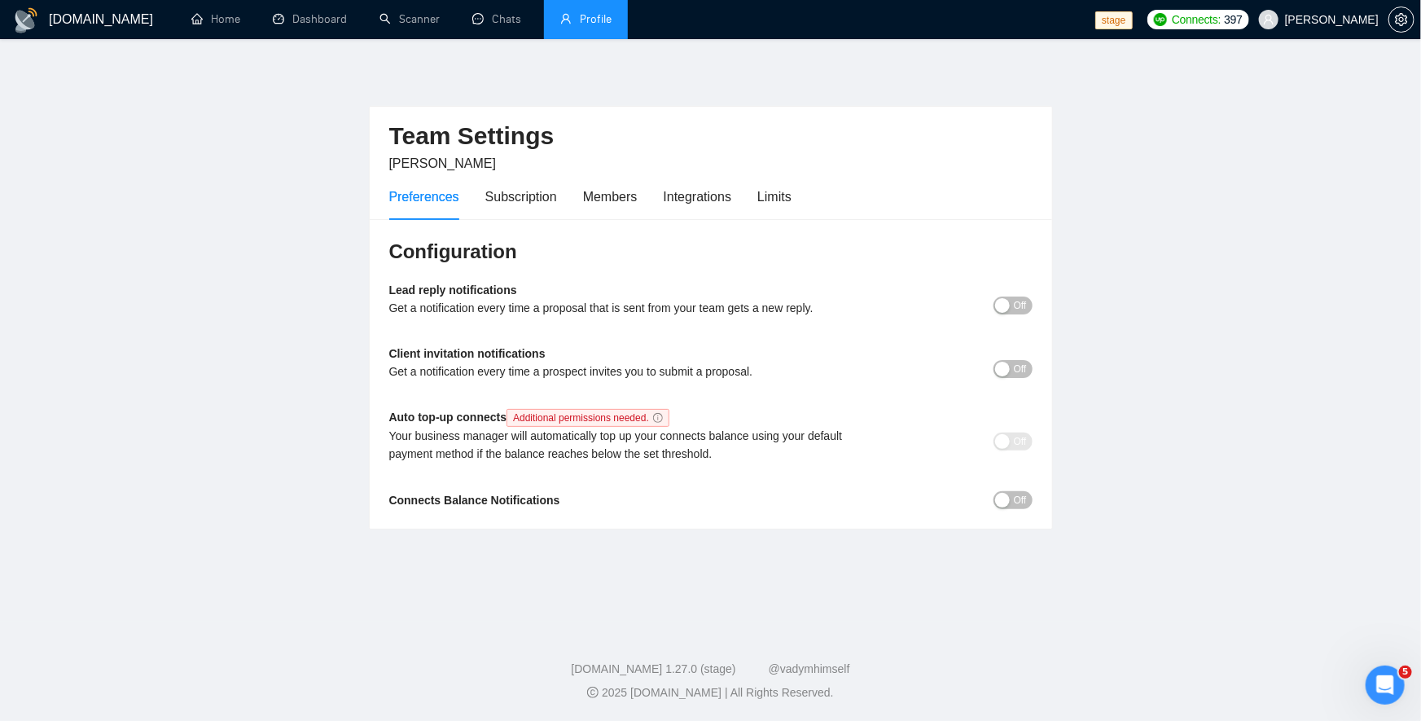
drag, startPoint x: 576, startPoint y: 25, endPoint x: 547, endPoint y: 18, distance: 29.4
click at [576, 25] on link "Profile" at bounding box center [585, 19] width 51 height 14
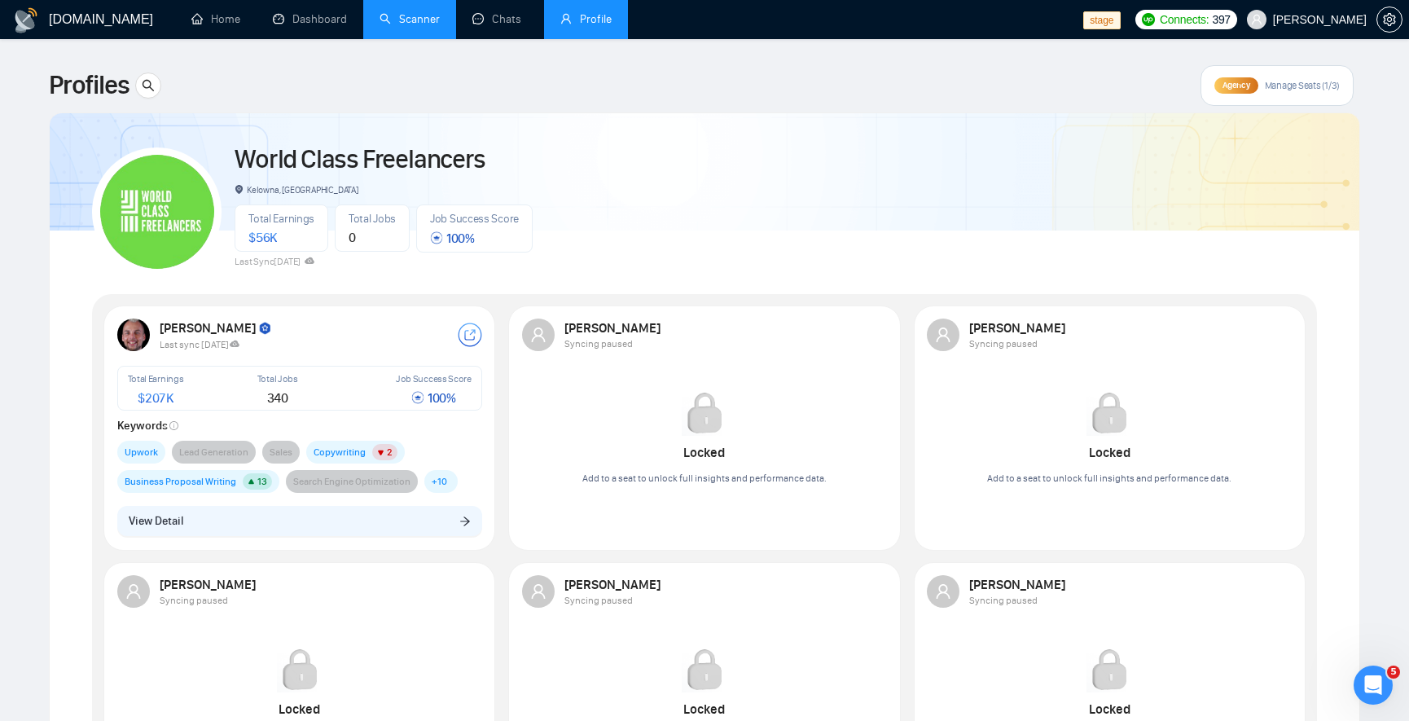
click at [410, 26] on link "Scanner" at bounding box center [409, 19] width 60 height 14
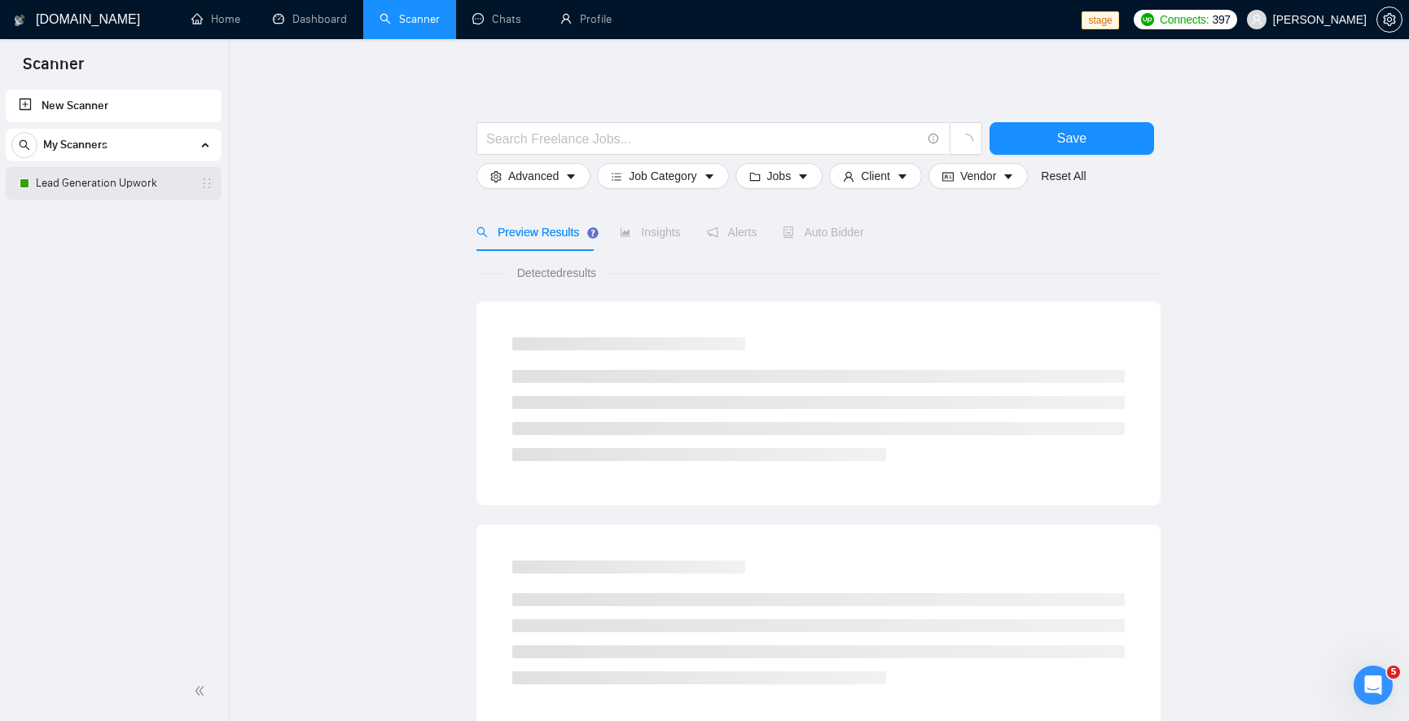
click at [94, 186] on link "Lead Generation Upwork" at bounding box center [113, 183] width 155 height 33
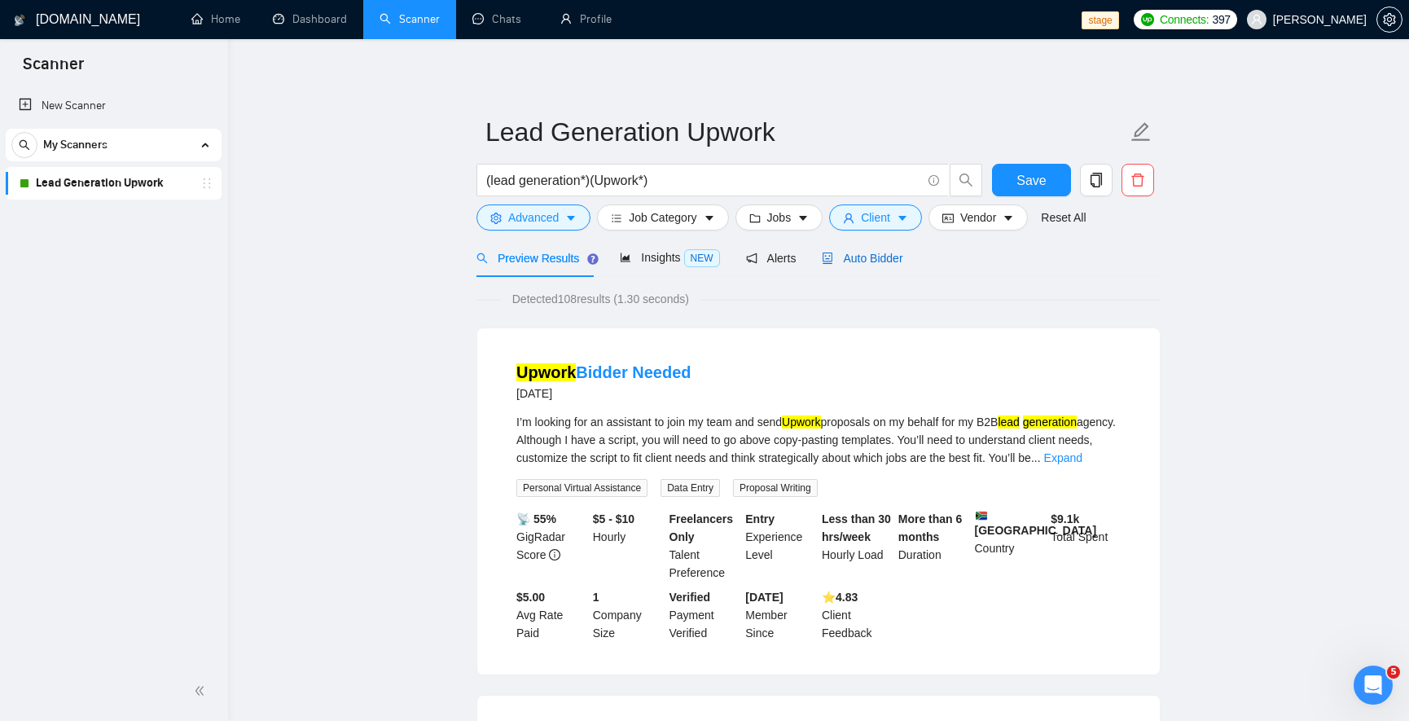
click at [823, 258] on icon "robot" at bounding box center [828, 257] width 10 height 11
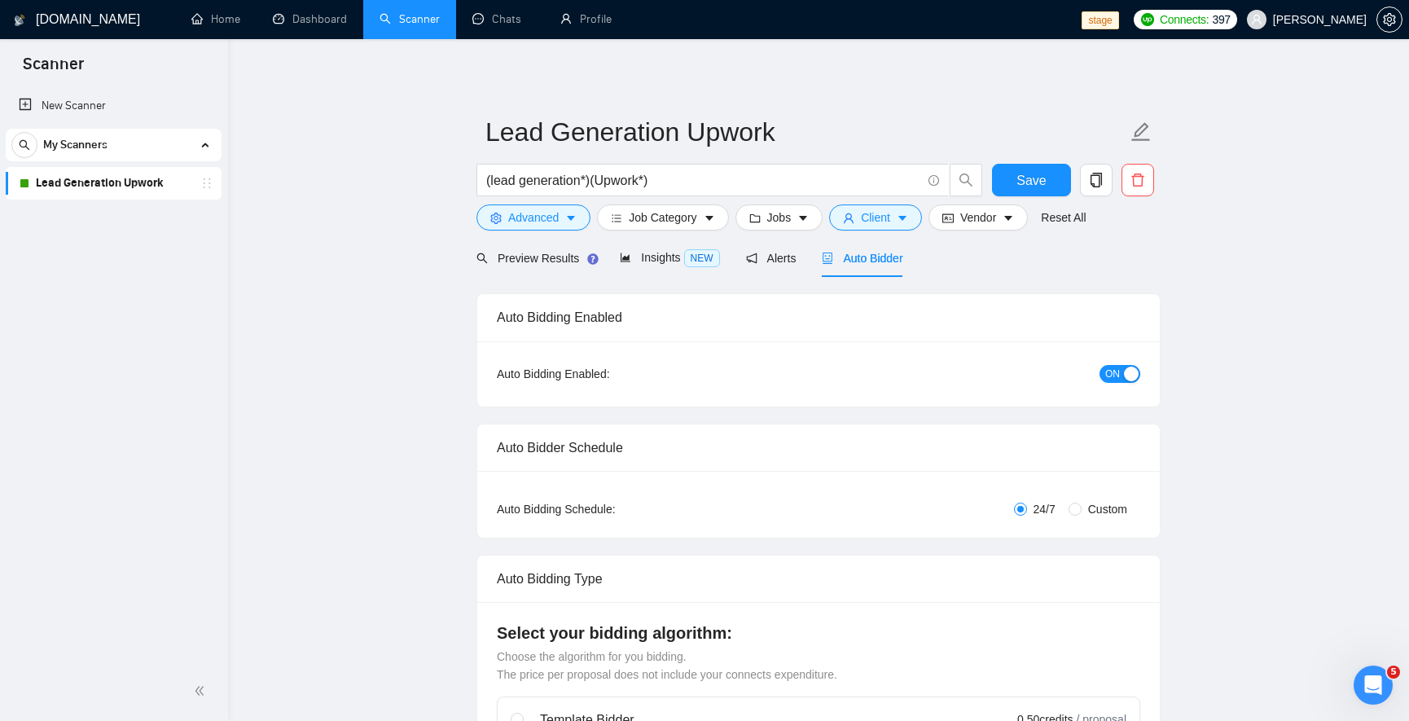
checkbox input "true"
click at [765, 264] on div "Alerts" at bounding box center [771, 258] width 50 height 18
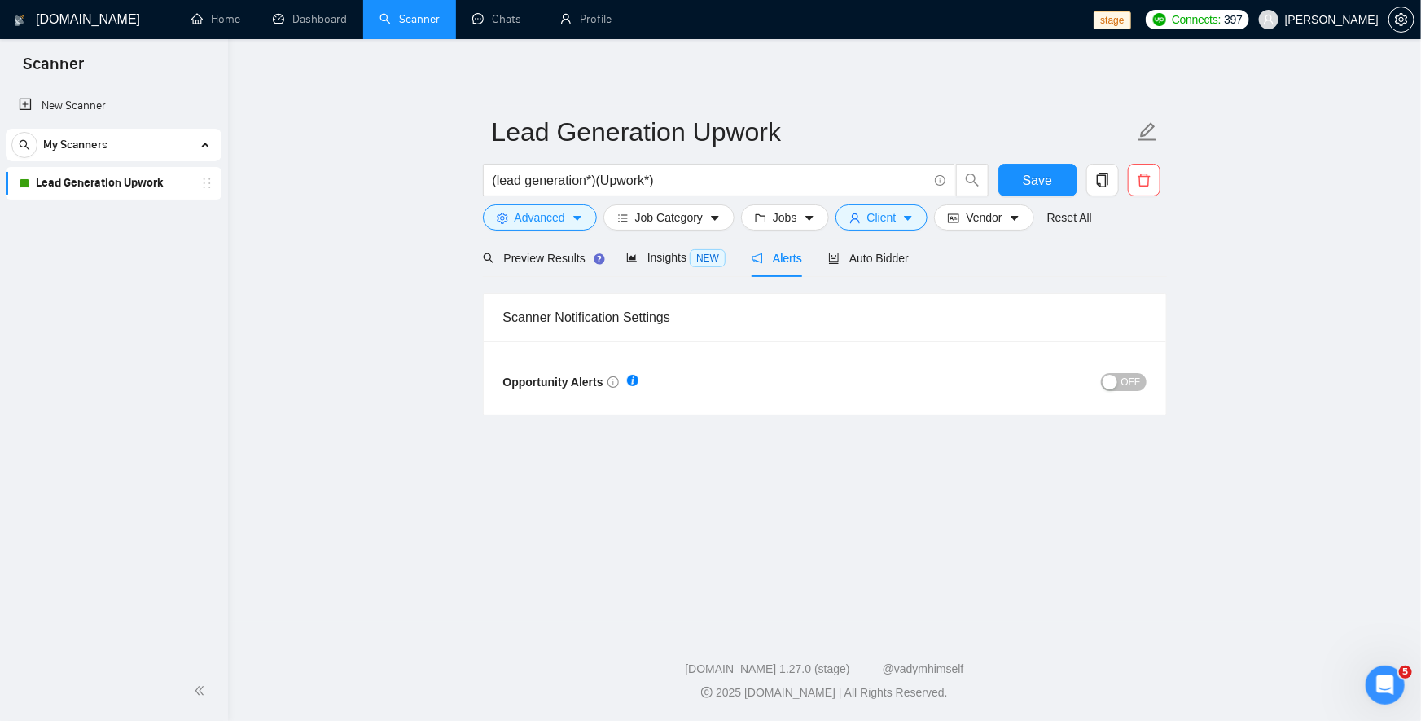
click at [1114, 383] on div "button" at bounding box center [1109, 382] width 15 height 15
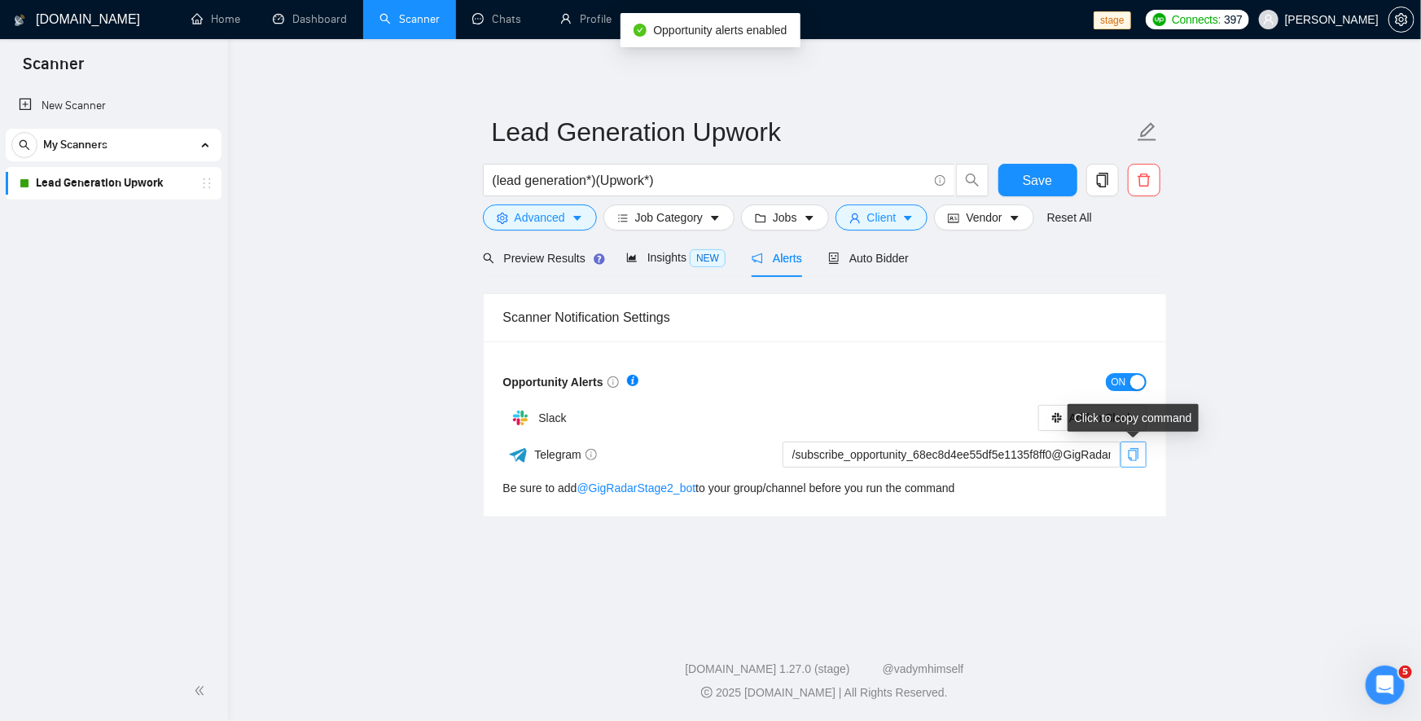
click at [1132, 457] on icon "copy" at bounding box center [1133, 454] width 13 height 13
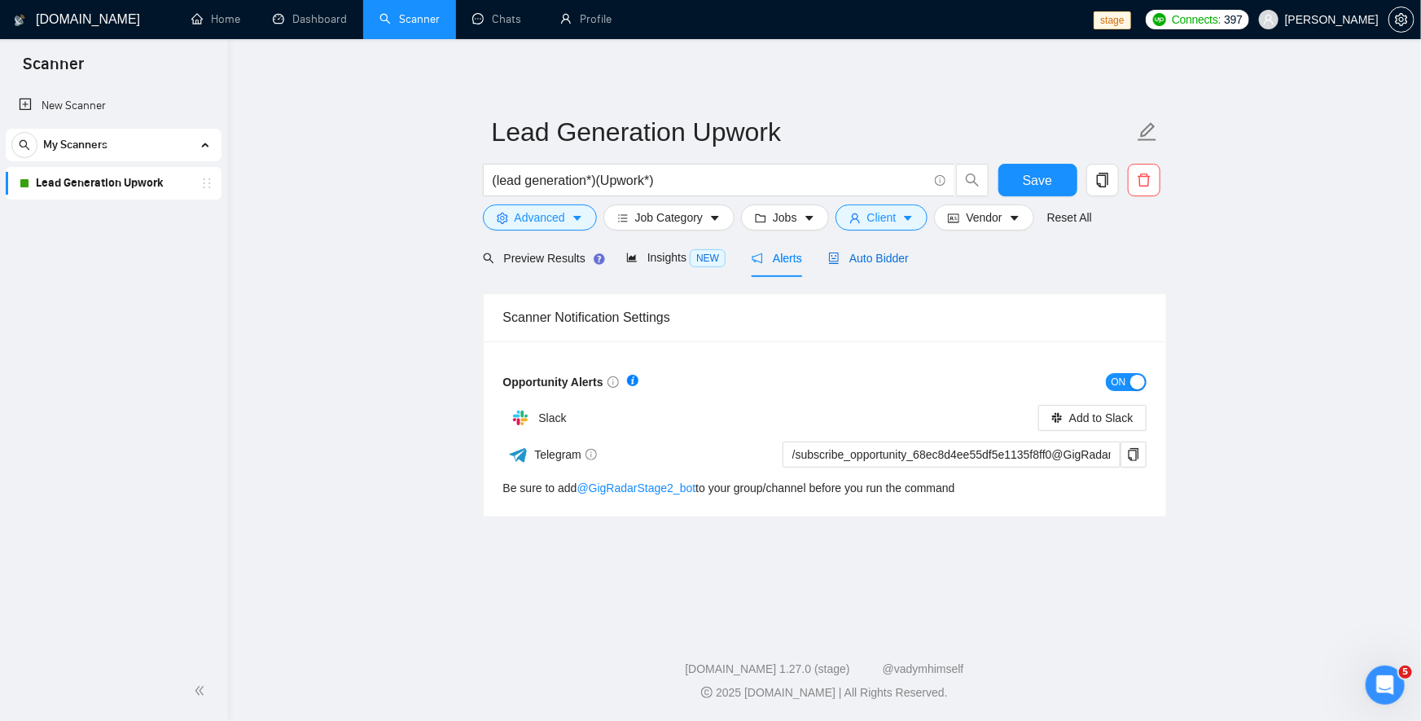
click at [848, 252] on span "Auto Bidder" at bounding box center [868, 258] width 81 height 13
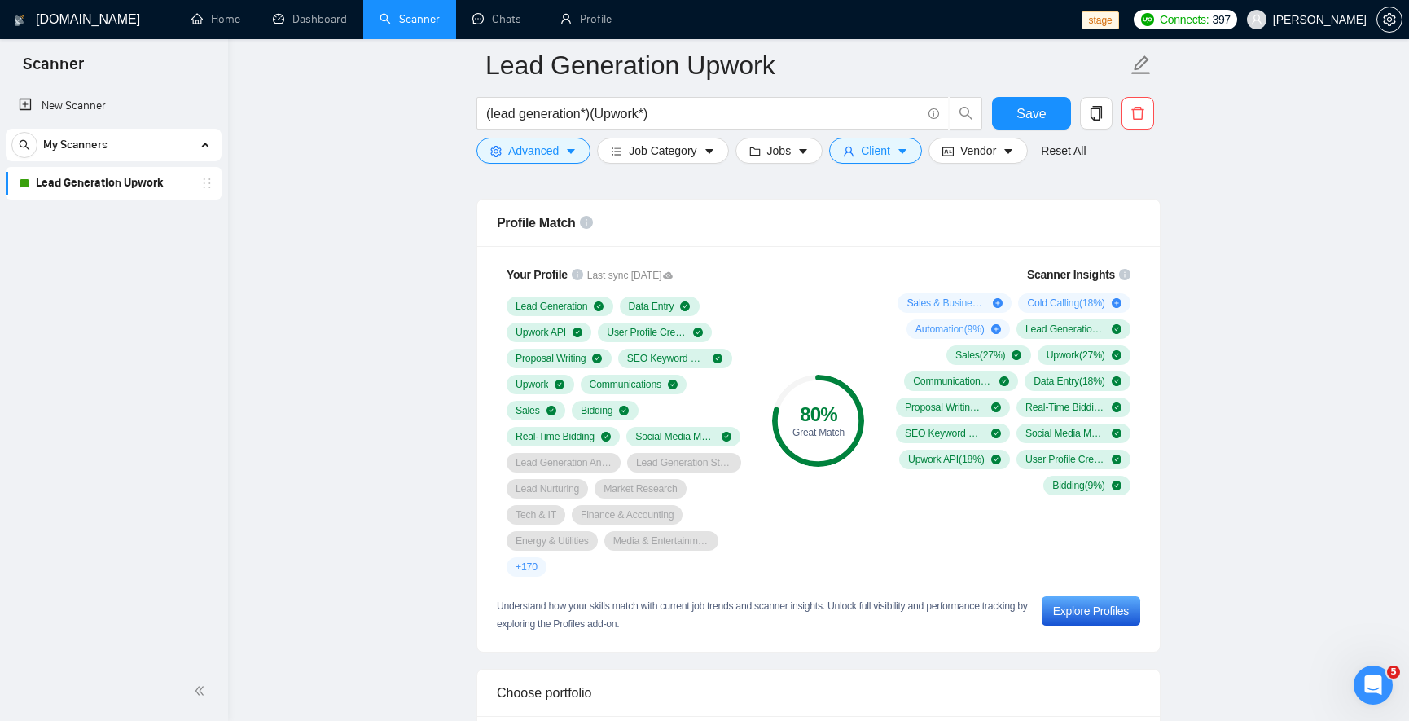
scroll to position [1270, 0]
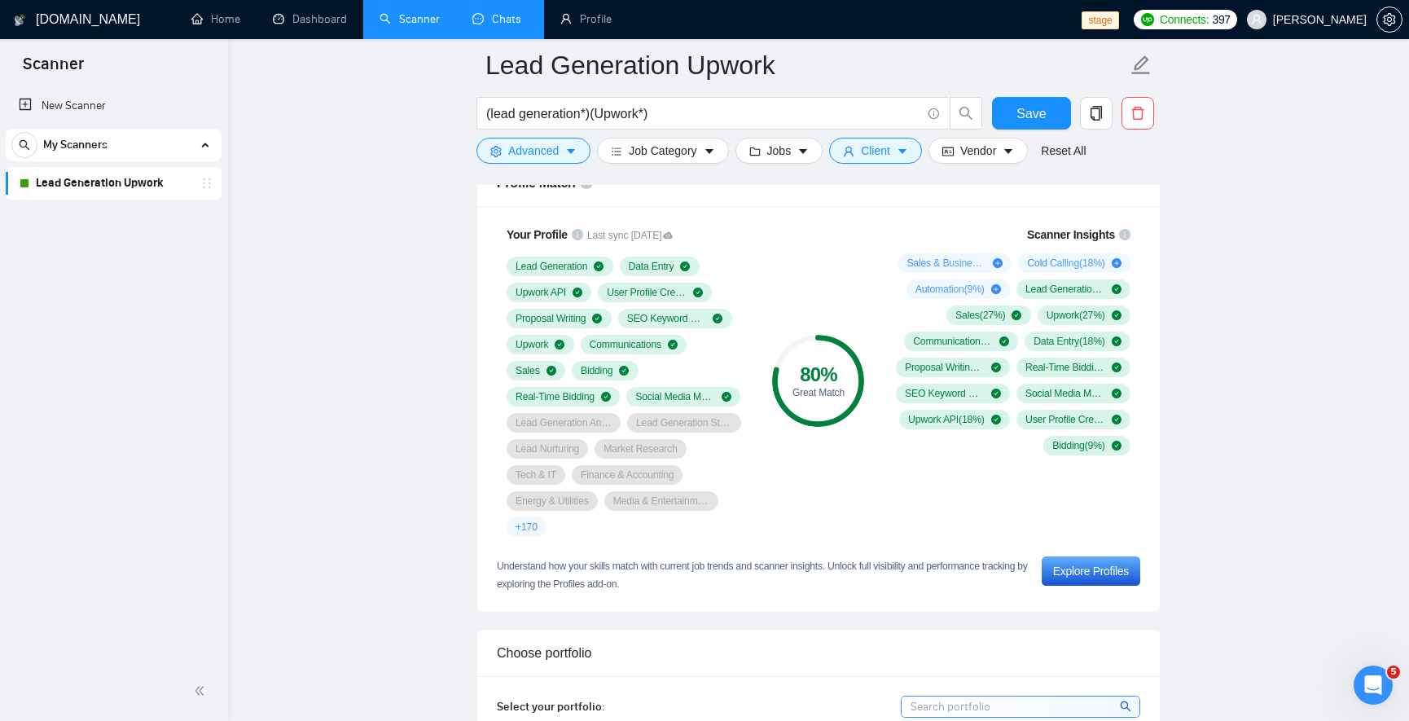
scroll to position [1075, 0]
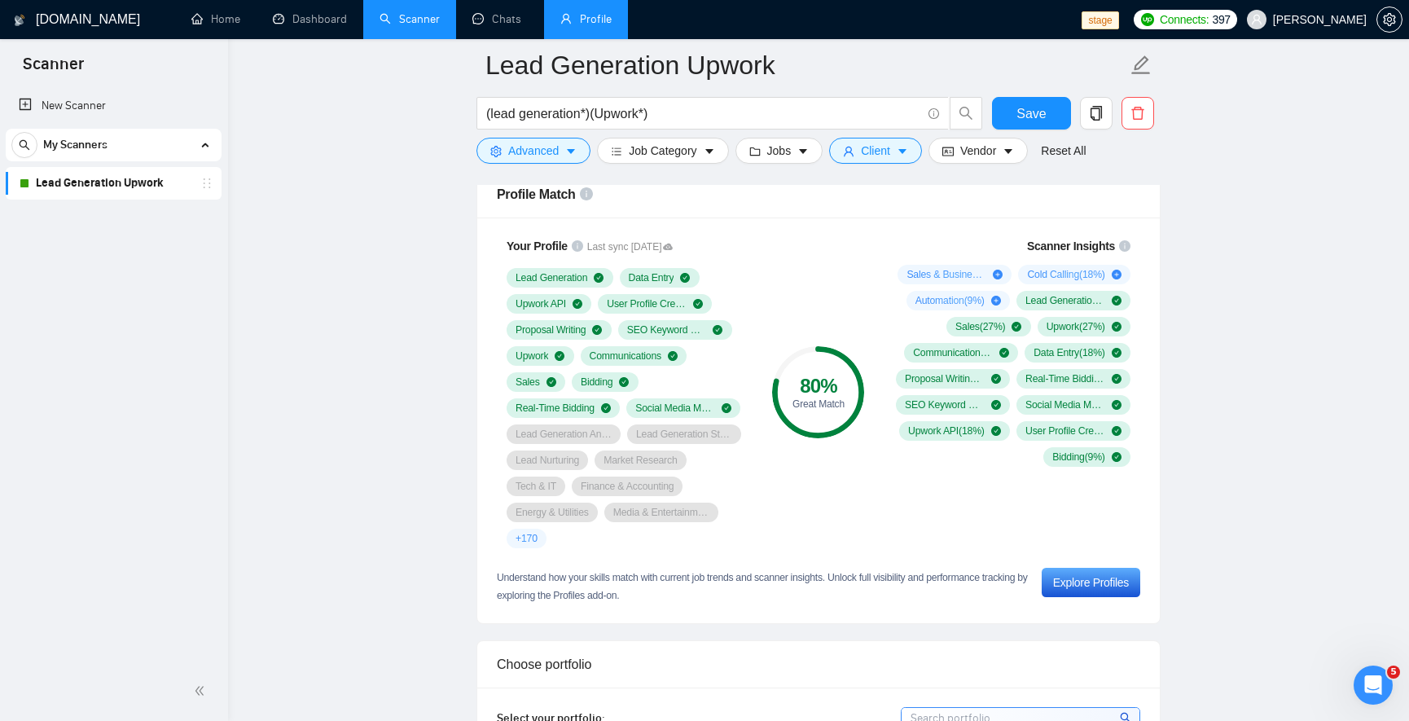
click at [580, 23] on link "Profile" at bounding box center [585, 19] width 51 height 14
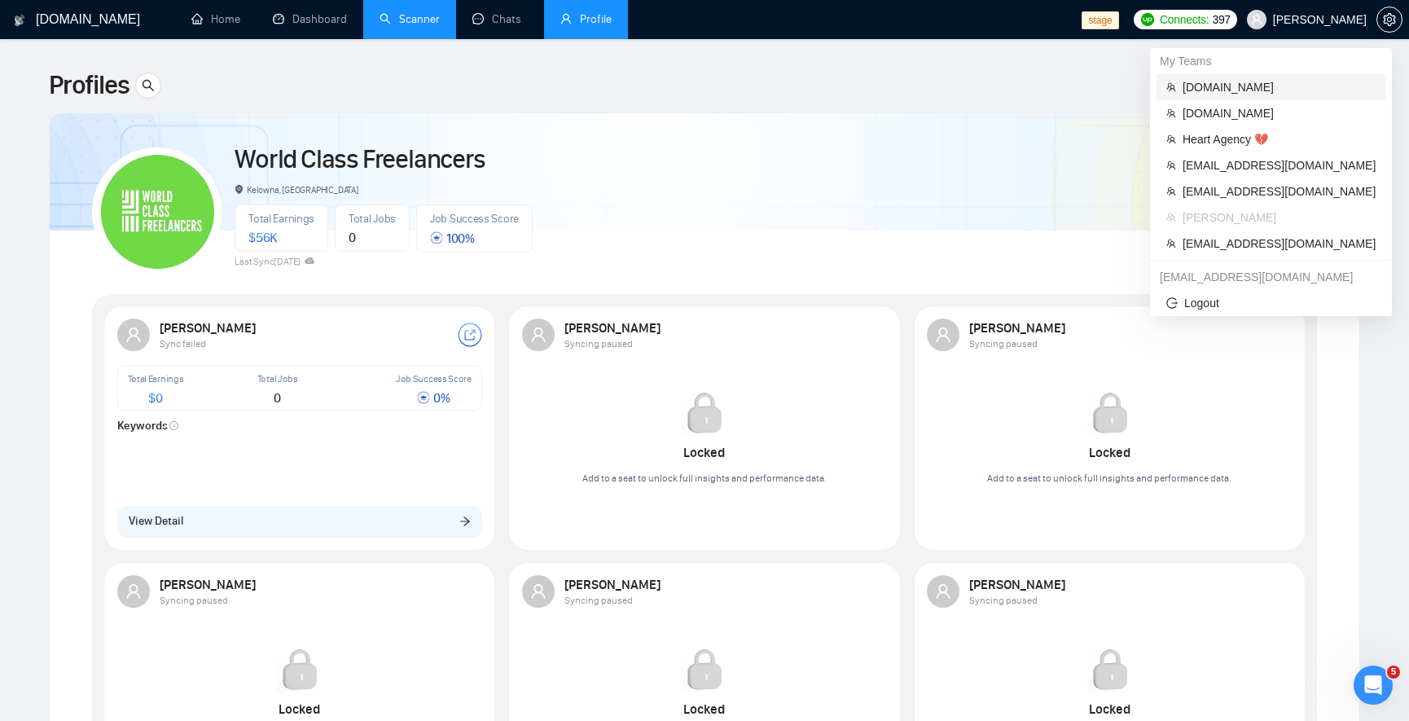
click at [1246, 86] on span "[DOMAIN_NAME]" at bounding box center [1278, 87] width 193 height 18
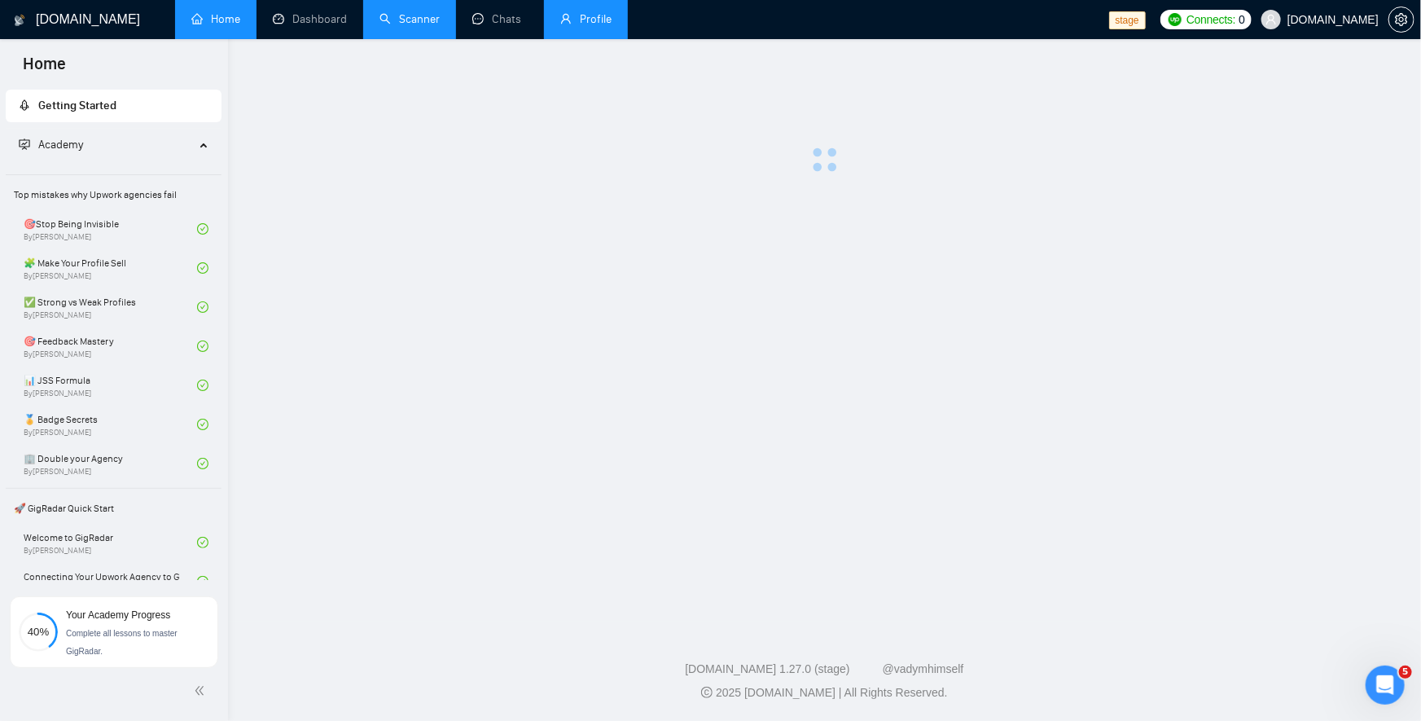
click at [608, 24] on link "Profile" at bounding box center [585, 19] width 51 height 14
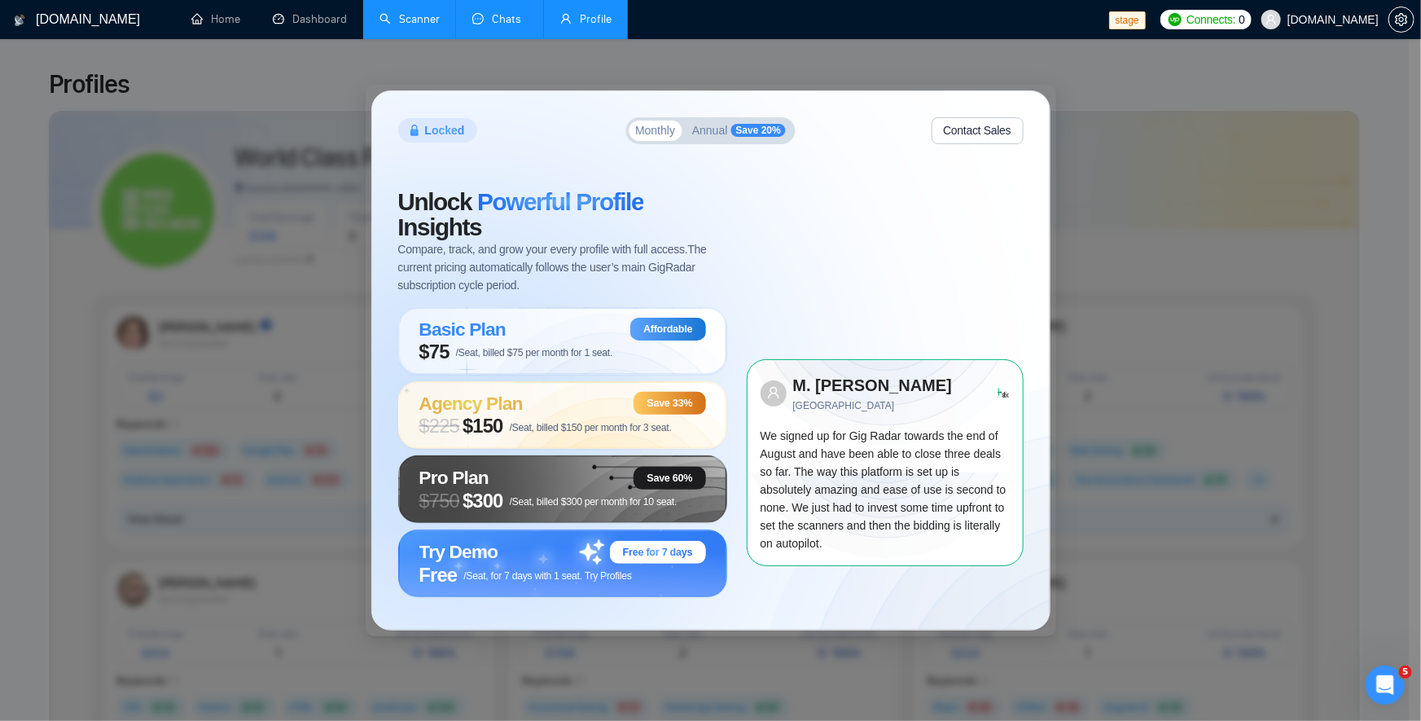
click at [511, 26] on link "Chats" at bounding box center [499, 19] width 55 height 14
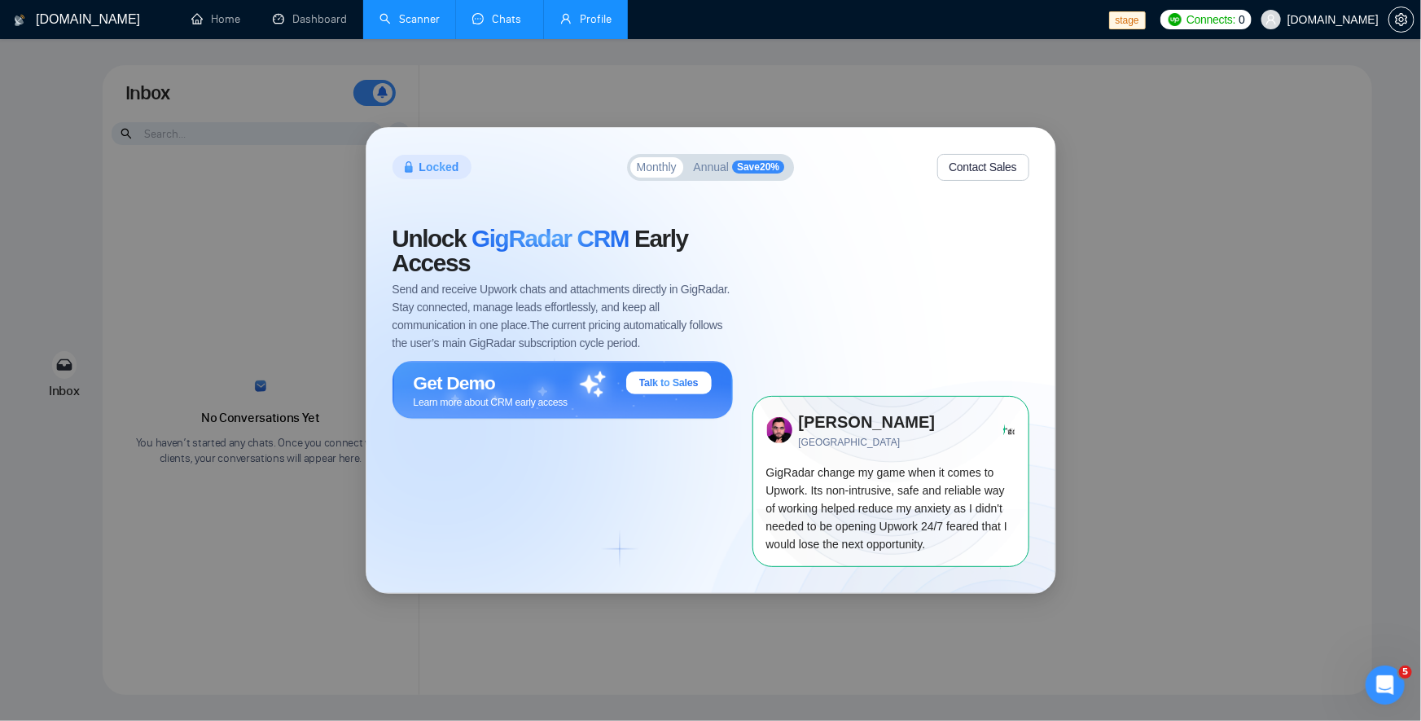
click at [605, 26] on link "Profile" at bounding box center [585, 19] width 51 height 14
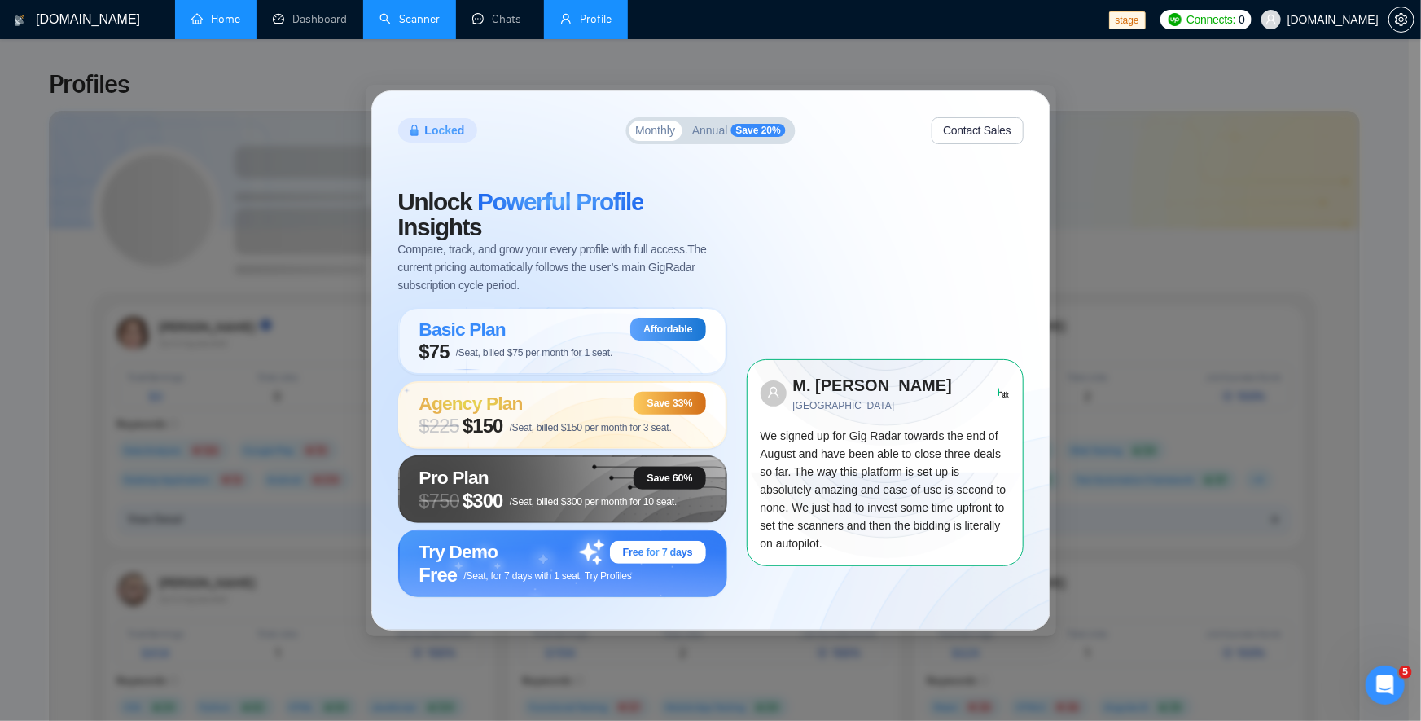
click at [234, 24] on link "Home" at bounding box center [215, 19] width 49 height 14
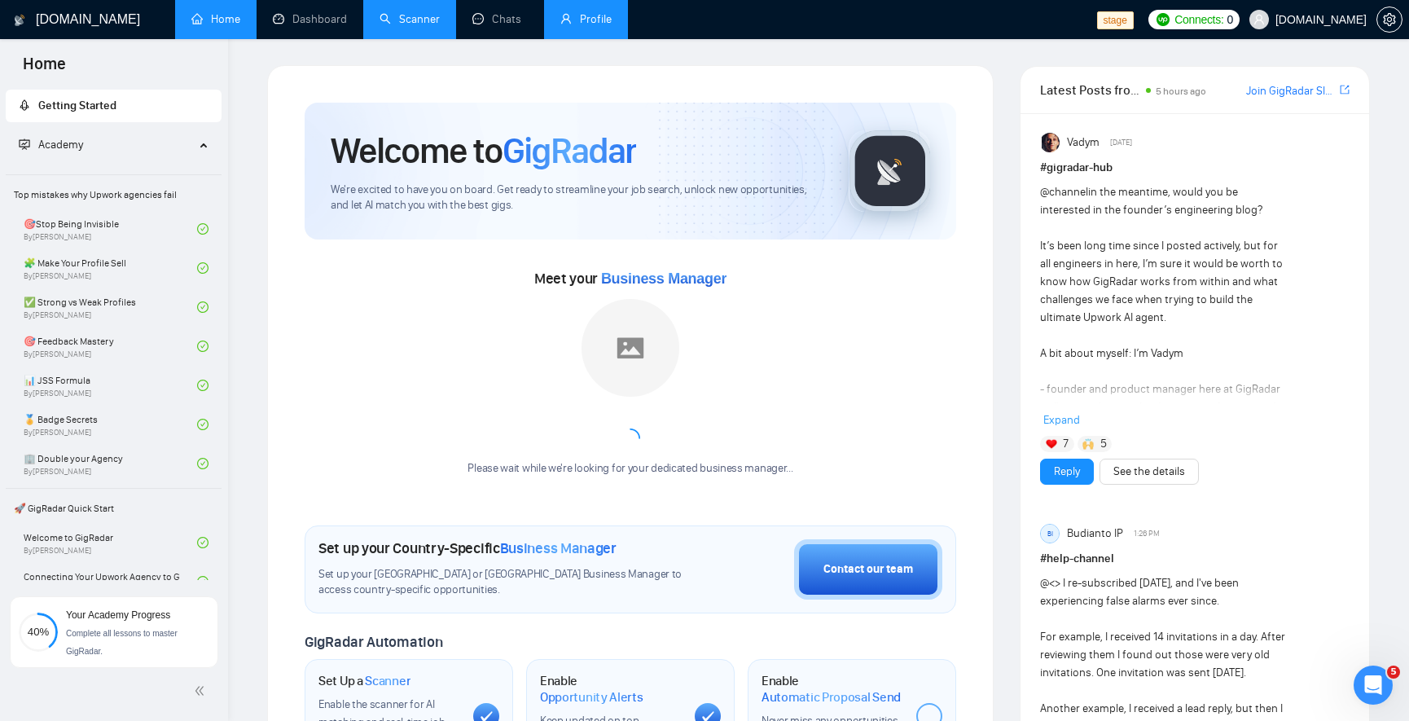
click at [590, 26] on link "Profile" at bounding box center [585, 19] width 51 height 14
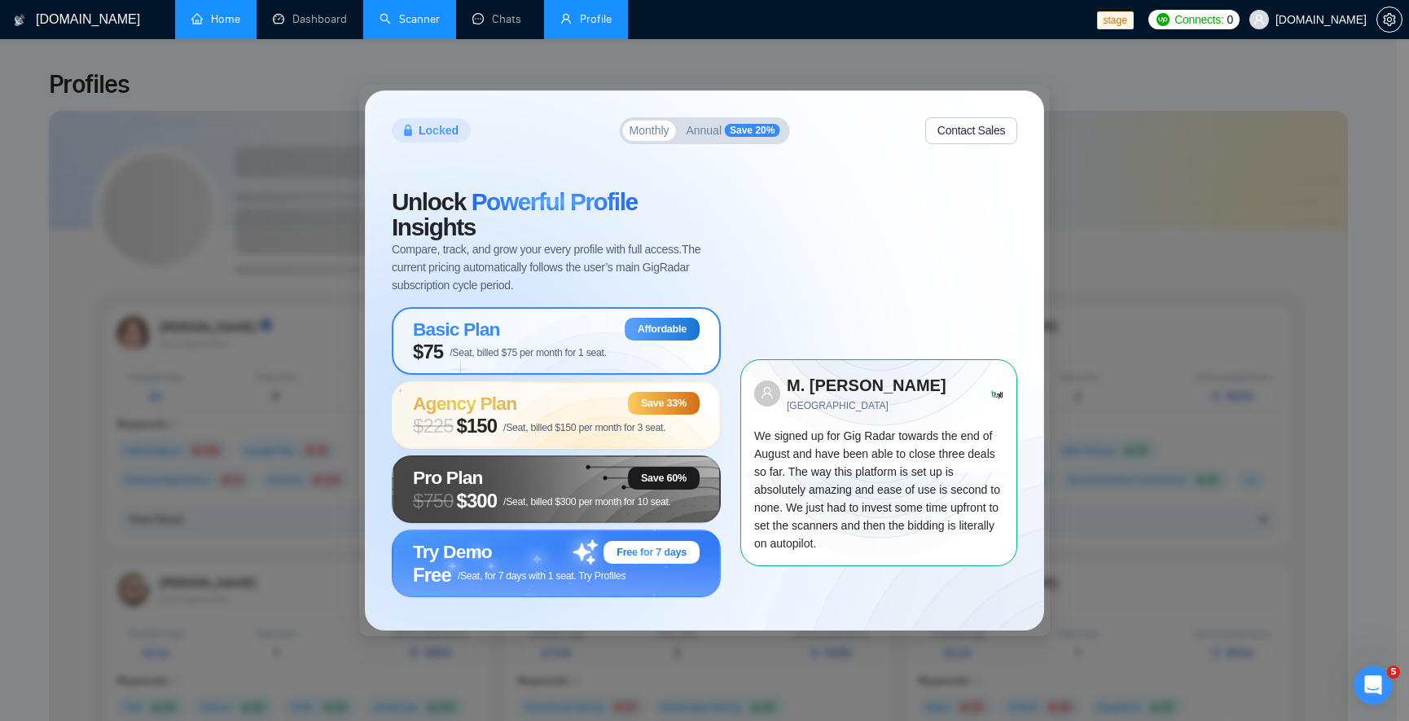
click at [530, 348] on span "/Seat, billed $75 per month for 1 seat." at bounding box center [527, 352] width 157 height 11
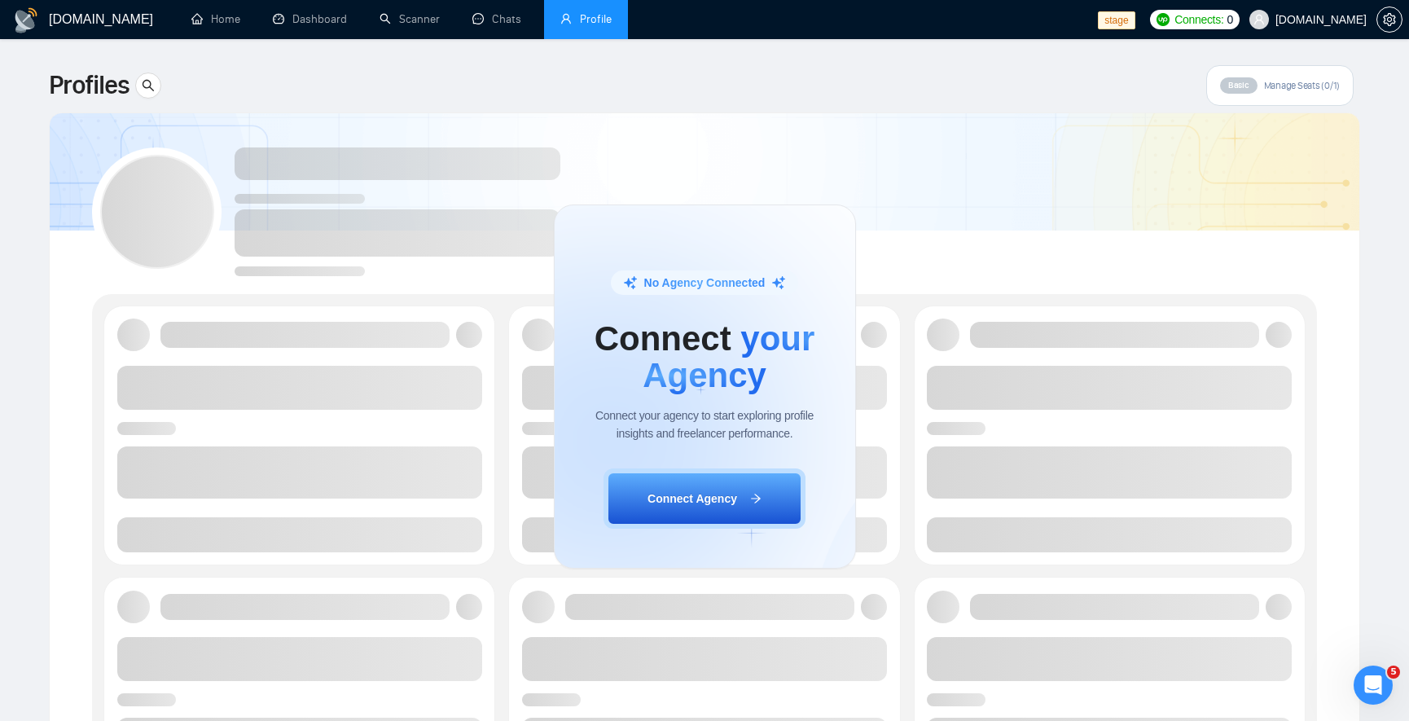
click at [922, 197] on div "No Agency Connected Connect your Agency Connect your agency to start exploring …" at bounding box center [704, 386] width 1409 height 668
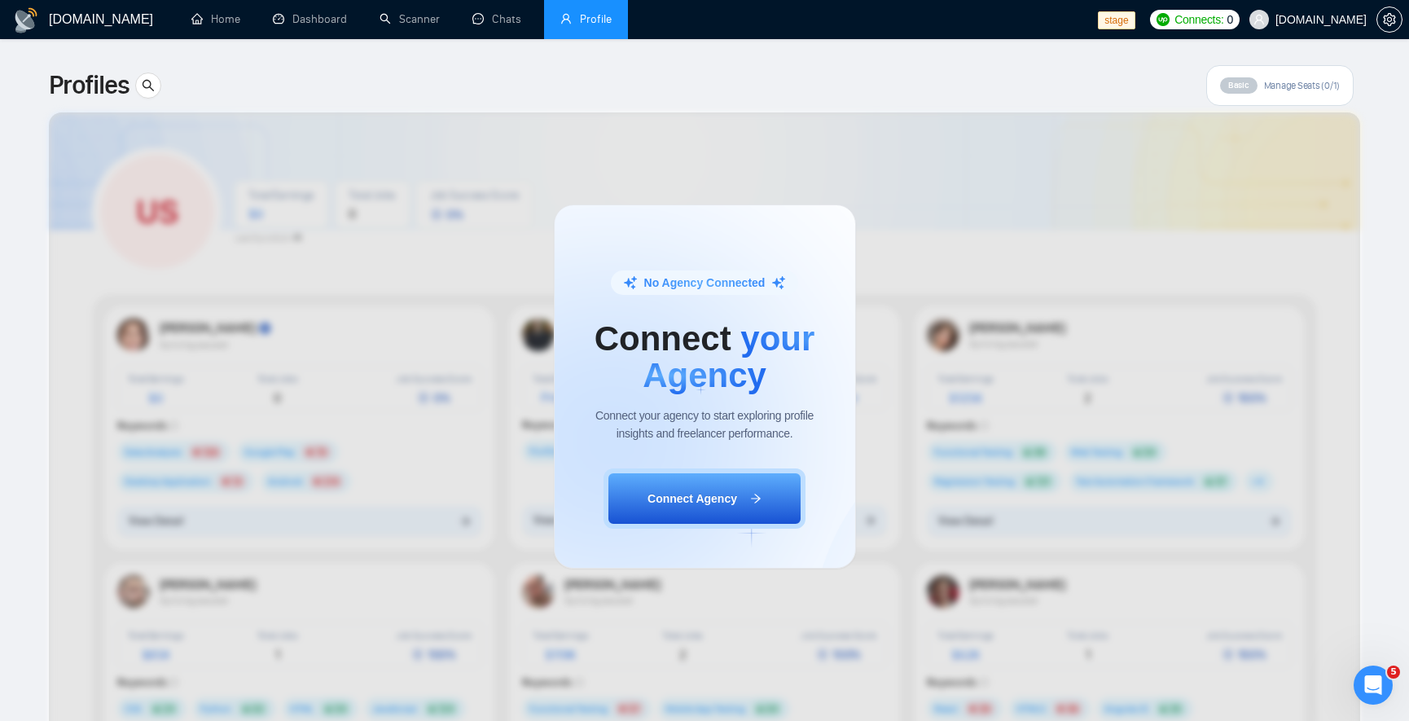
click at [761, 133] on div "No Agency Connected Connect your Agency Connect your agency to start exploring …" at bounding box center [704, 386] width 1409 height 668
click at [515, 26] on link "Chats" at bounding box center [499, 19] width 55 height 14
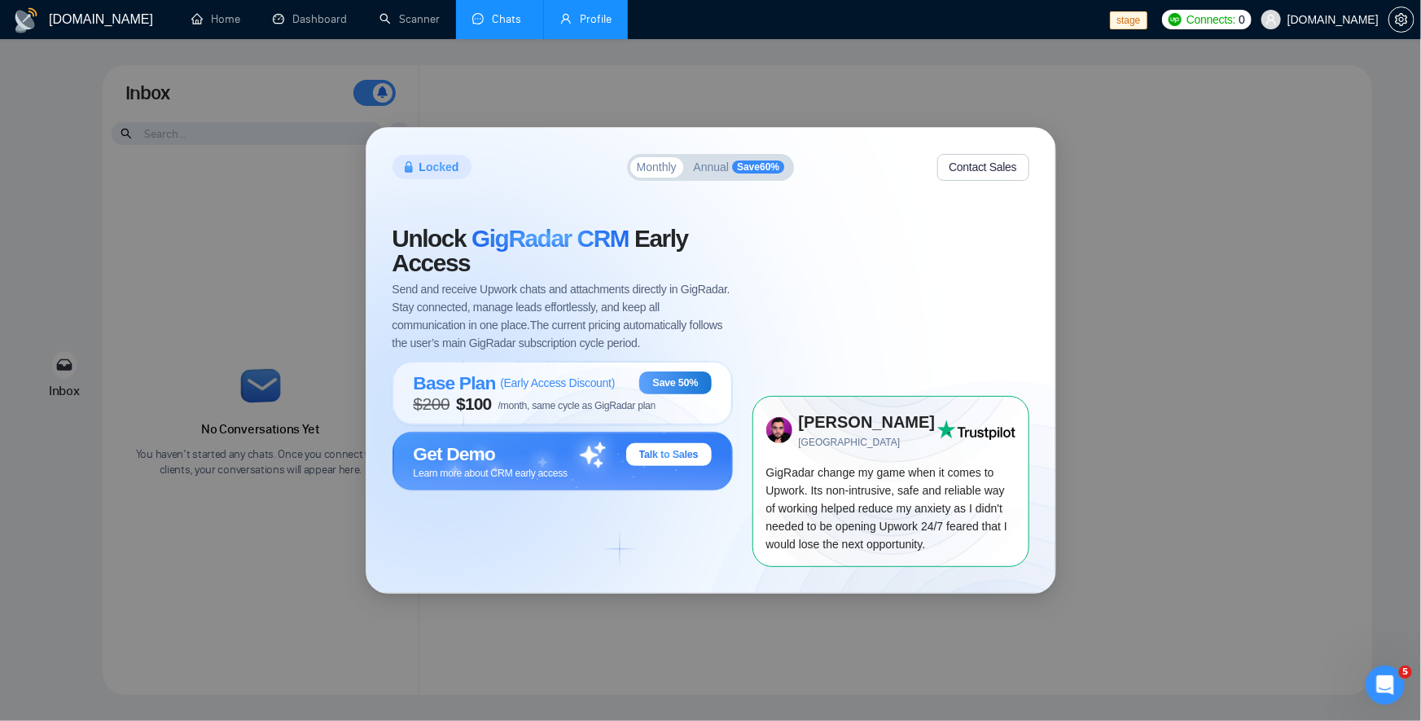
click at [576, 24] on link "Profile" at bounding box center [585, 19] width 51 height 14
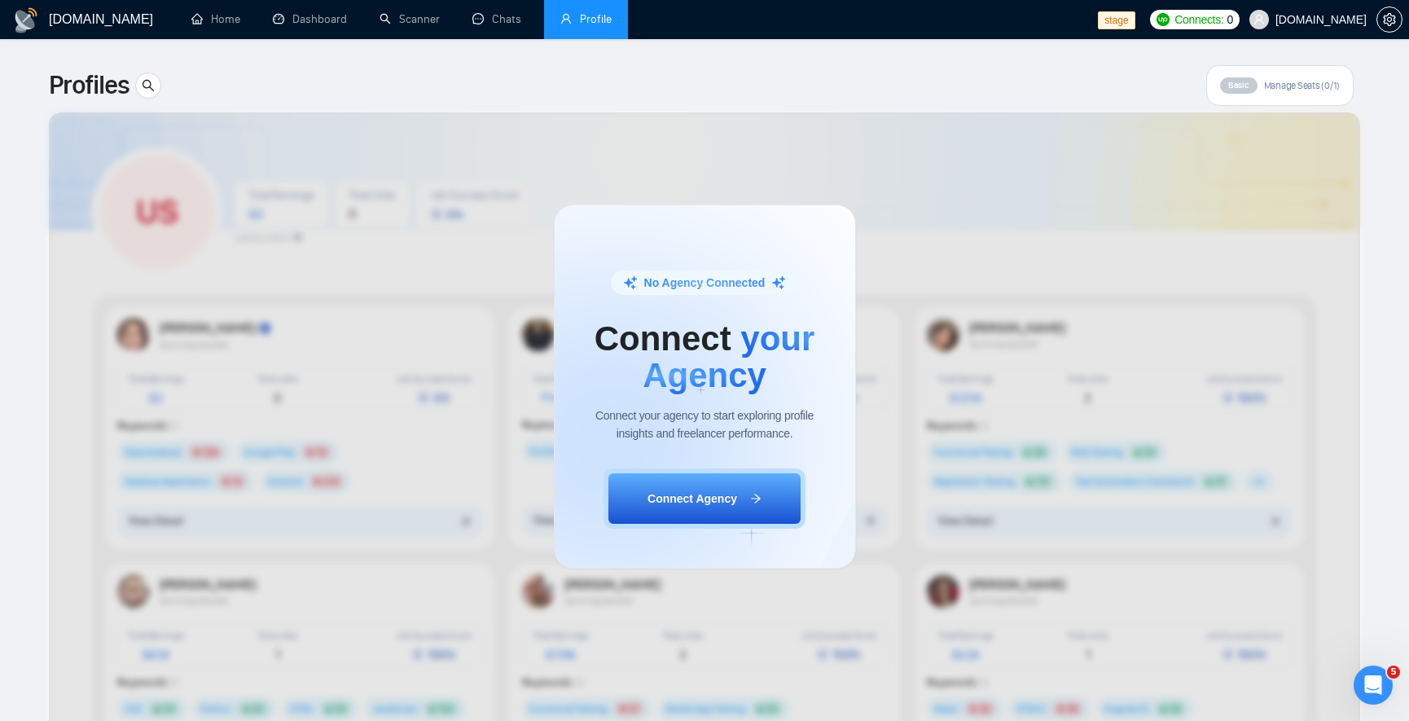
click at [890, 230] on div "No Agency Connected Connect your Agency Connect your agency to start exploring …" at bounding box center [704, 386] width 1409 height 668
click at [727, 493] on span "Connect Agency" at bounding box center [692, 498] width 90 height 18
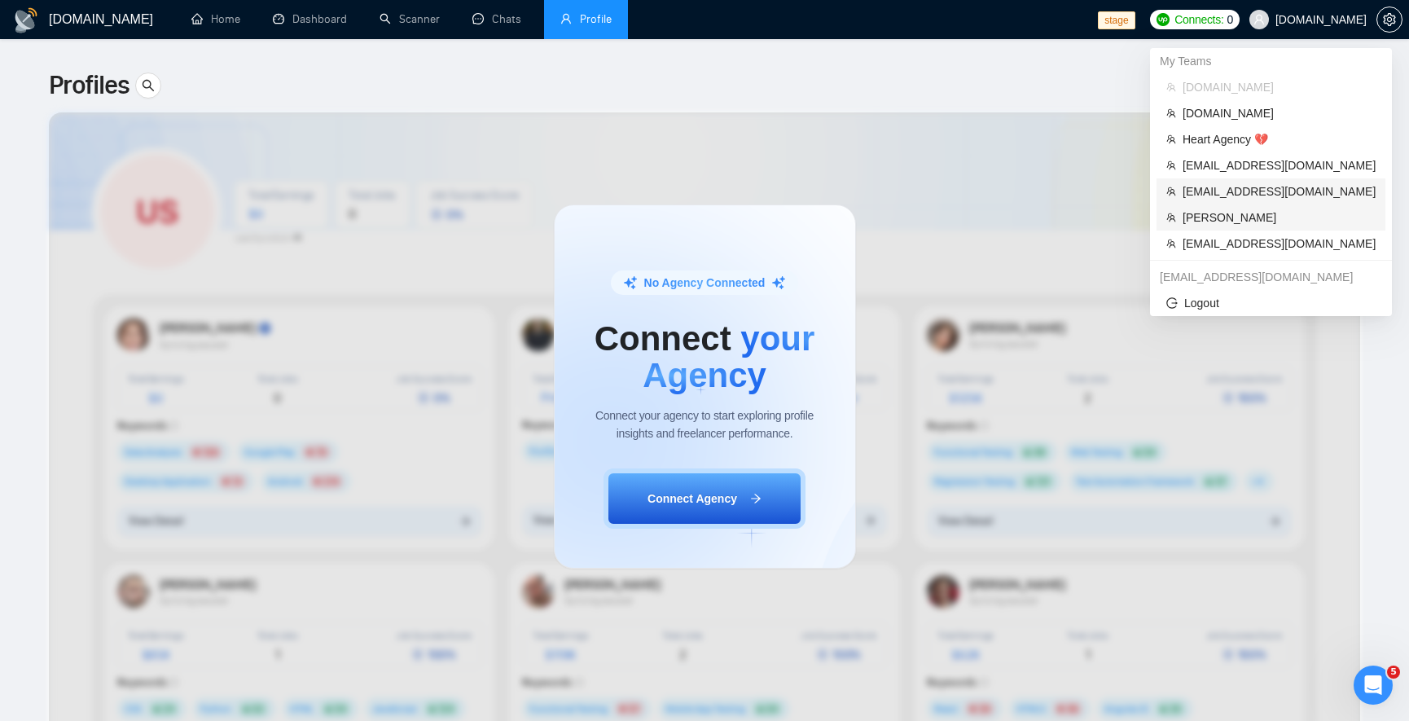
drag, startPoint x: 1268, startPoint y: 210, endPoint x: 1268, endPoint y: 183, distance: 26.9
click at [1270, 210] on span "Robert O'Kruk" at bounding box center [1278, 217] width 193 height 18
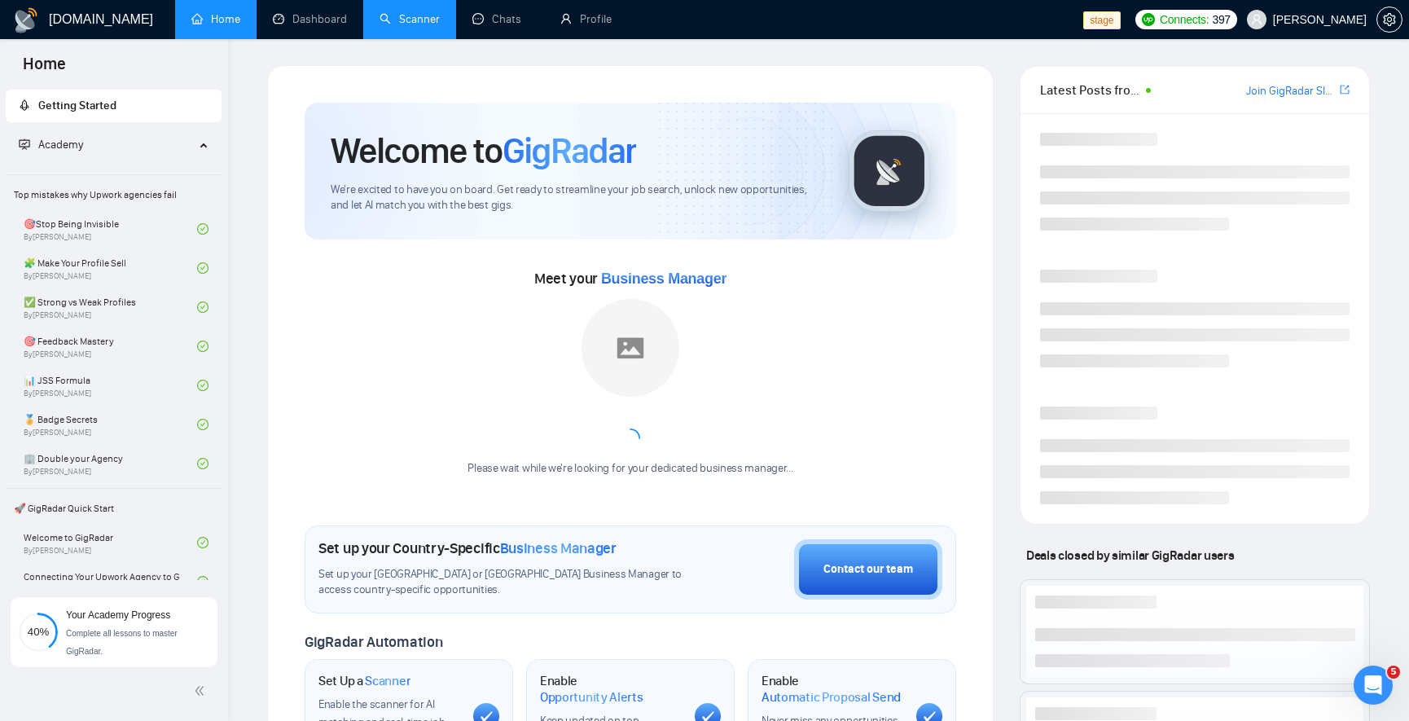
click at [426, 26] on link "Scanner" at bounding box center [409, 19] width 60 height 14
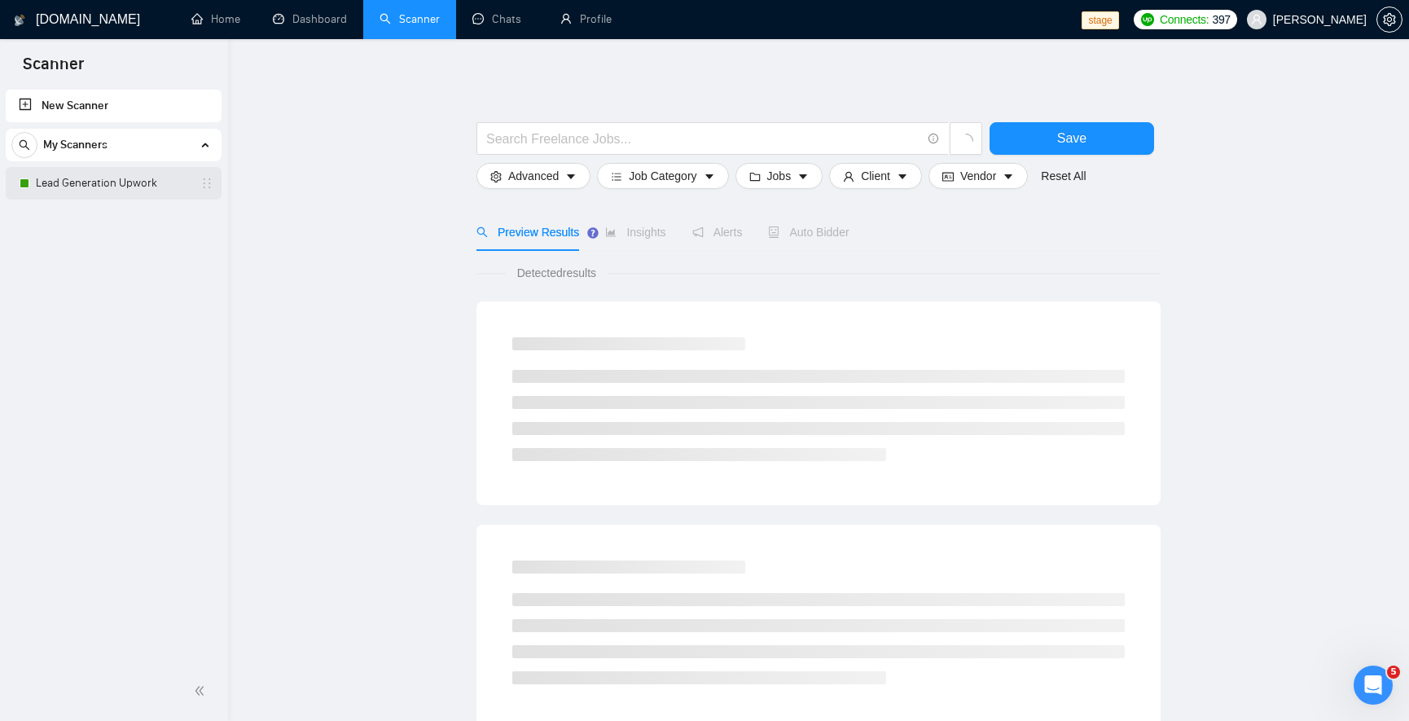
click at [116, 192] on link "Lead Generation Upwork" at bounding box center [113, 183] width 155 height 33
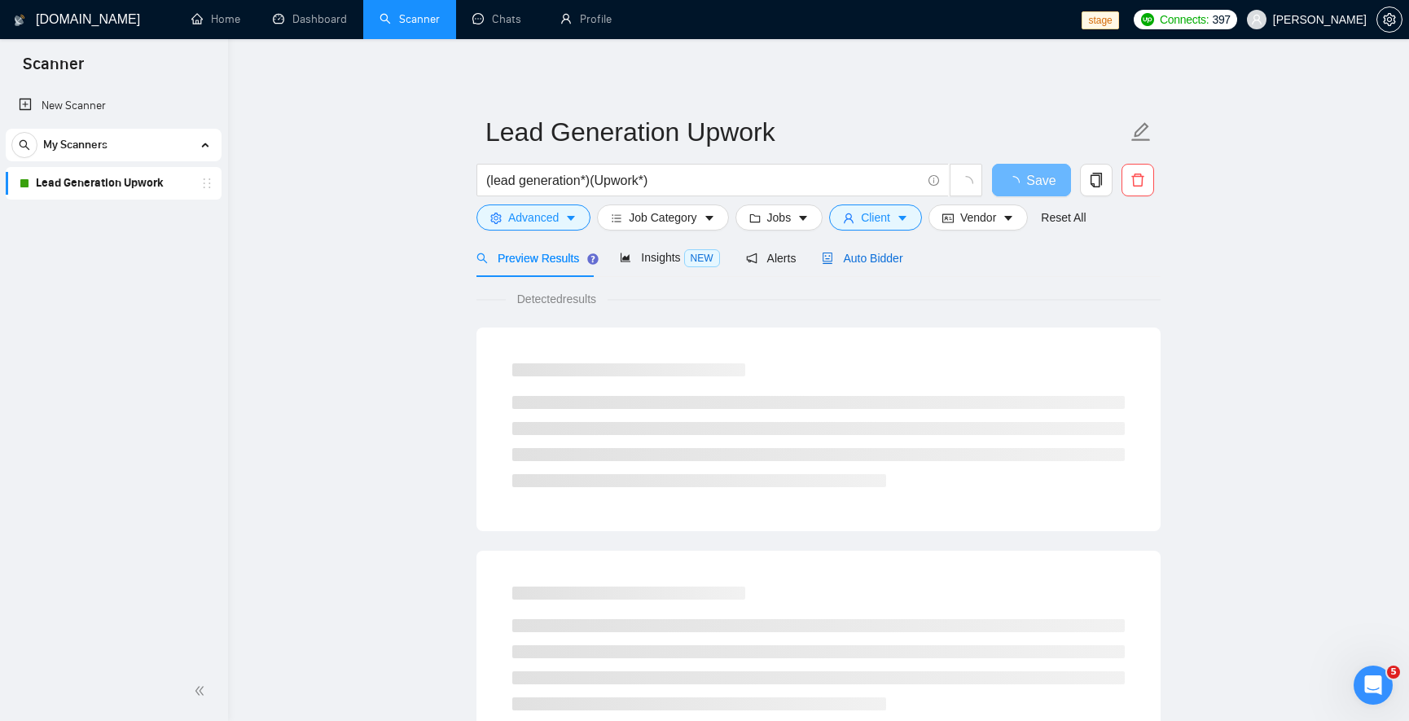
click at [892, 252] on span "Auto Bidder" at bounding box center [861, 258] width 81 height 13
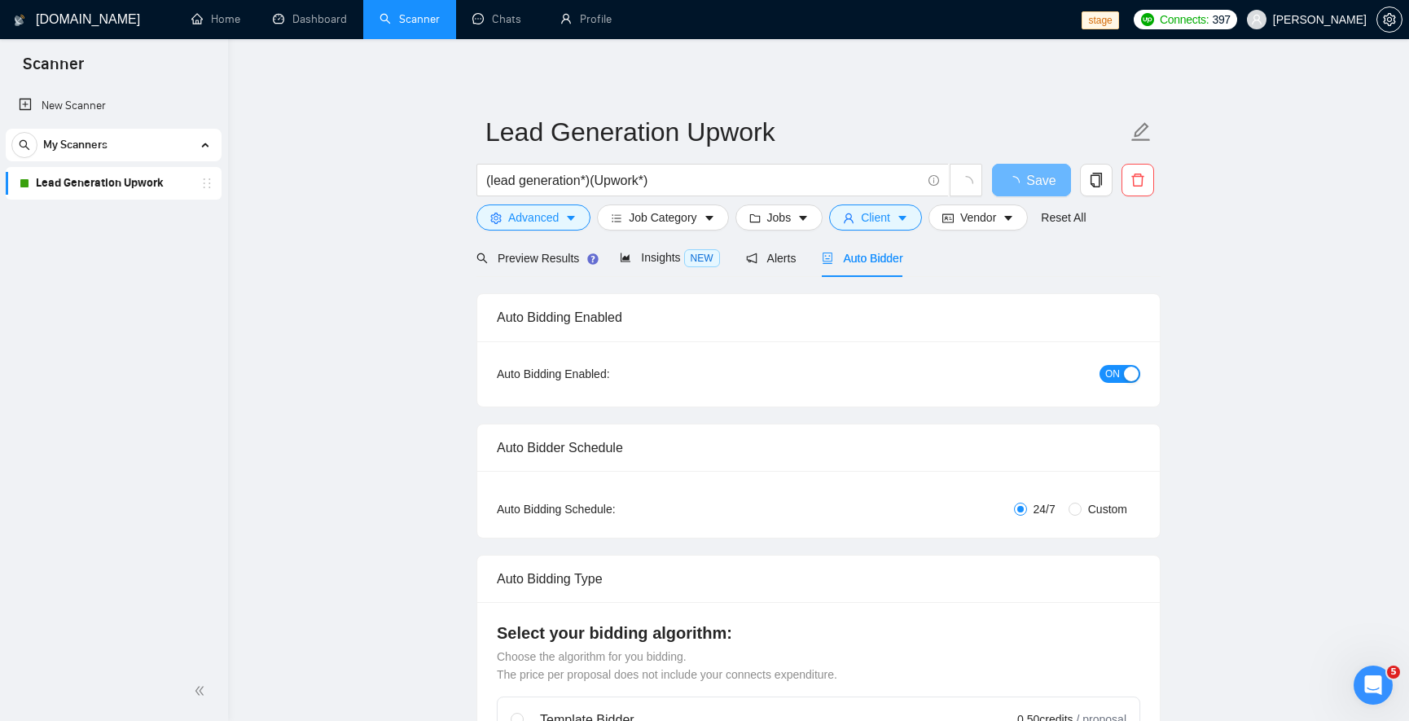
checkbox input "true"
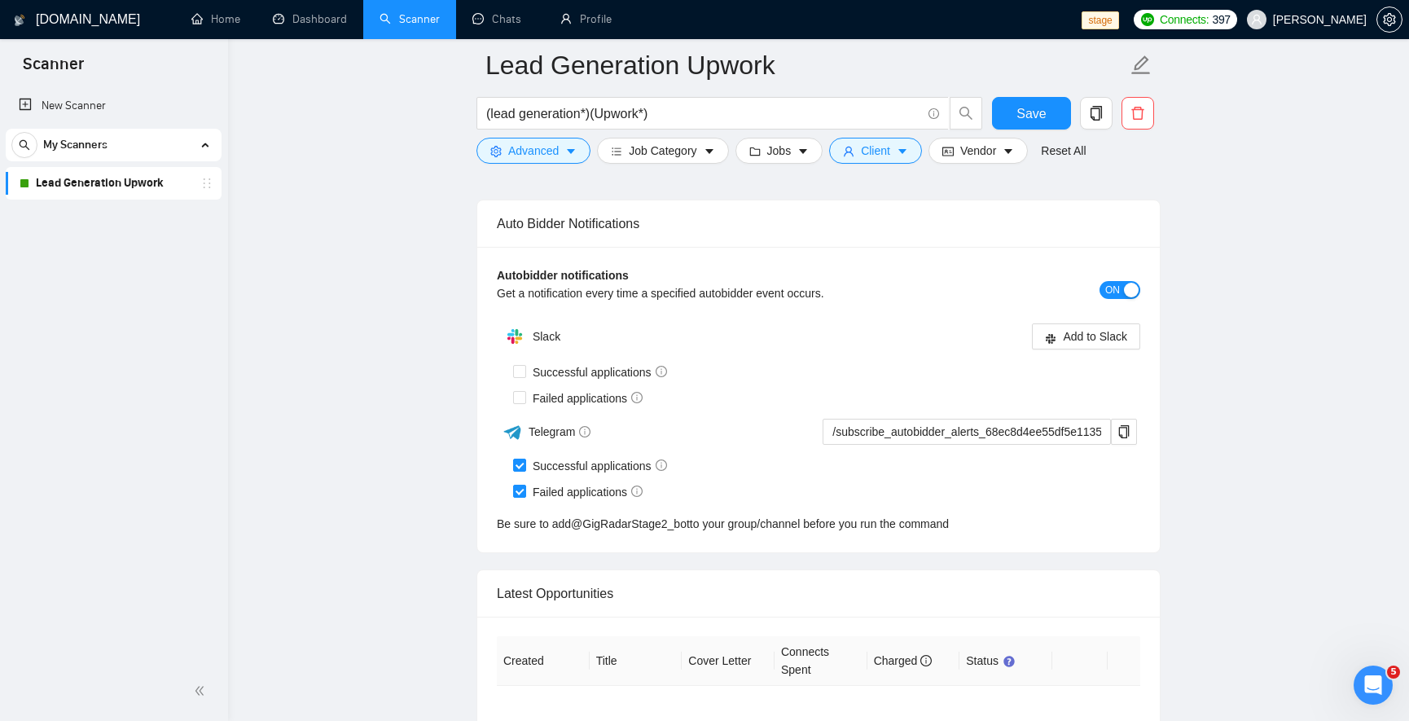
scroll to position [4256, 0]
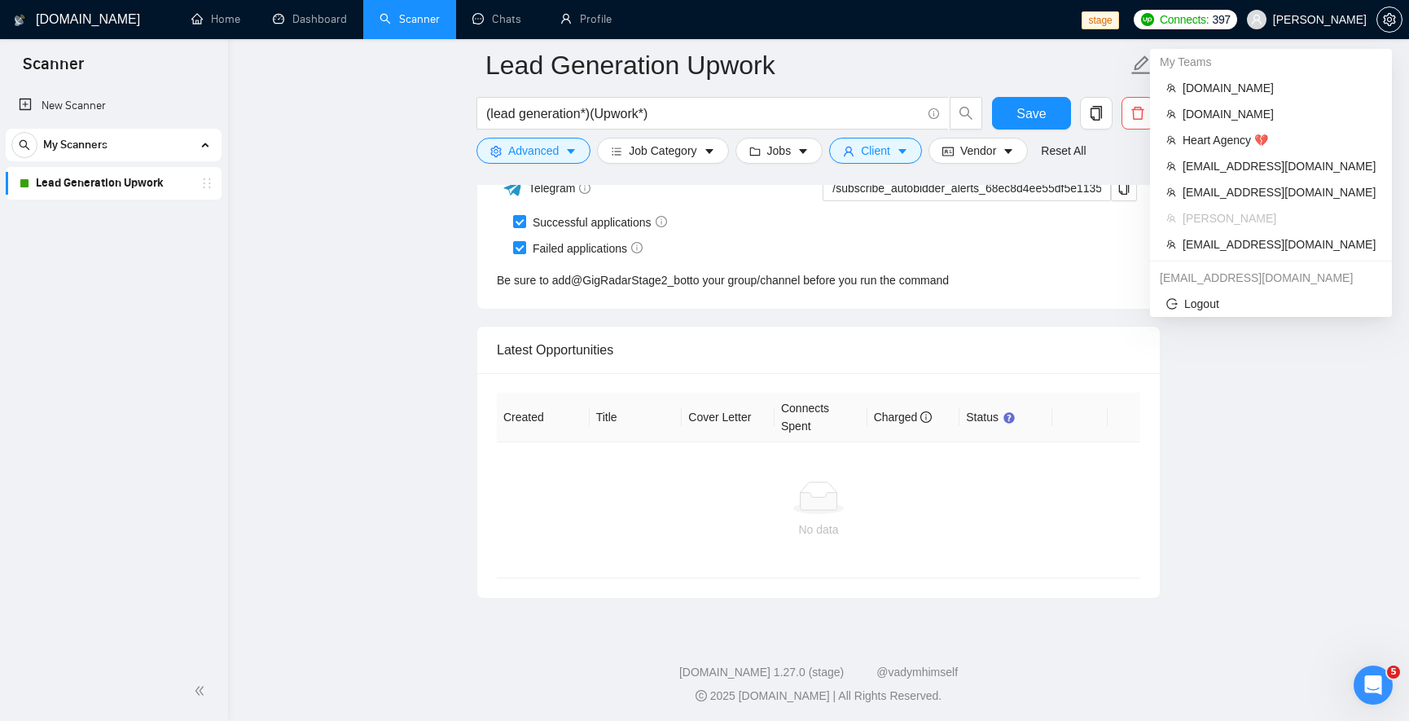
click at [1303, 20] on span "Robert O'Kruk" at bounding box center [1320, 20] width 94 height 0
click at [1232, 85] on span "[DOMAIN_NAME]" at bounding box center [1278, 88] width 193 height 18
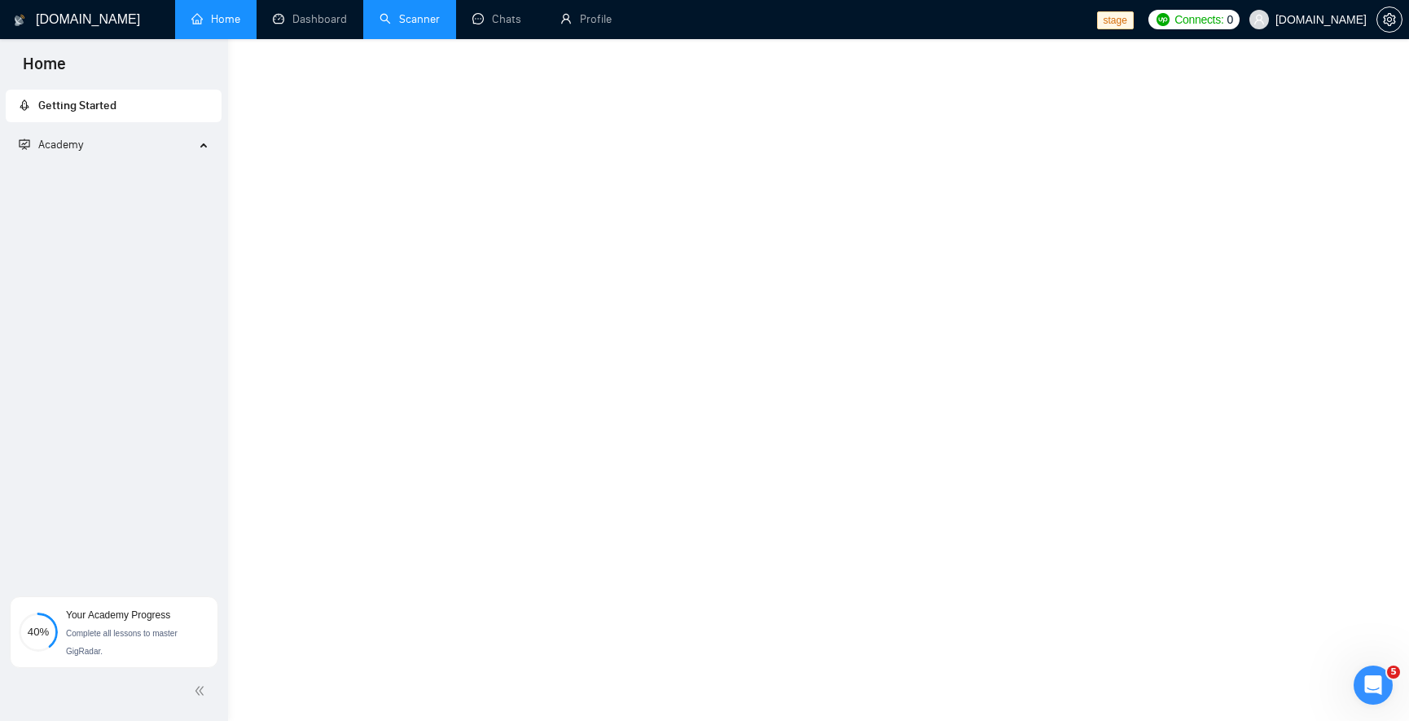
scroll to position [556, 0]
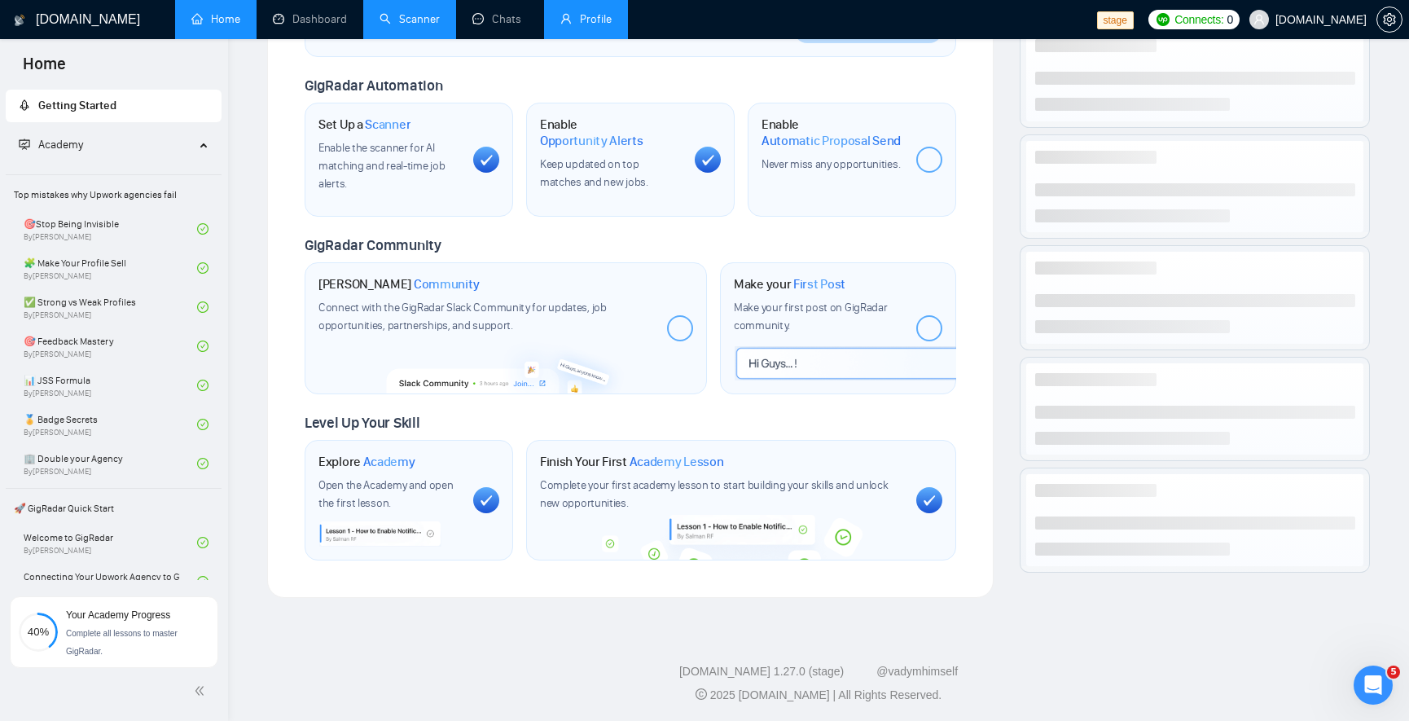
click at [598, 26] on link "Profile" at bounding box center [585, 19] width 51 height 14
